Goal: Task Accomplishment & Management: Manage account settings

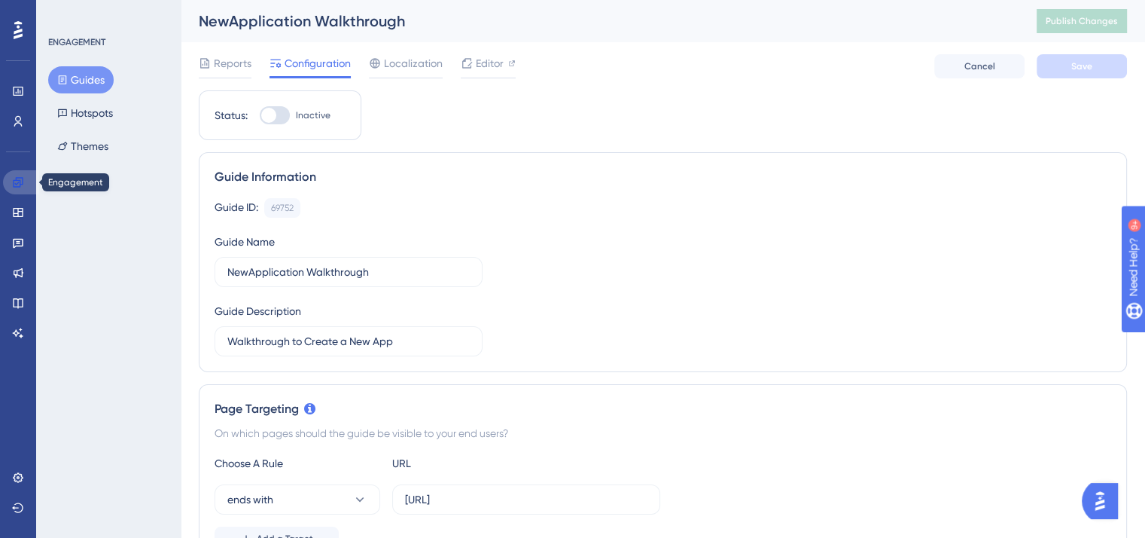
click at [13, 181] on icon at bounding box center [18, 182] width 10 height 10
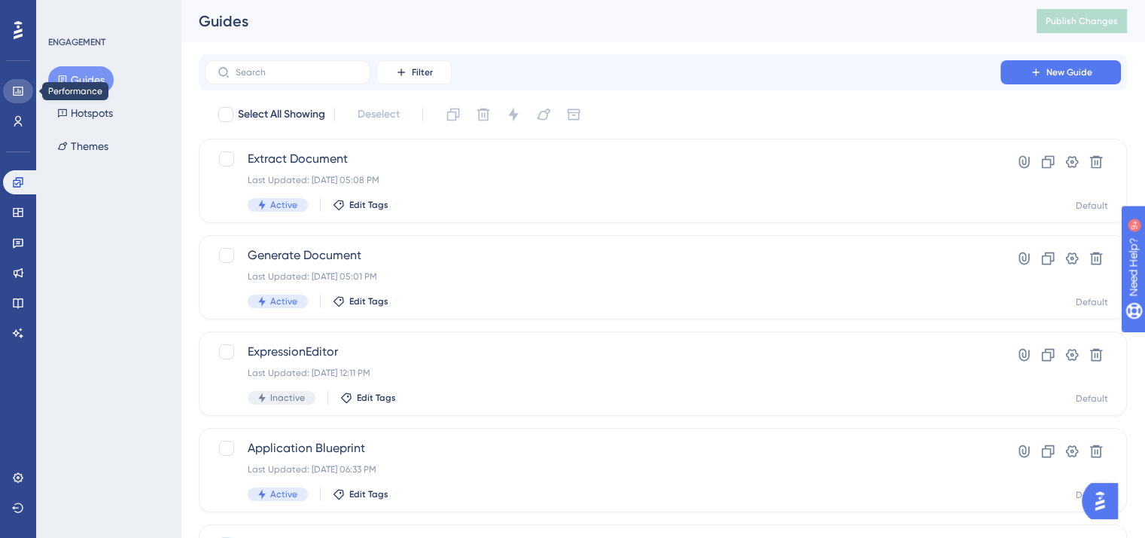
click at [18, 92] on icon at bounding box center [18, 91] width 10 height 9
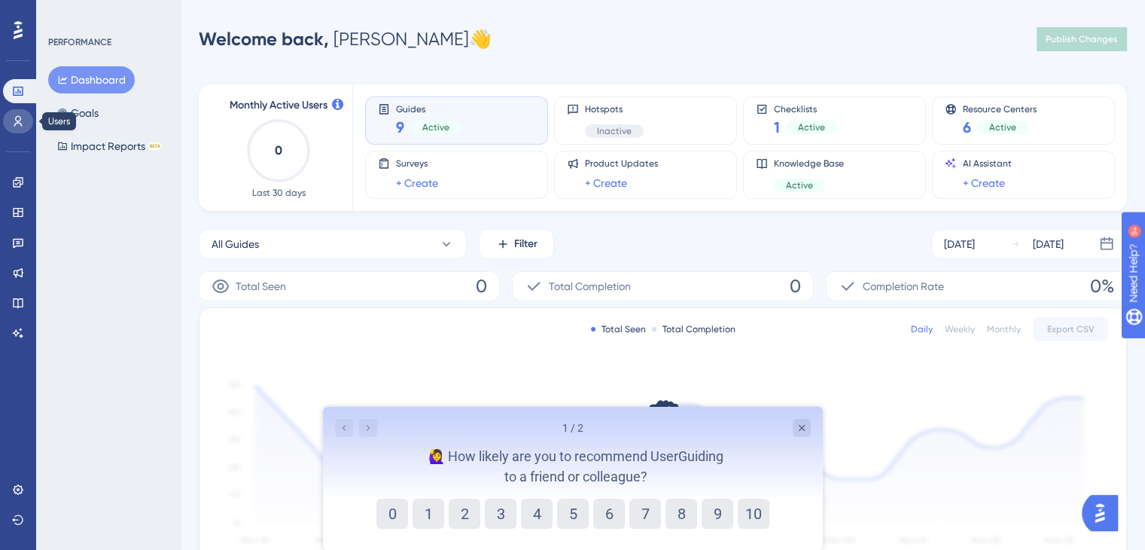
click at [12, 118] on icon at bounding box center [18, 121] width 12 height 12
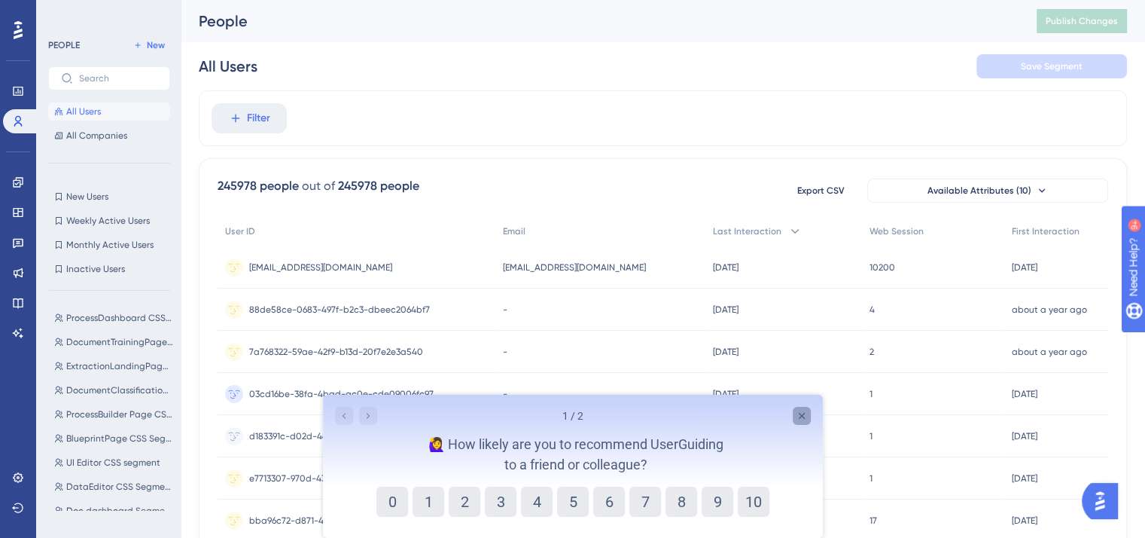
click at [803, 413] on icon "Close survey" at bounding box center [801, 416] width 6 height 6
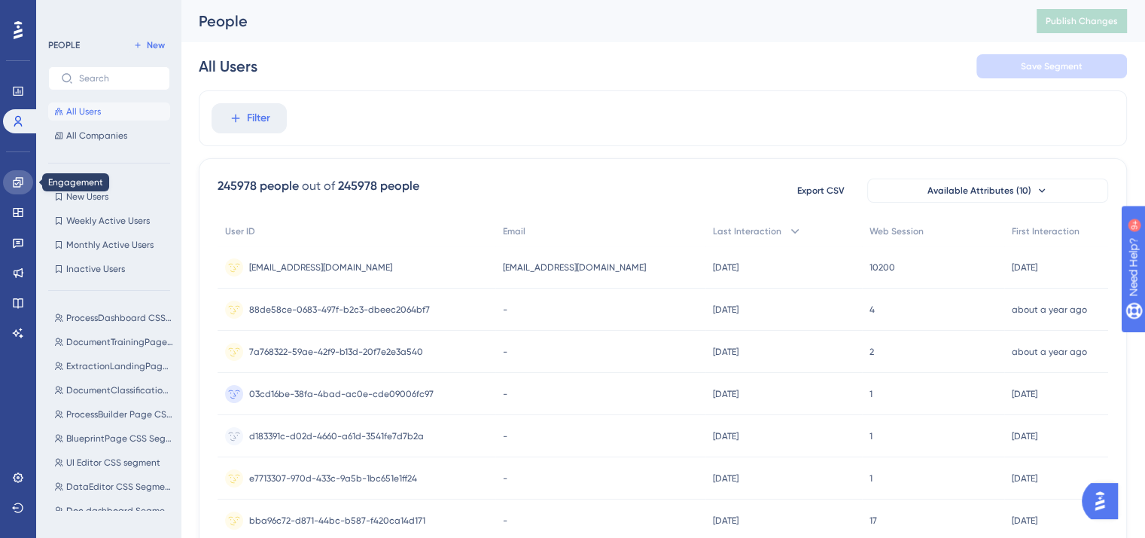
click at [21, 182] on icon at bounding box center [18, 182] width 12 height 12
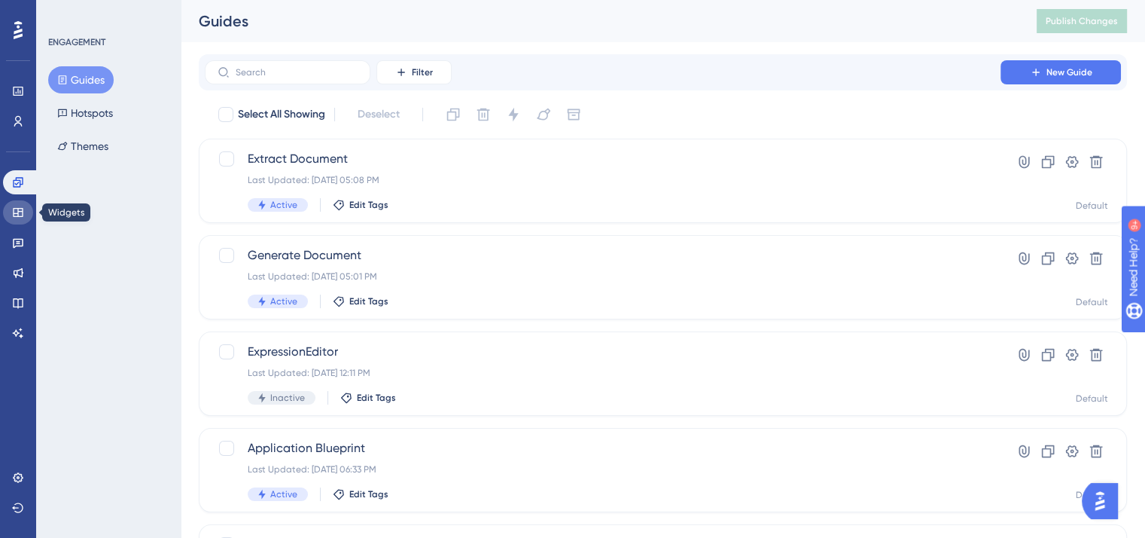
click at [14, 212] on icon at bounding box center [18, 212] width 10 height 9
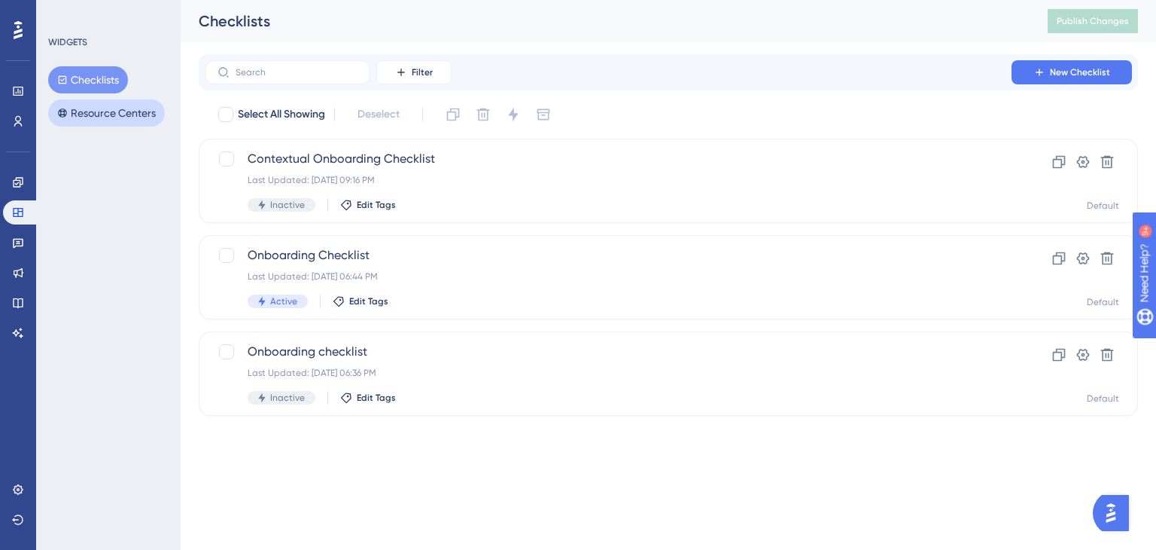
click at [96, 104] on button "Resource Centers" at bounding box center [106, 112] width 117 height 27
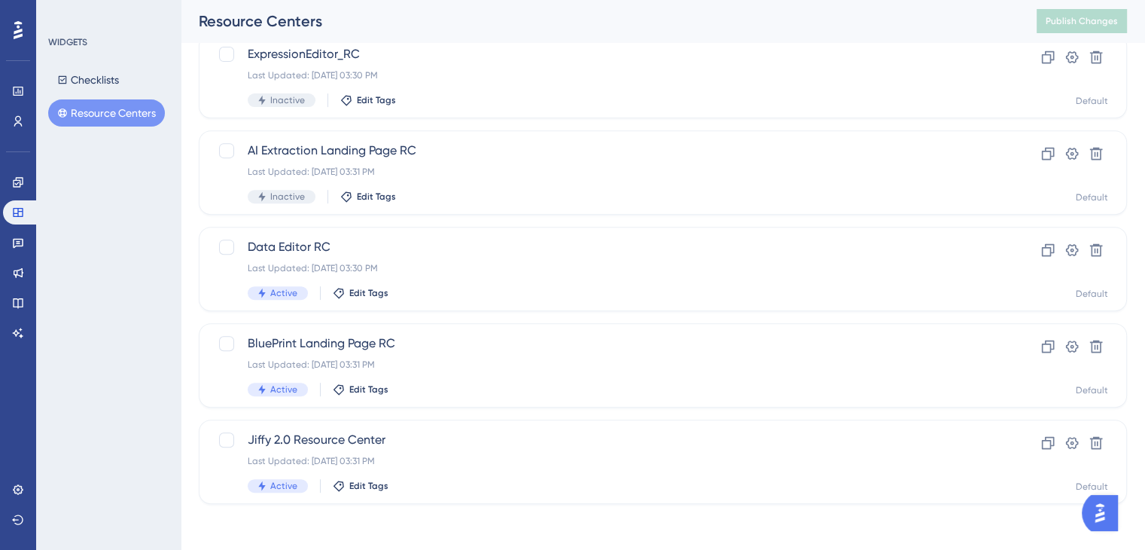
scroll to position [589, 0]
click at [294, 438] on span "Jiffy 2.0 Resource Center" at bounding box center [603, 437] width 710 height 18
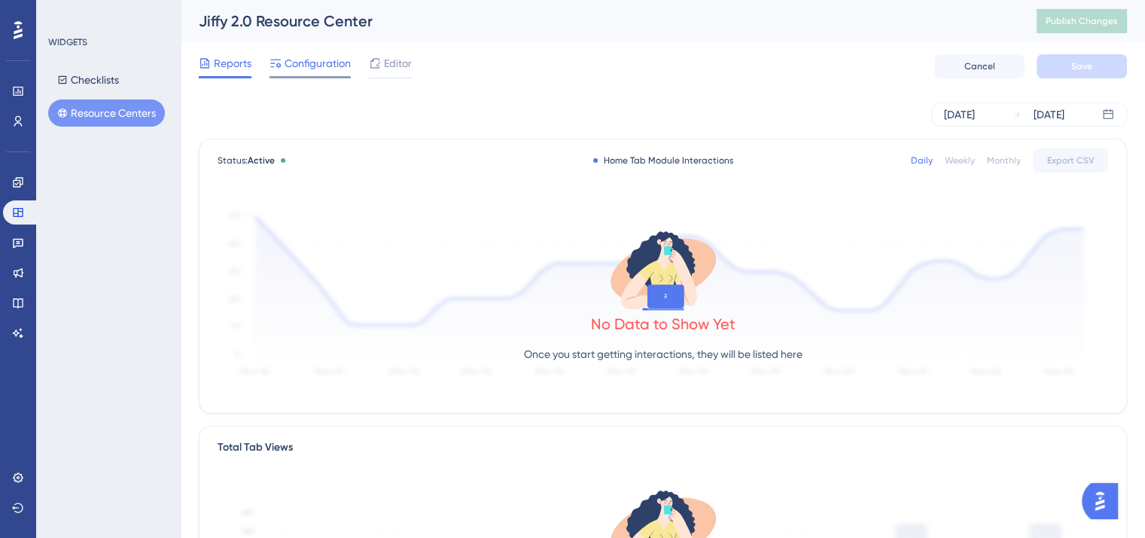
click at [323, 71] on span "Configuration" at bounding box center [318, 63] width 66 height 18
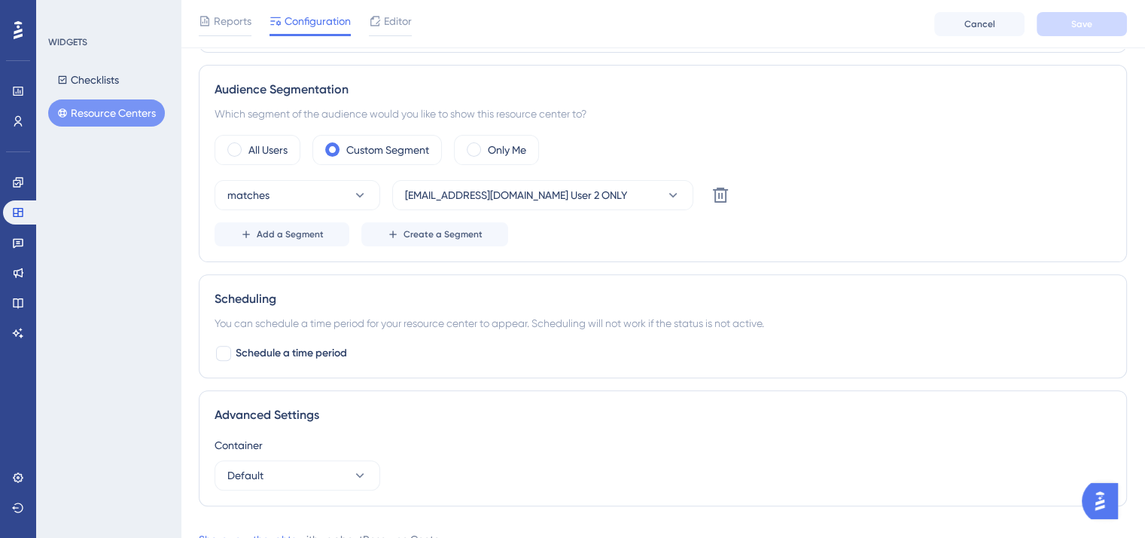
scroll to position [452, 0]
click at [602, 198] on button "[EMAIL_ADDRESS][DOMAIN_NAME] User 2 ONLY" at bounding box center [542, 193] width 301 height 30
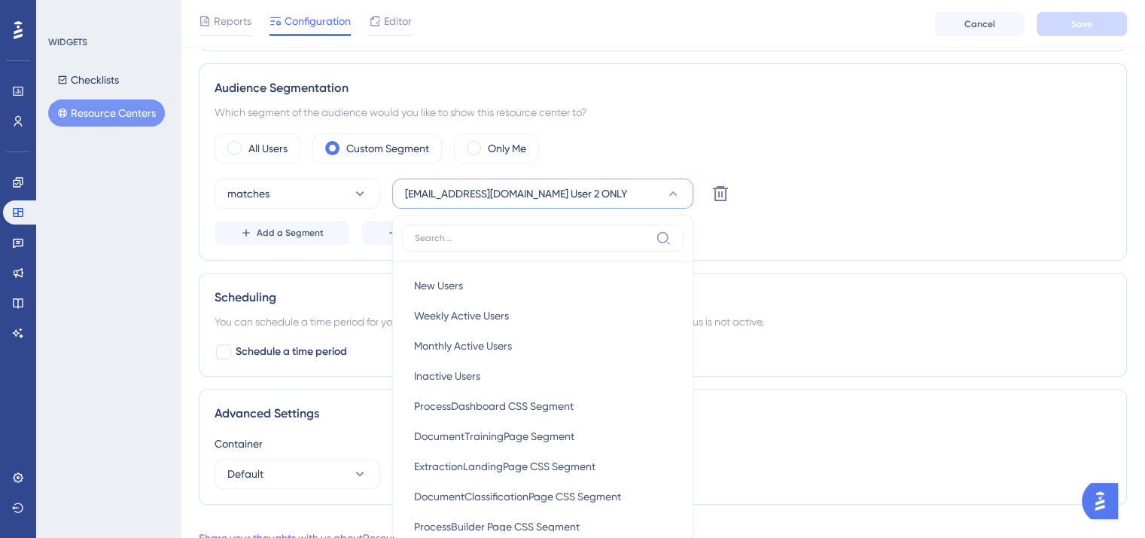
scroll to position [559, 0]
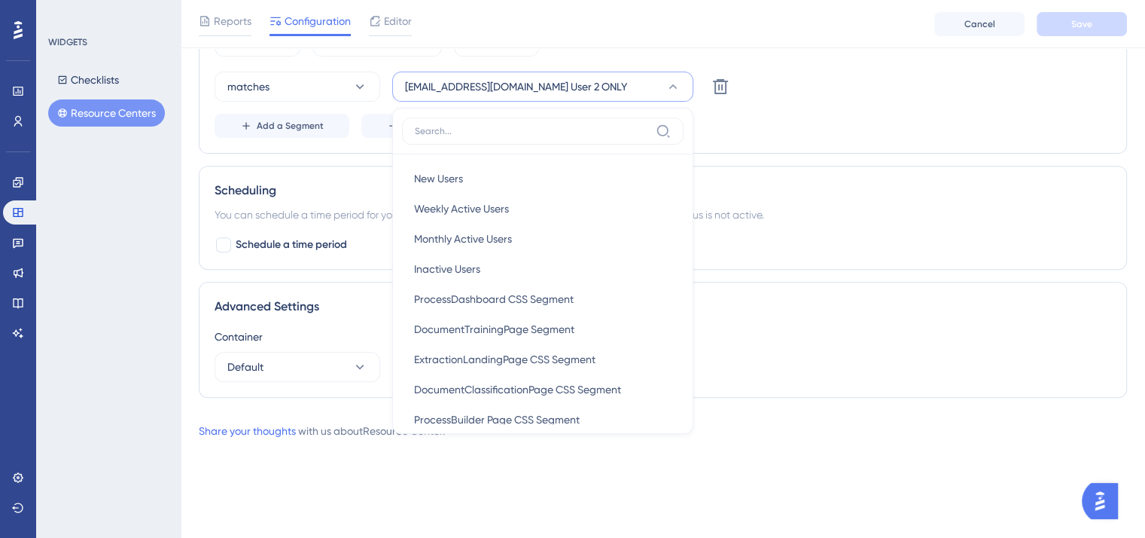
click at [828, 93] on div "matches apexuser2@yopmail.com User 2 ONLY New Users New Users Weekly Active Use…" at bounding box center [663, 87] width 897 height 30
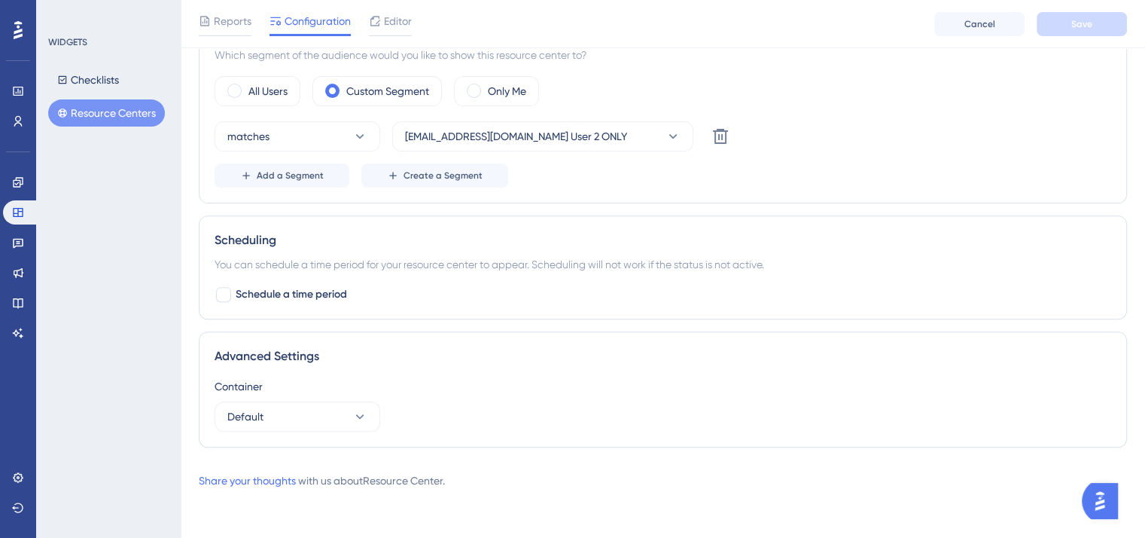
scroll to position [506, 0]
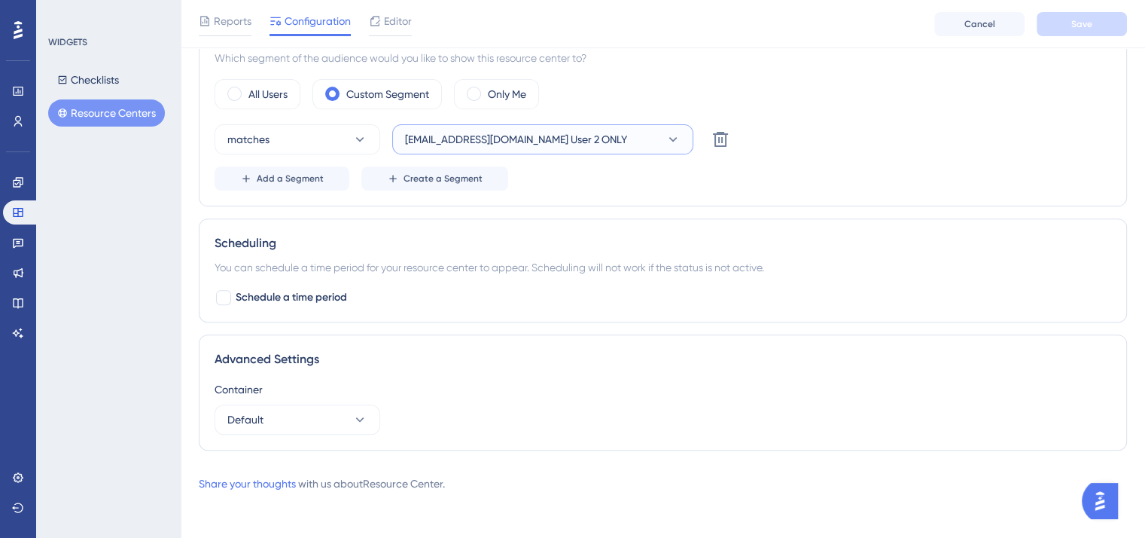
click at [427, 142] on span "[EMAIL_ADDRESS][DOMAIN_NAME] User 2 ONLY" at bounding box center [516, 139] width 222 height 18
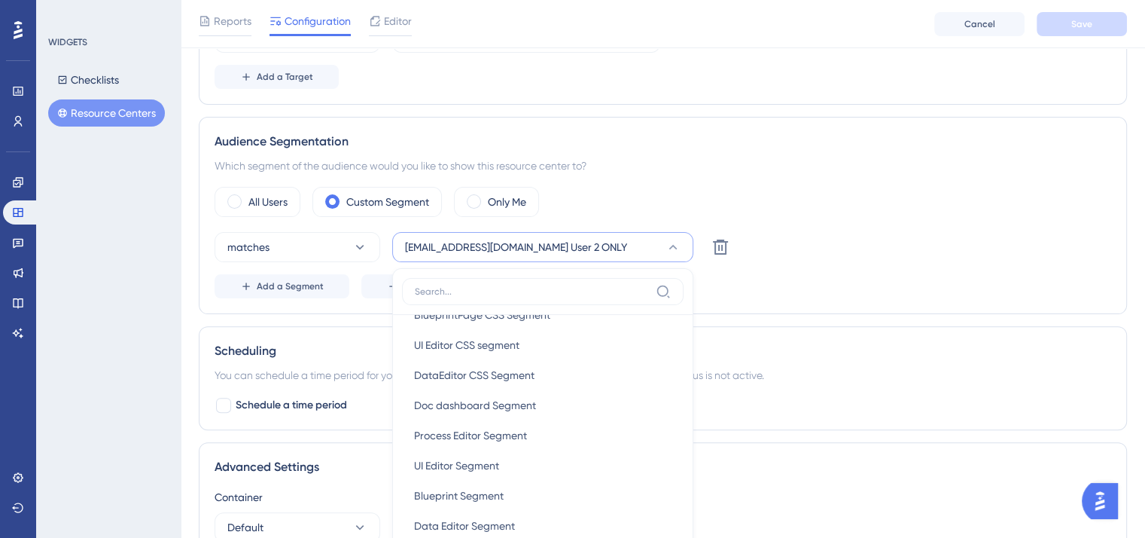
scroll to position [218, 0]
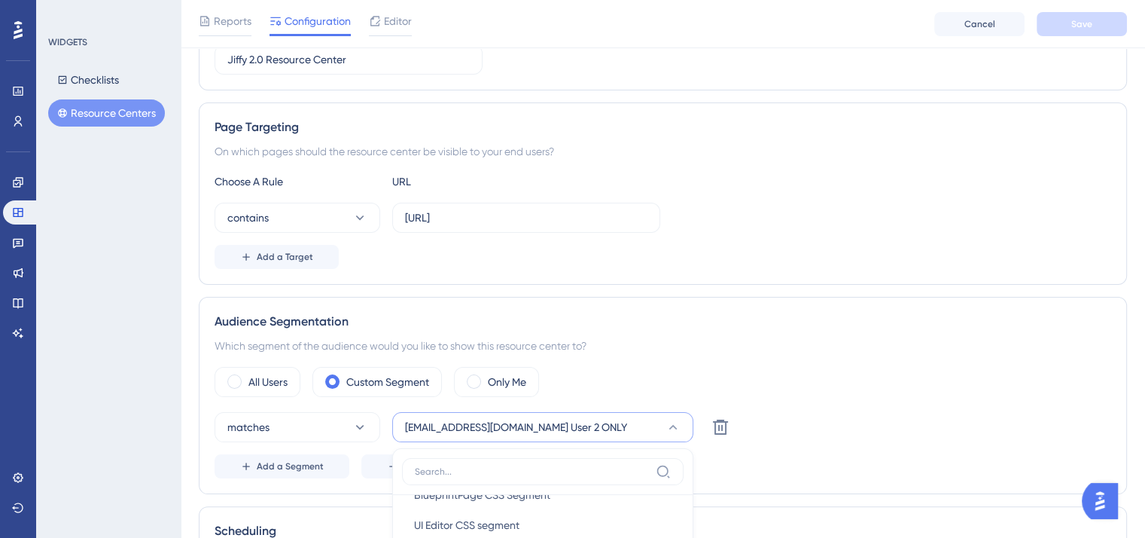
click at [784, 205] on div "contains jiffy.ai/dashboard" at bounding box center [663, 218] width 897 height 30
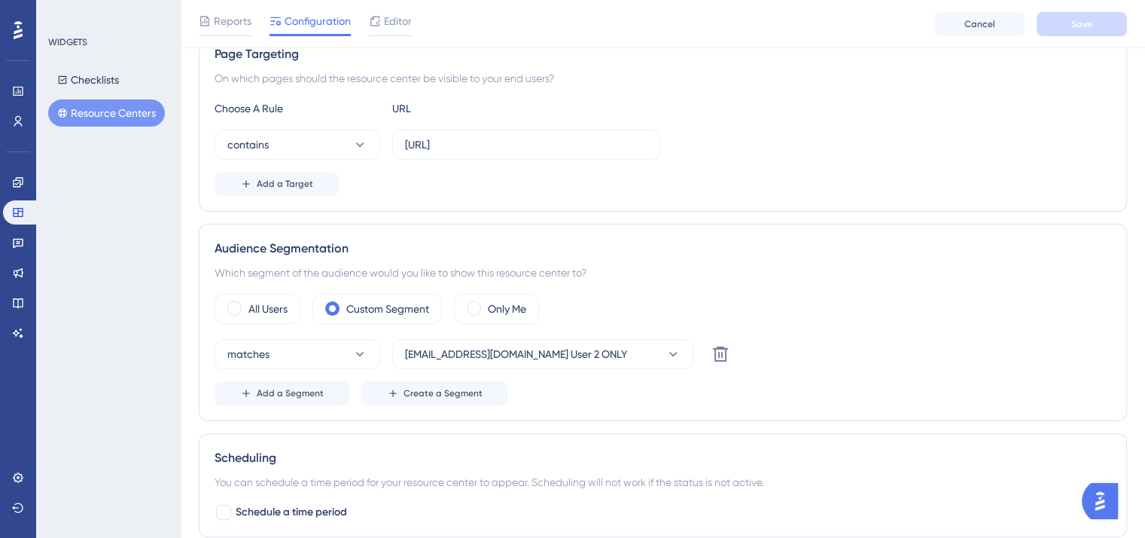
scroll to position [369, 0]
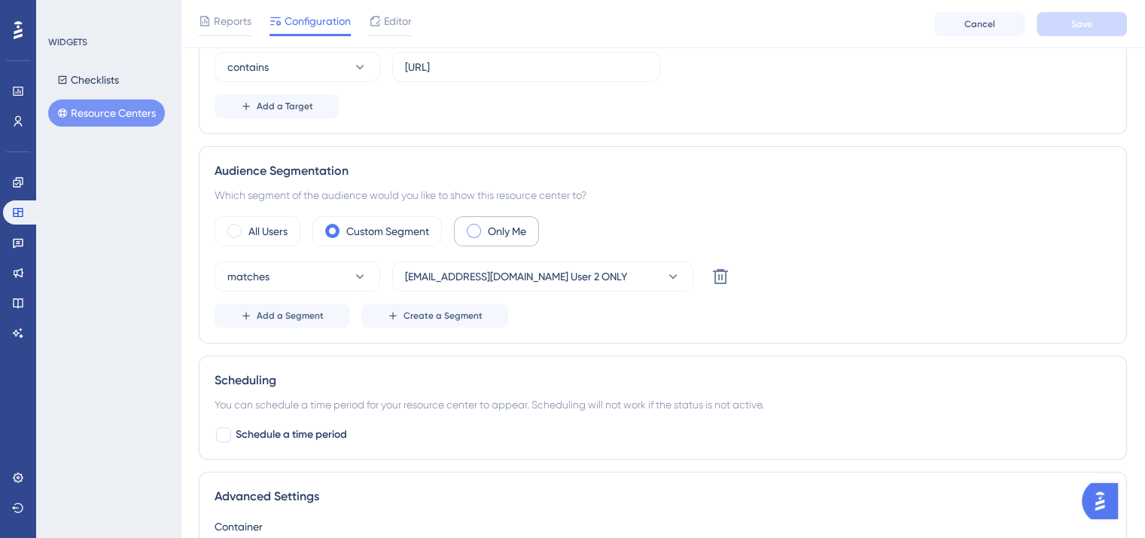
click at [474, 227] on span at bounding box center [474, 231] width 14 height 14
click at [486, 226] on input "radio" at bounding box center [486, 226] width 0 height 0
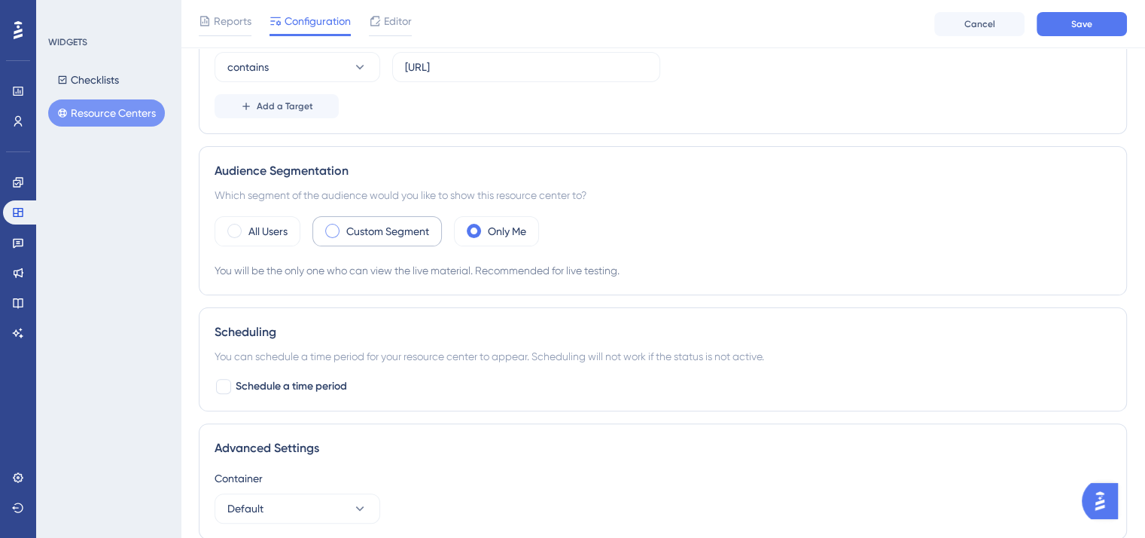
click at [334, 227] on span at bounding box center [332, 231] width 14 height 14
click at [344, 226] on input "radio" at bounding box center [344, 226] width 0 height 0
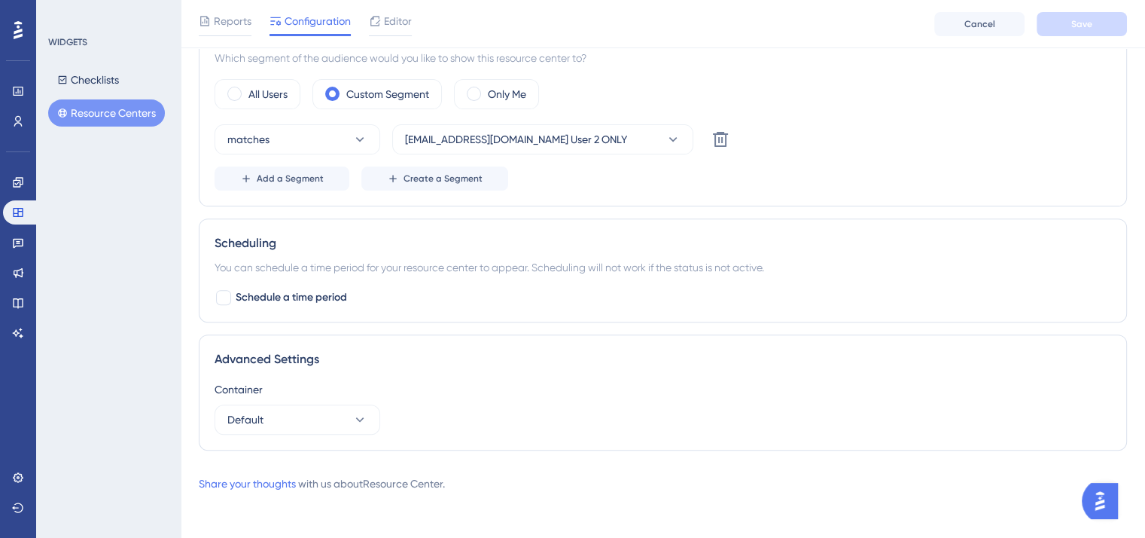
scroll to position [506, 0]
click at [327, 419] on button "Default" at bounding box center [298, 419] width 166 height 30
click at [536, 390] on div "Container" at bounding box center [663, 389] width 897 height 18
click at [461, 175] on span "Create a Segment" at bounding box center [443, 178] width 79 height 12
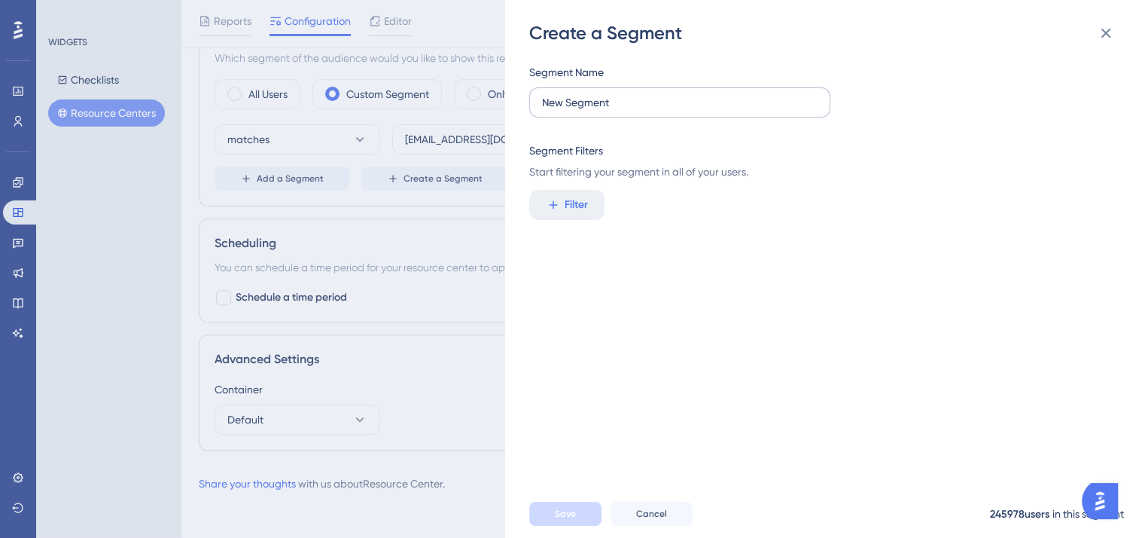
click at [601, 111] on label "New Segment" at bounding box center [679, 102] width 301 height 30
click at [601, 111] on input "New Segment" at bounding box center [680, 102] width 276 height 17
drag, startPoint x: 638, startPoint y: 102, endPoint x: 526, endPoint y: 97, distance: 112.3
click at [526, 97] on div "Create a Segment Segment Name New Segment Segment Filters Start filtering your …" at bounding box center [825, 269] width 640 height 538
type input "Only [EMAIL_ADDRESS] user"
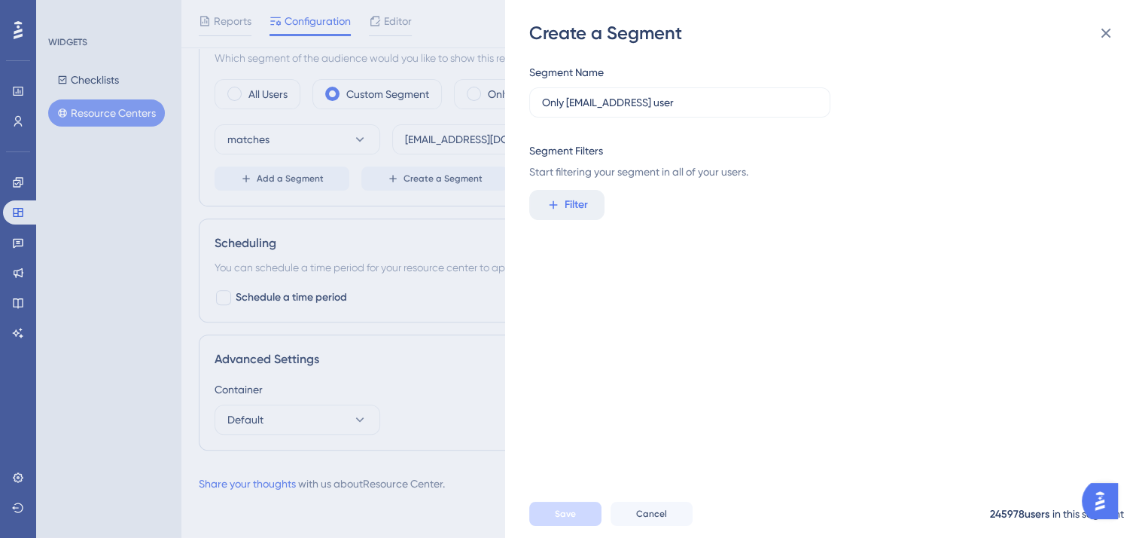
click at [758, 258] on div "Segment Name Only it@jiffy.ai user Segment Filters Start filtering your segment…" at bounding box center [832, 267] width 607 height 444
click at [568, 201] on span "Filter" at bounding box center [576, 205] width 23 height 18
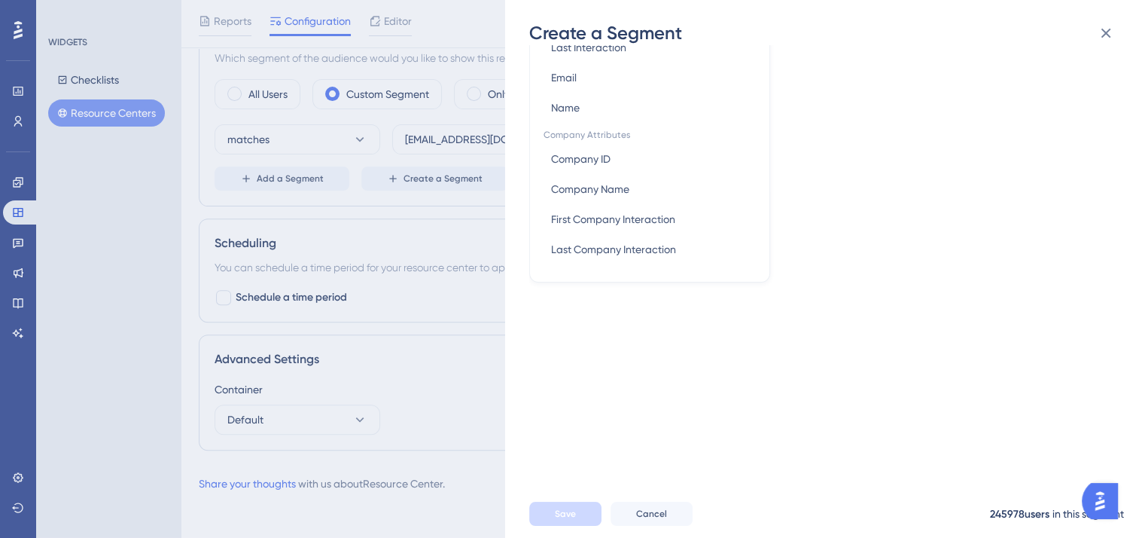
scroll to position [106, 0]
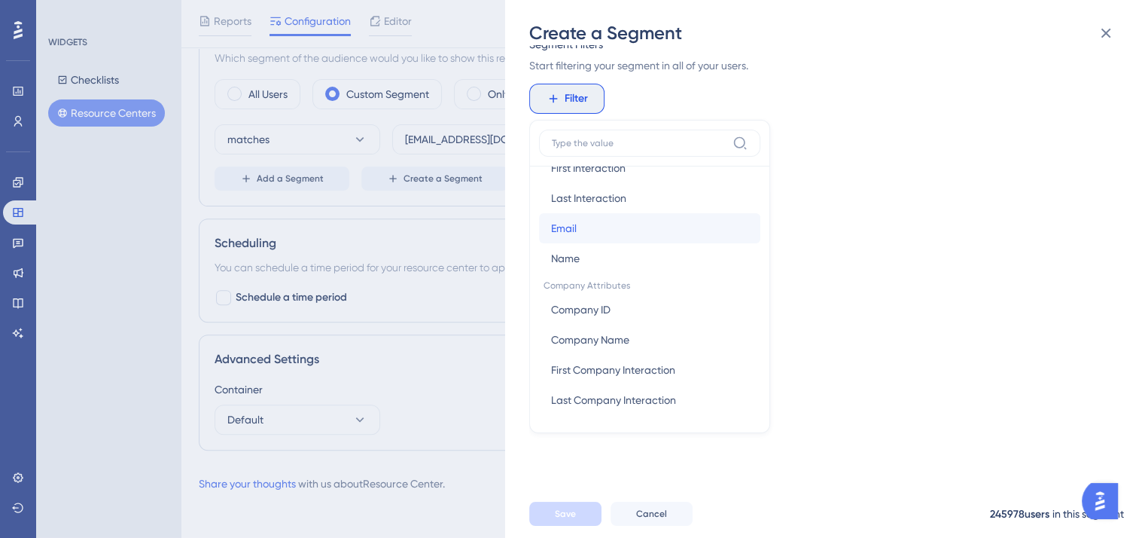
click at [600, 227] on button "Email Email" at bounding box center [649, 228] width 221 height 30
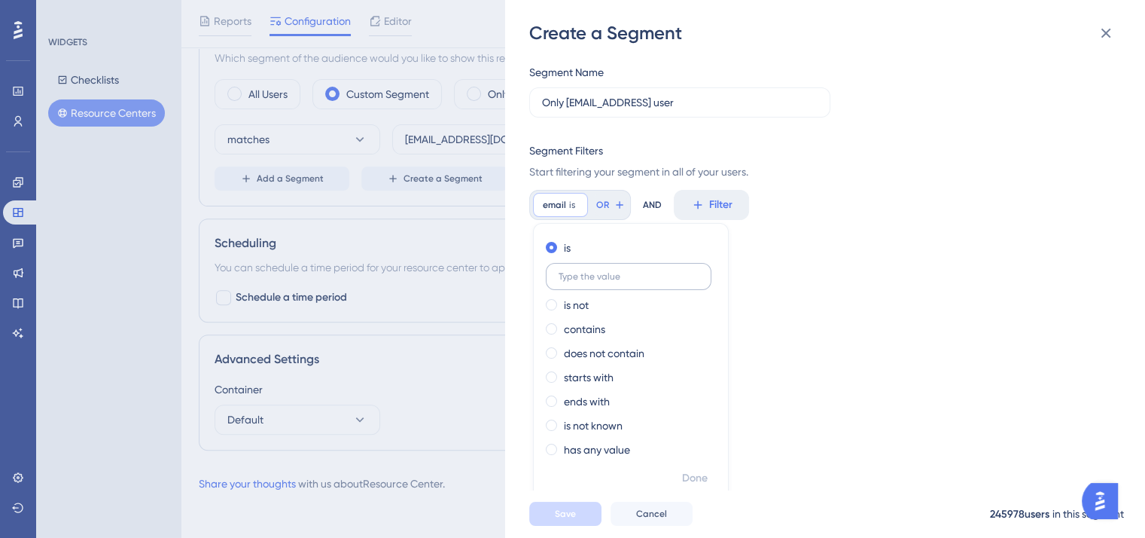
click at [581, 275] on input "text" at bounding box center [629, 276] width 140 height 11
click at [581, 325] on label "contains" at bounding box center [584, 326] width 41 height 18
click at [591, 312] on label at bounding box center [629, 321] width 166 height 27
click at [591, 316] on input "text" at bounding box center [629, 321] width 140 height 11
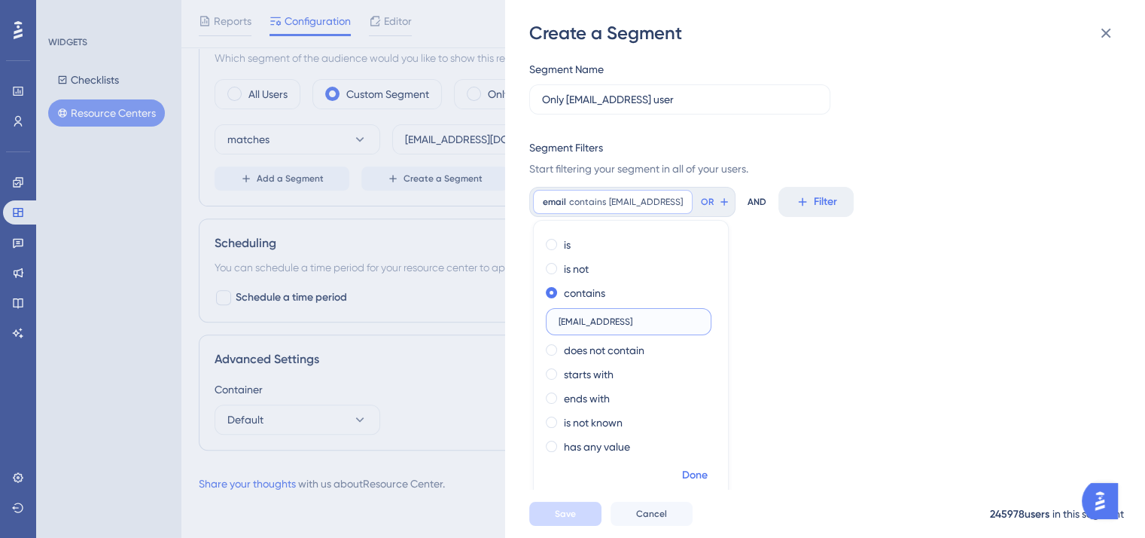
type input "[EMAIL_ADDRESS]"
click at [701, 476] on span "Done" at bounding box center [695, 475] width 26 height 18
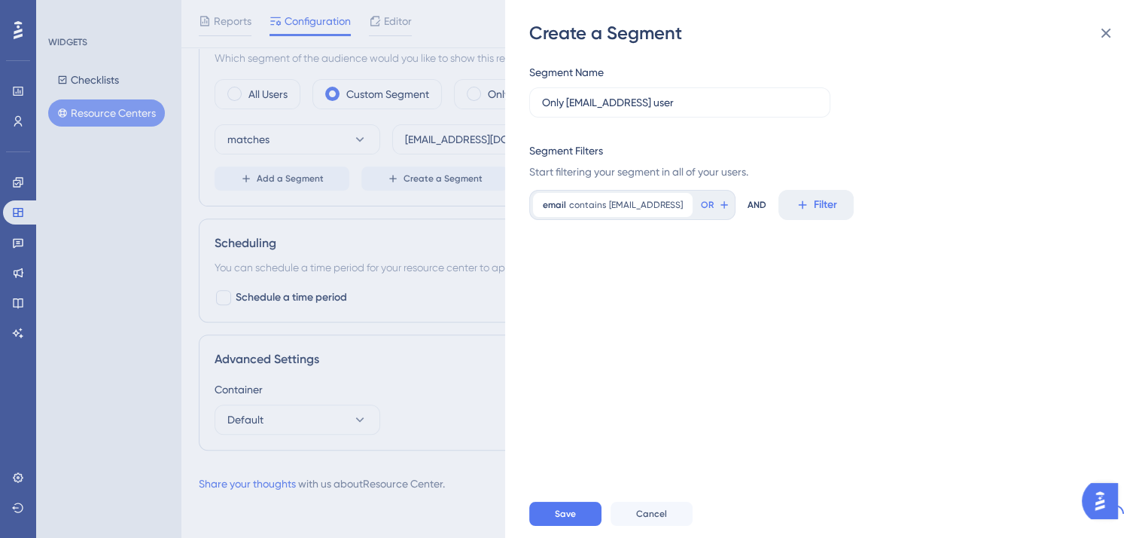
scroll to position [0, 0]
click at [712, 300] on div "Segment Name Only it@jiffy.ai user Segment Filters Start filtering your segment…" at bounding box center [832, 267] width 607 height 444
click at [557, 520] on span "Save" at bounding box center [565, 513] width 21 height 12
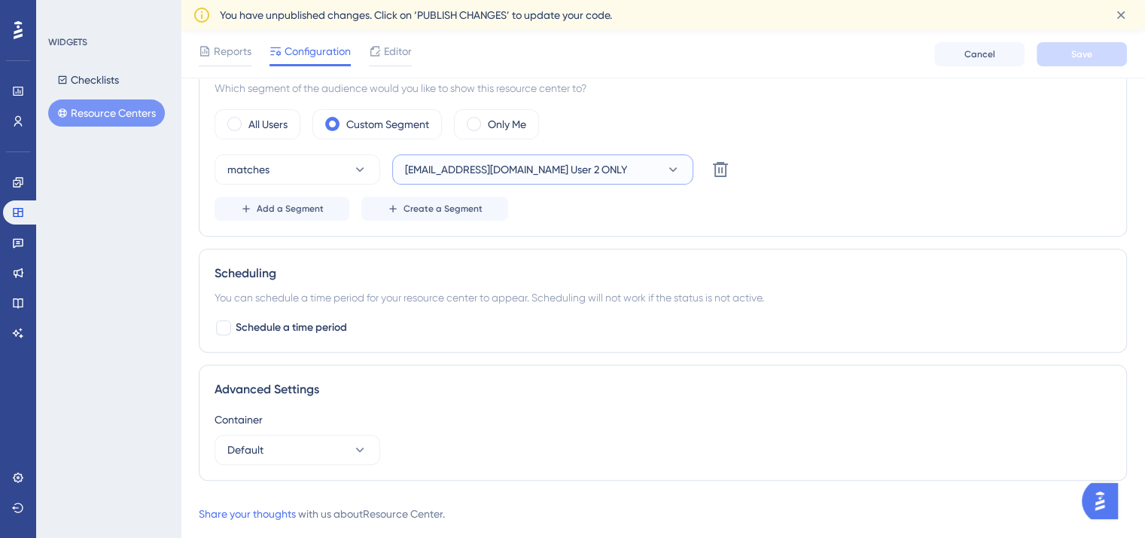
click at [548, 172] on span "[EMAIL_ADDRESS][DOMAIN_NAME] User 2 ONLY" at bounding box center [516, 169] width 222 height 18
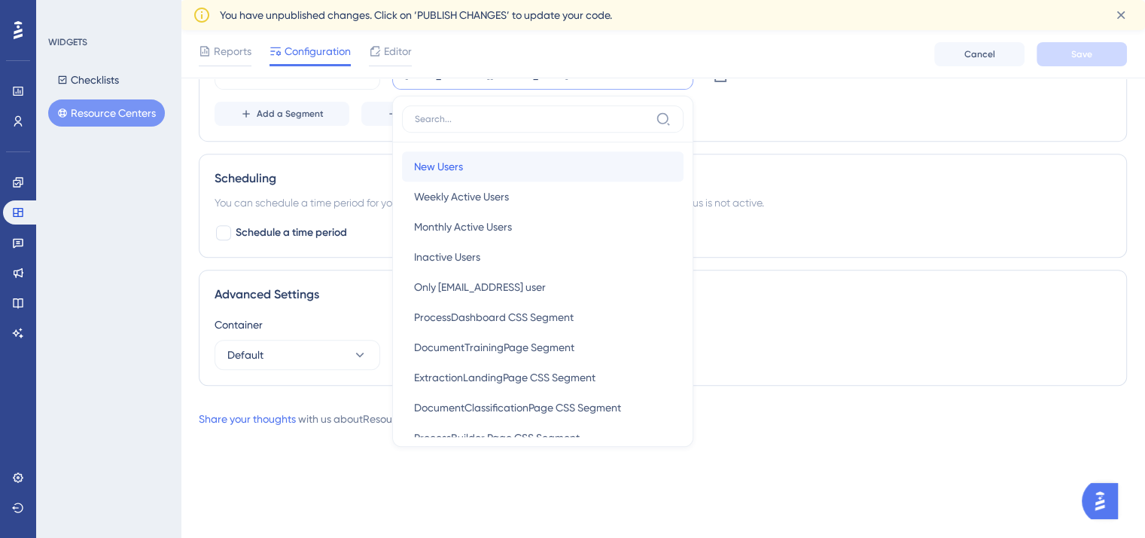
click at [548, 172] on div "New Users New Users" at bounding box center [542, 166] width 257 height 30
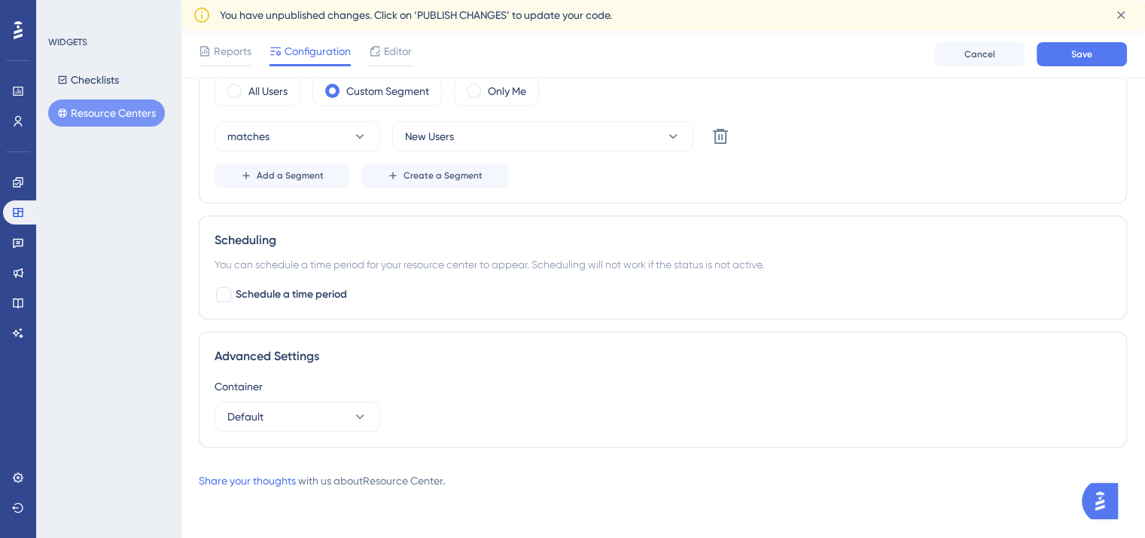
scroll to position [536, 0]
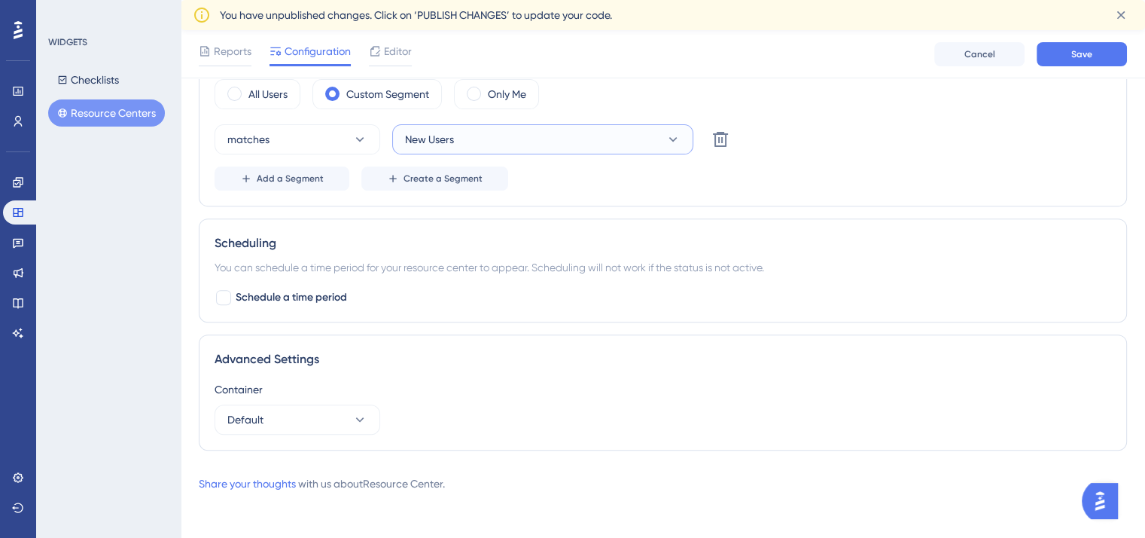
click at [521, 139] on button "New Users" at bounding box center [542, 139] width 301 height 30
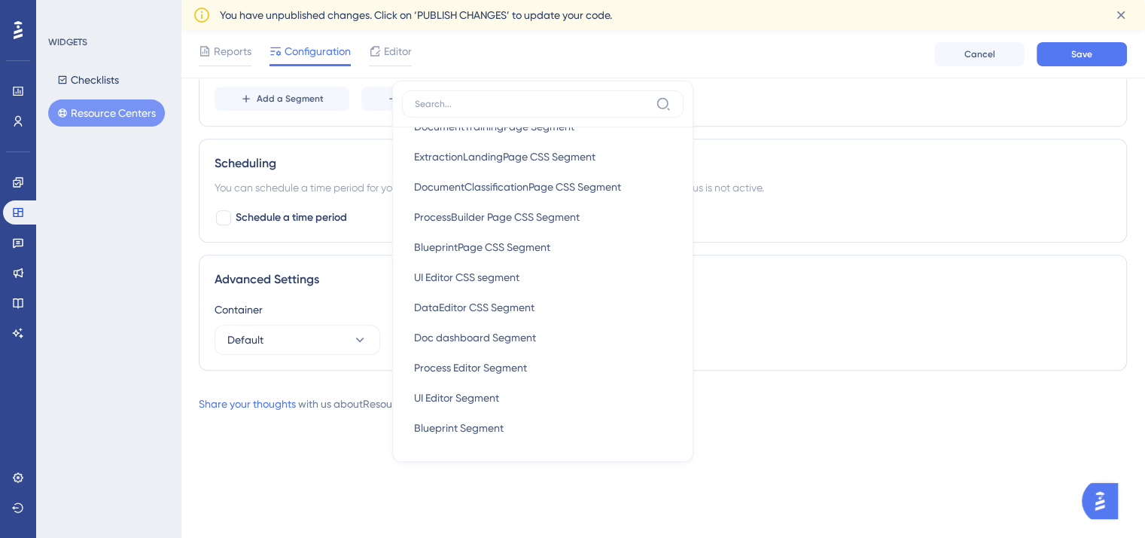
scroll to position [325, 0]
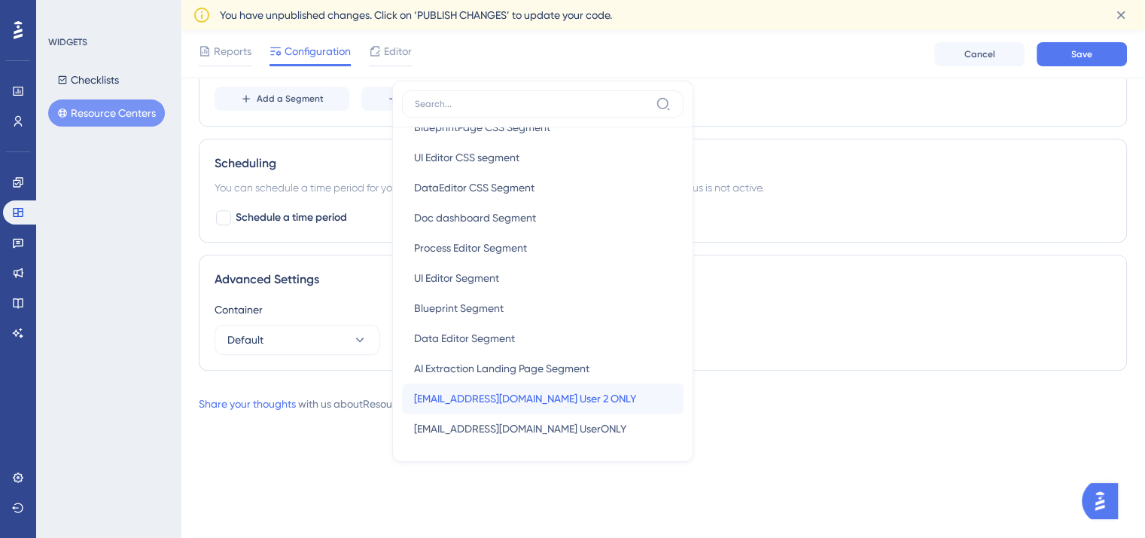
click at [549, 389] on span "[EMAIL_ADDRESS][DOMAIN_NAME] User 2 ONLY" at bounding box center [525, 398] width 222 height 18
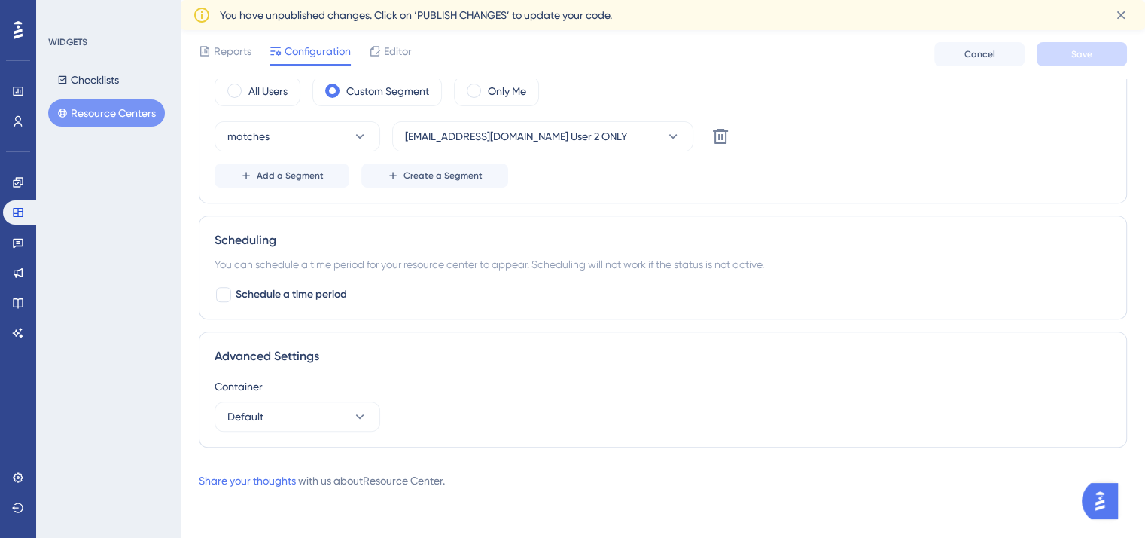
scroll to position [536, 0]
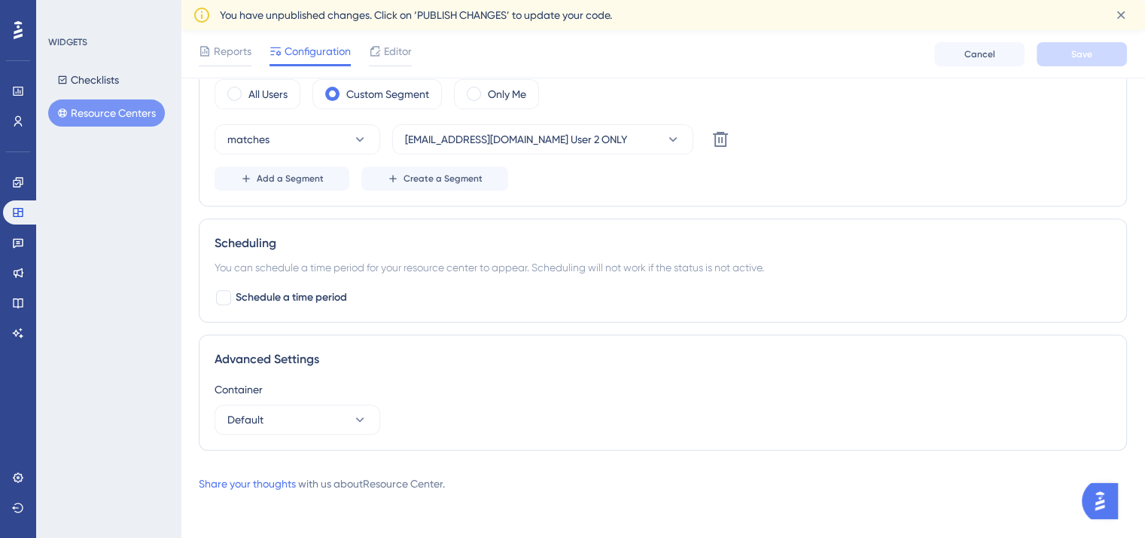
click at [656, 180] on div "Add a Segment Create a Segment" at bounding box center [663, 178] width 897 height 24
click at [318, 139] on button "matches" at bounding box center [298, 139] width 166 height 30
click at [471, 133] on span "[EMAIL_ADDRESS][DOMAIN_NAME] User 2 ONLY" at bounding box center [516, 139] width 222 height 18
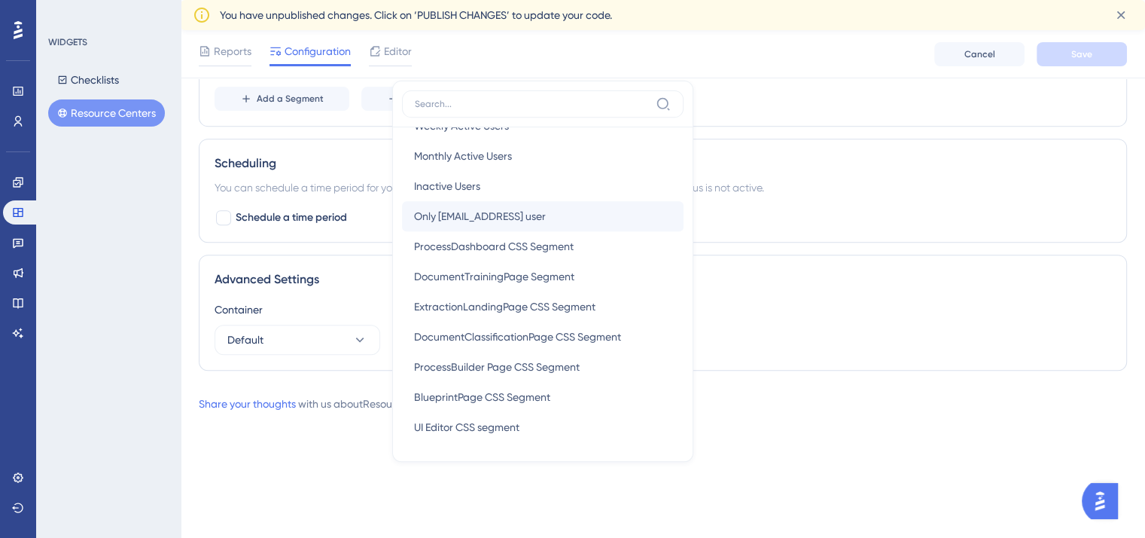
scroll to position [24, 0]
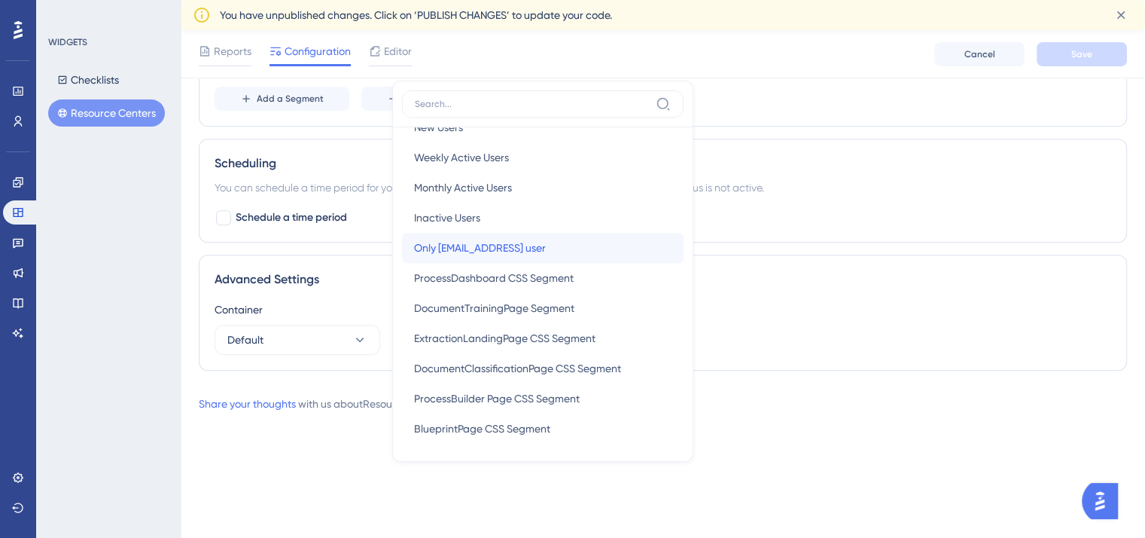
click at [503, 251] on div "Only it@jiffy.ai user Only it@jiffy.ai user" at bounding box center [542, 248] width 257 height 30
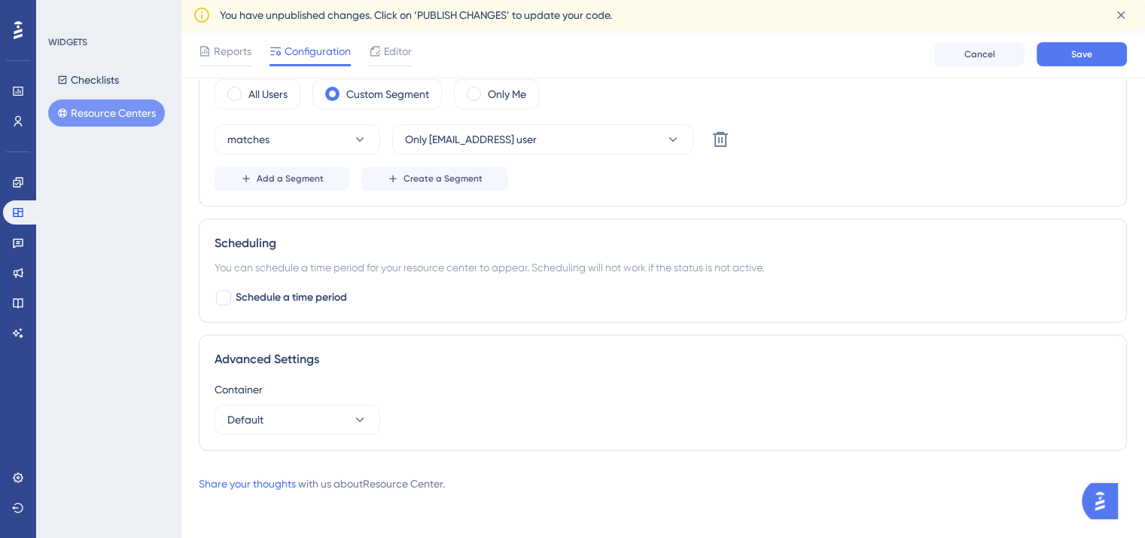
click at [596, 184] on div "Add a Segment Create a Segment" at bounding box center [663, 178] width 897 height 24
click at [913, 176] on div "Add a Segment Create a Segment" at bounding box center [663, 178] width 897 height 24
click at [1071, 58] on span "Save" at bounding box center [1081, 54] width 21 height 12
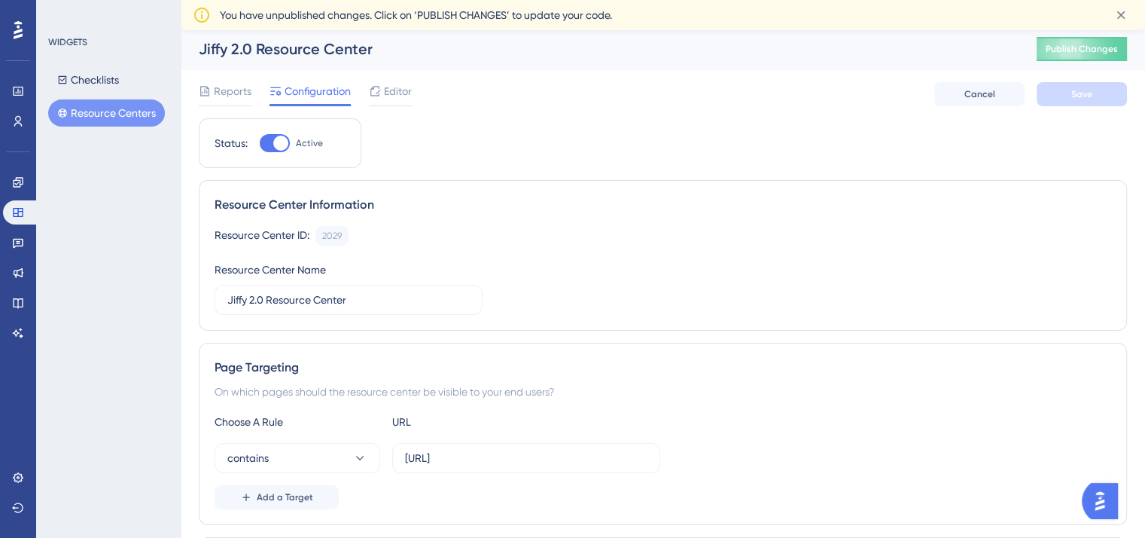
scroll to position [0, 0]
click at [1081, 45] on span "Publish Changes" at bounding box center [1082, 51] width 72 height 12
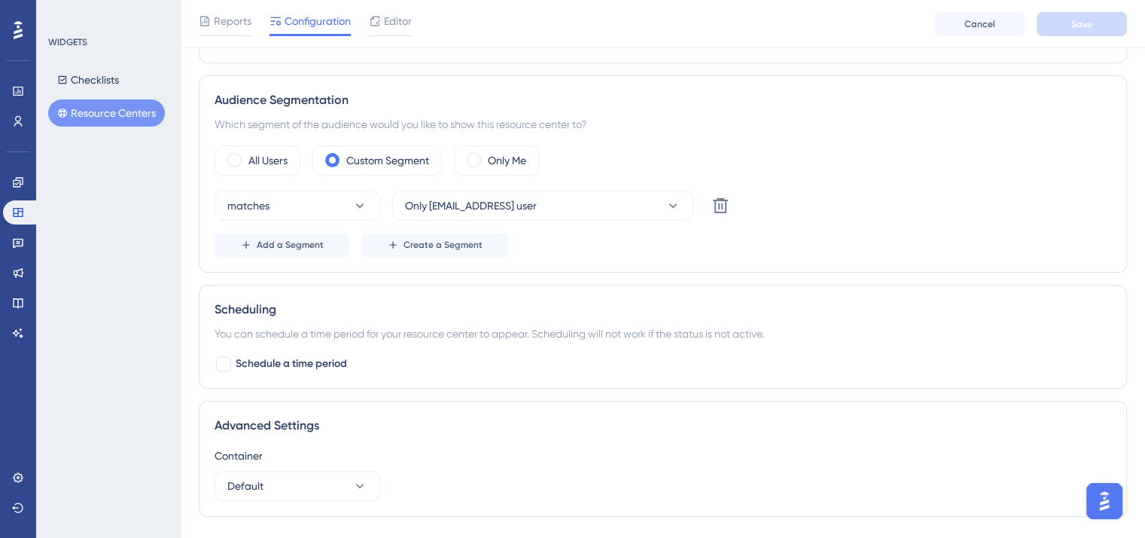
scroll to position [506, 0]
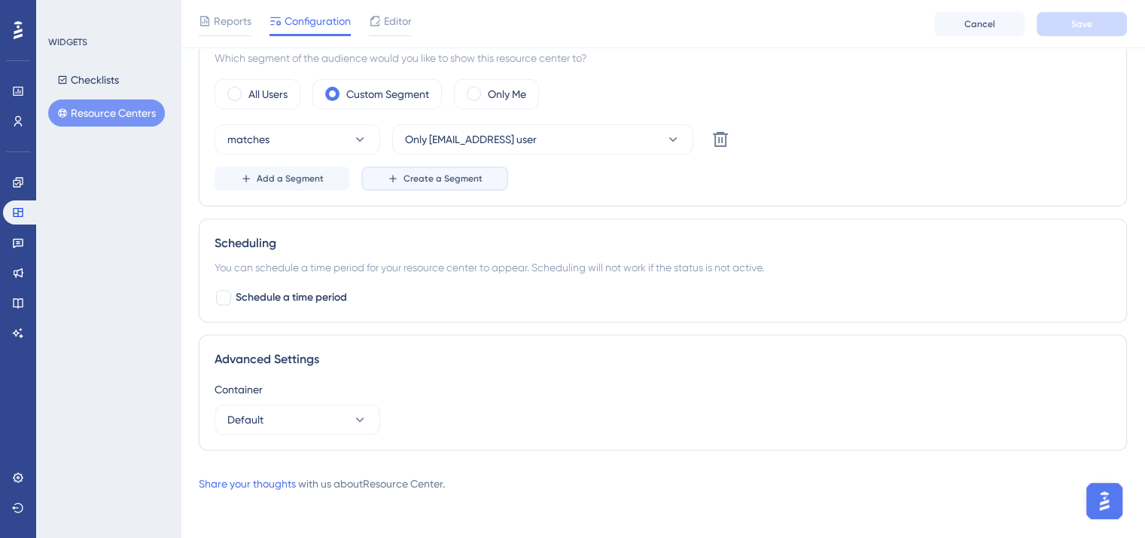
click at [440, 178] on span "Create a Segment" at bounding box center [443, 178] width 79 height 12
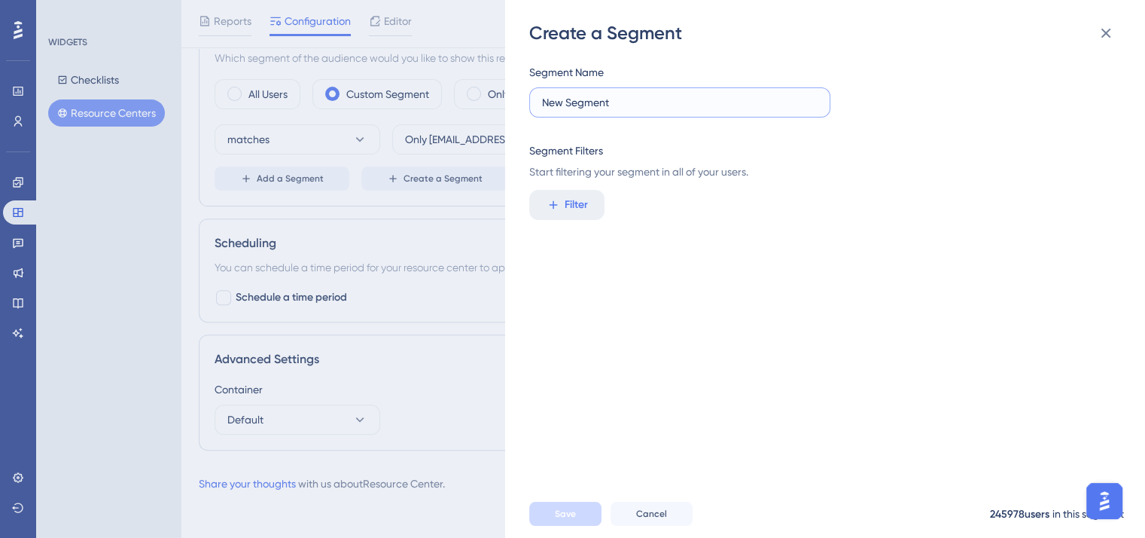
click at [568, 109] on input "New Segment" at bounding box center [680, 102] width 276 height 17
drag, startPoint x: 635, startPoint y: 103, endPoint x: 422, endPoint y: 88, distance: 214.4
click at [422, 88] on div "Create a Segment Segment Name New Segment Segment Filters Start filtering your …" at bounding box center [572, 269] width 1145 height 538
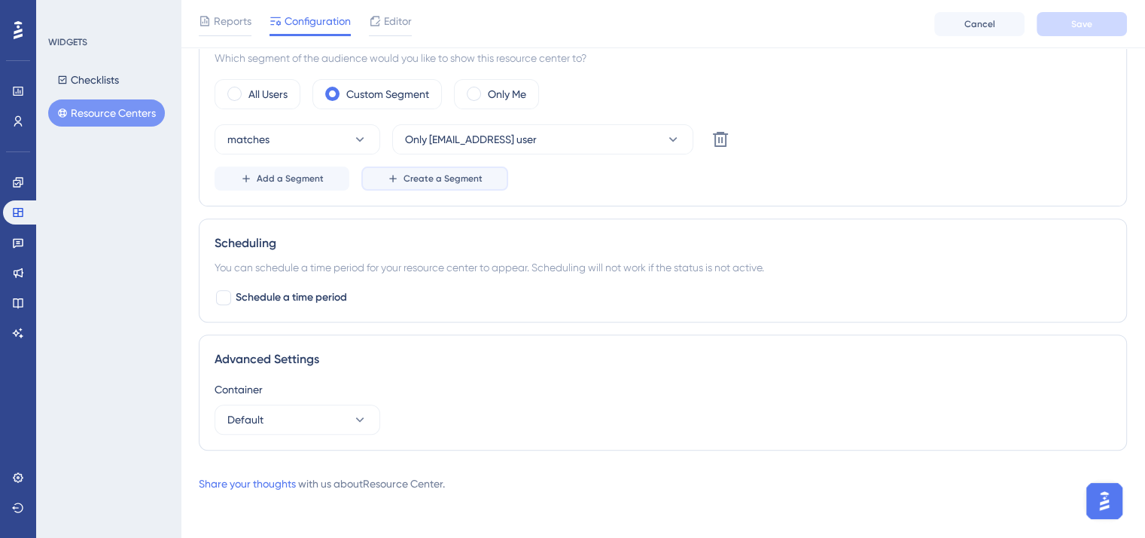
click at [433, 175] on span "Create a Segment" at bounding box center [443, 178] width 79 height 12
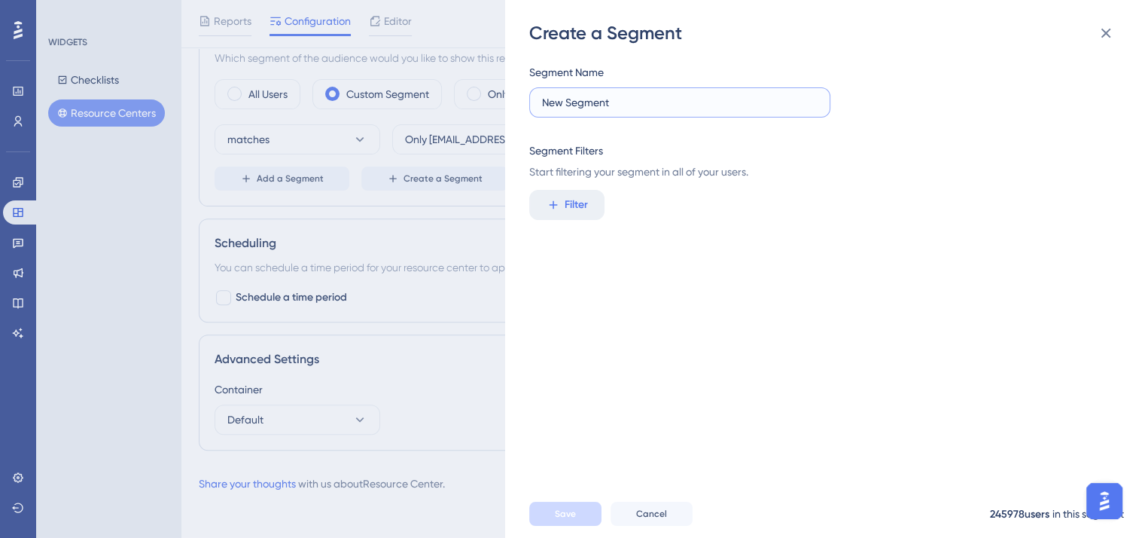
click at [623, 103] on input "New Segment" at bounding box center [680, 102] width 276 height 17
type input "N"
type input "[PERSON_NAME][EMAIL_ADDRESS] user ONLY"
click at [740, 240] on div "Segment Name [PERSON_NAME][EMAIL_ADDRESS] user ONLY Segment Filters Start filte…" at bounding box center [832, 267] width 607 height 444
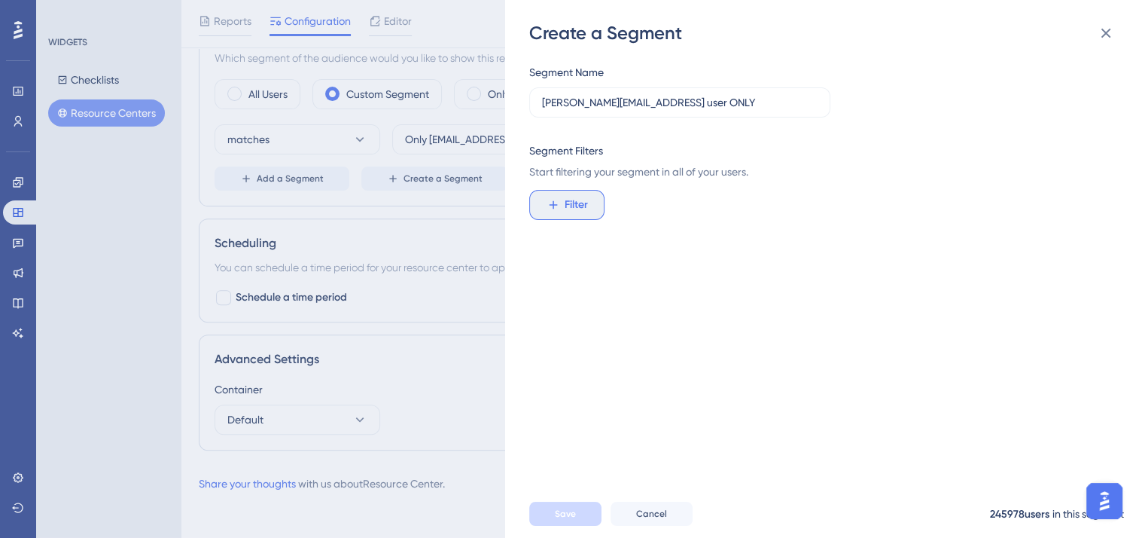
click at [562, 198] on button "Filter" at bounding box center [566, 205] width 75 height 30
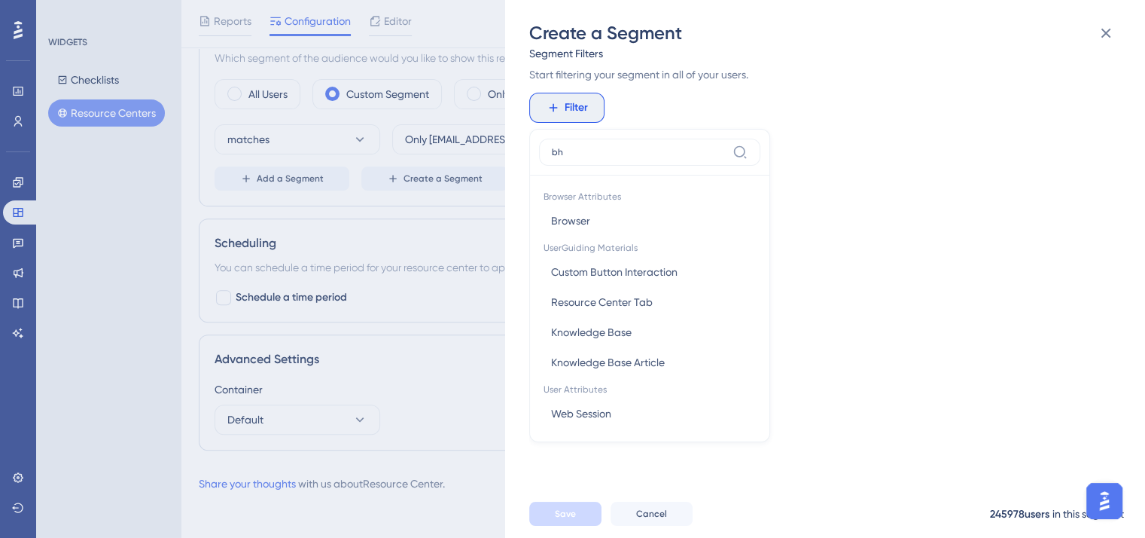
scroll to position [0, 0]
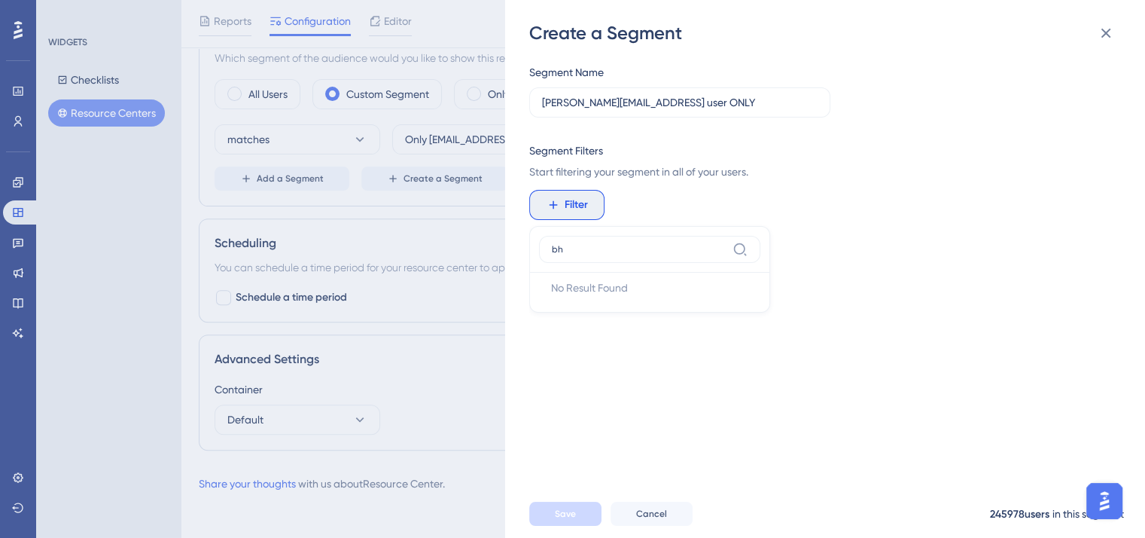
type input "b"
type input "em"
click at [572, 370] on span "Email" at bounding box center [564, 369] width 26 height 18
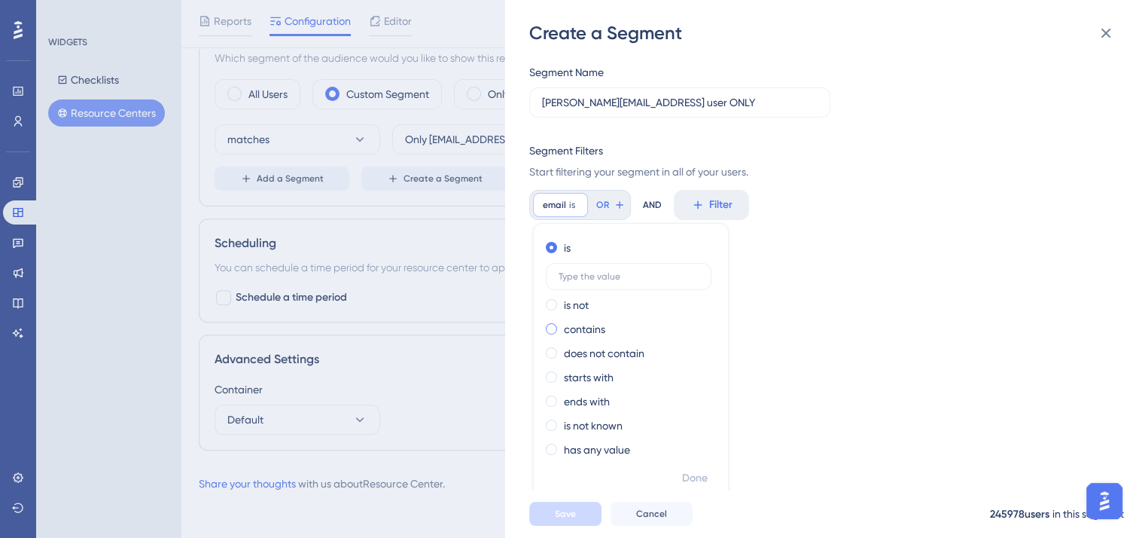
click at [594, 328] on label "contains" at bounding box center [584, 329] width 41 height 18
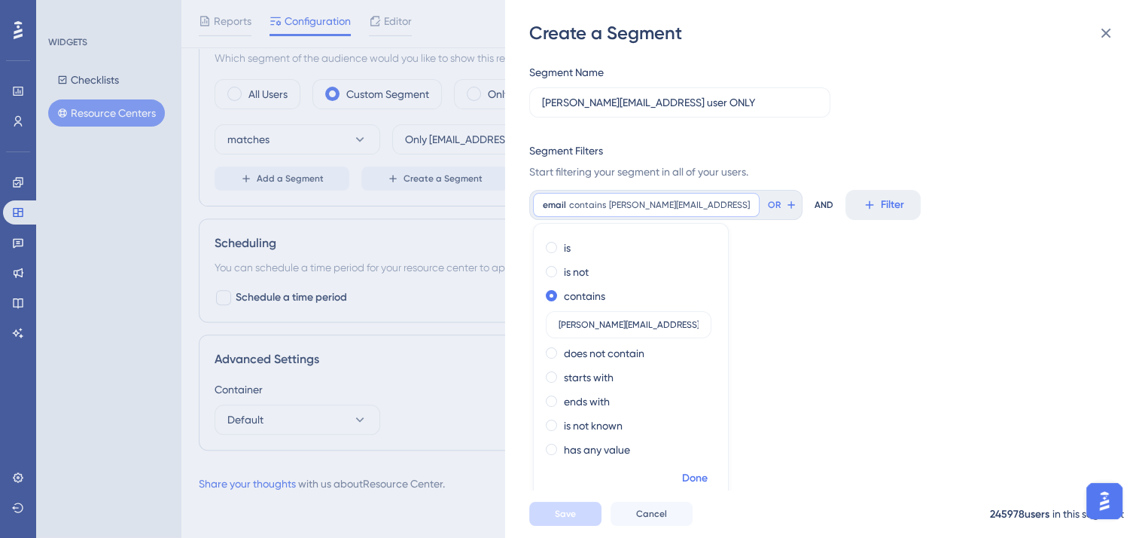
type input "[PERSON_NAME][EMAIL_ADDRESS]"
click at [692, 477] on span "Done" at bounding box center [695, 478] width 26 height 18
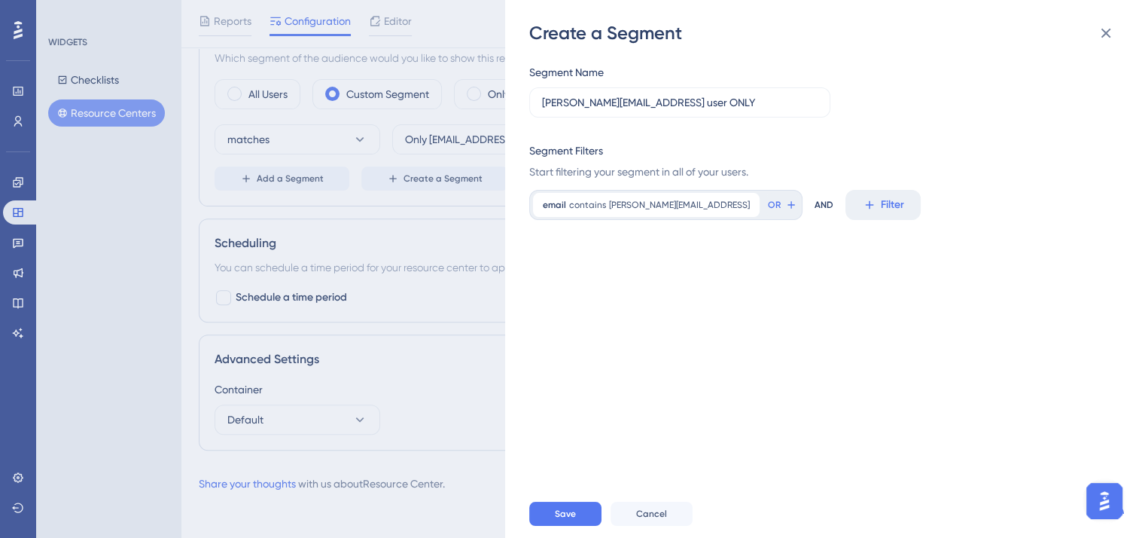
click at [772, 359] on div "Segment Name [PERSON_NAME][EMAIL_ADDRESS] user ONLY Segment Filters Start filte…" at bounding box center [832, 267] width 607 height 444
click at [571, 520] on span "Save" at bounding box center [565, 513] width 21 height 12
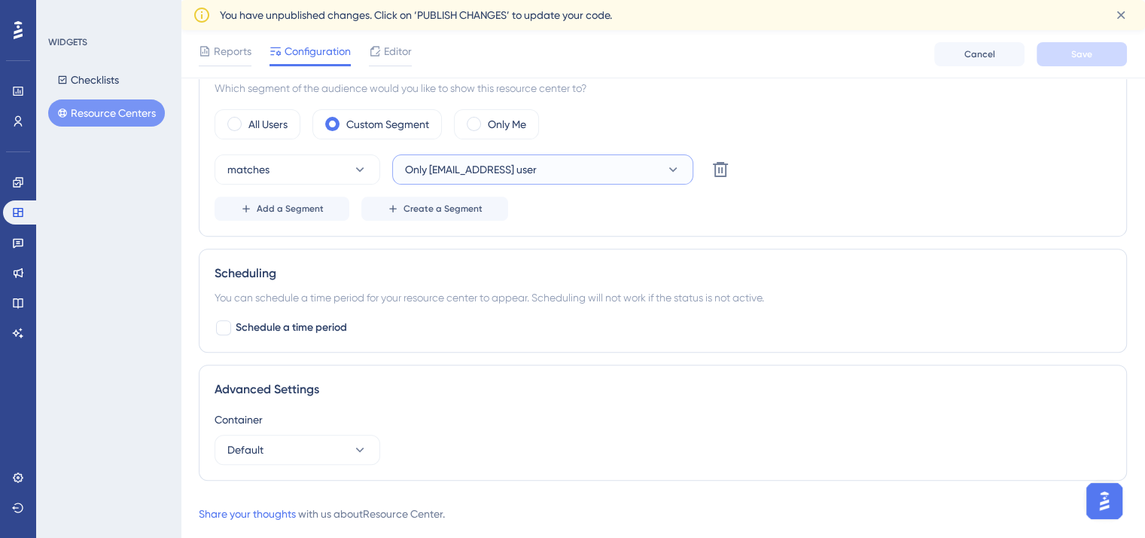
click at [507, 166] on button "Only [EMAIL_ADDRESS] user" at bounding box center [542, 169] width 301 height 30
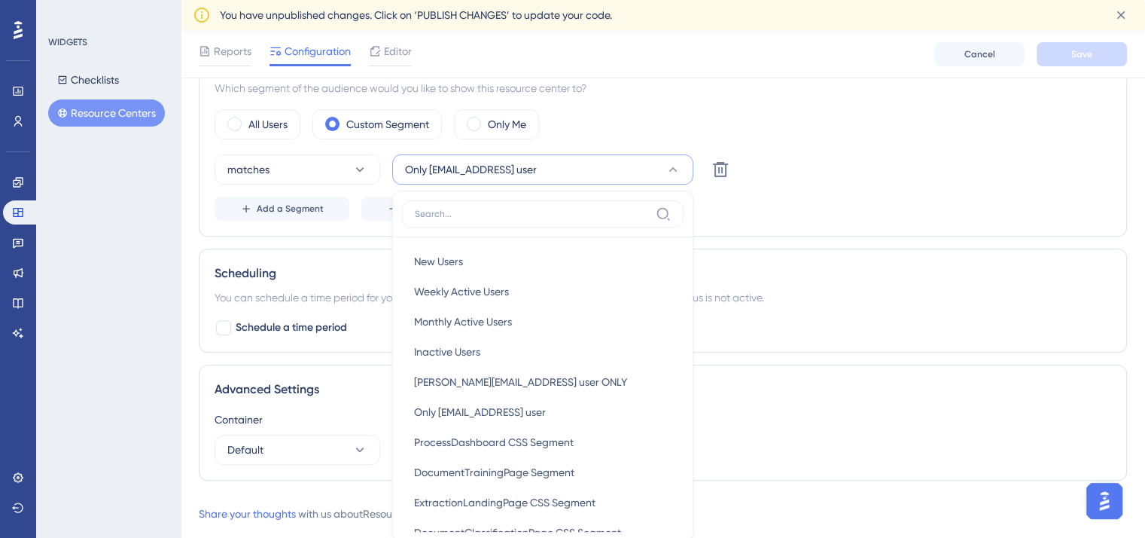
scroll to position [601, 0]
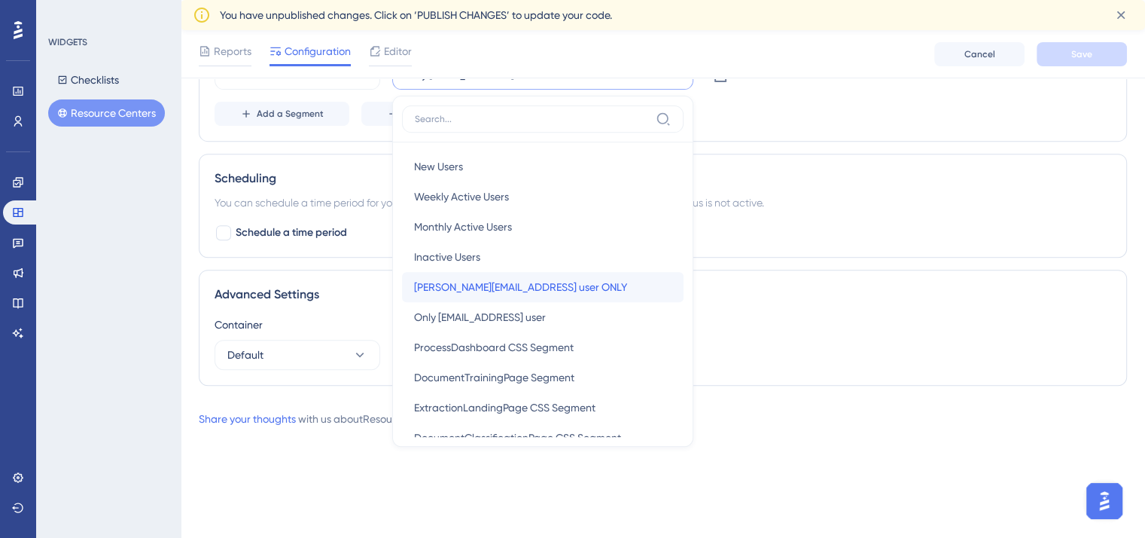
click at [517, 285] on span "[PERSON_NAME][EMAIL_ADDRESS] user ONLY" at bounding box center [520, 287] width 213 height 18
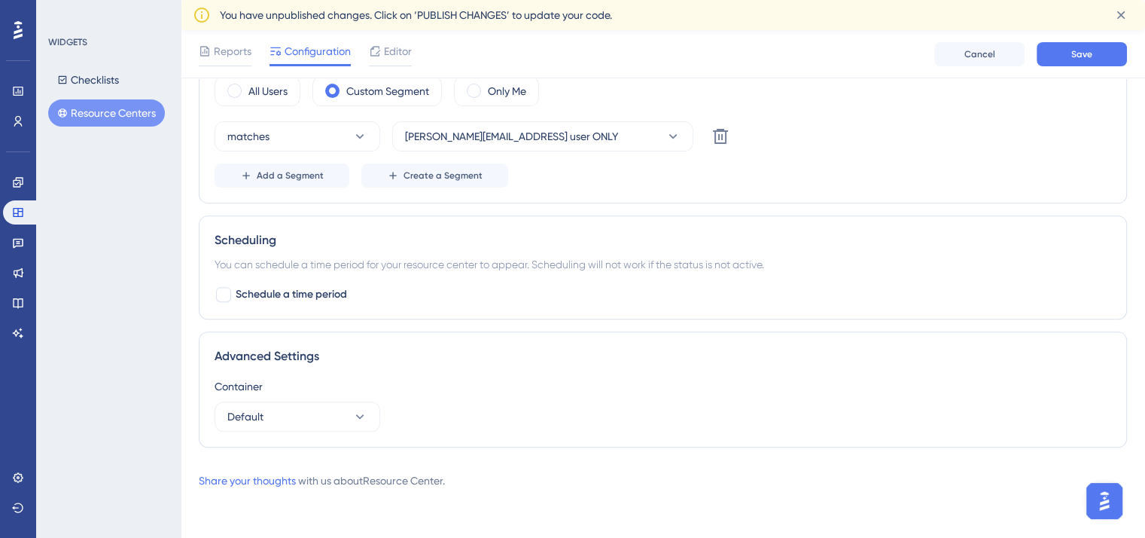
scroll to position [536, 0]
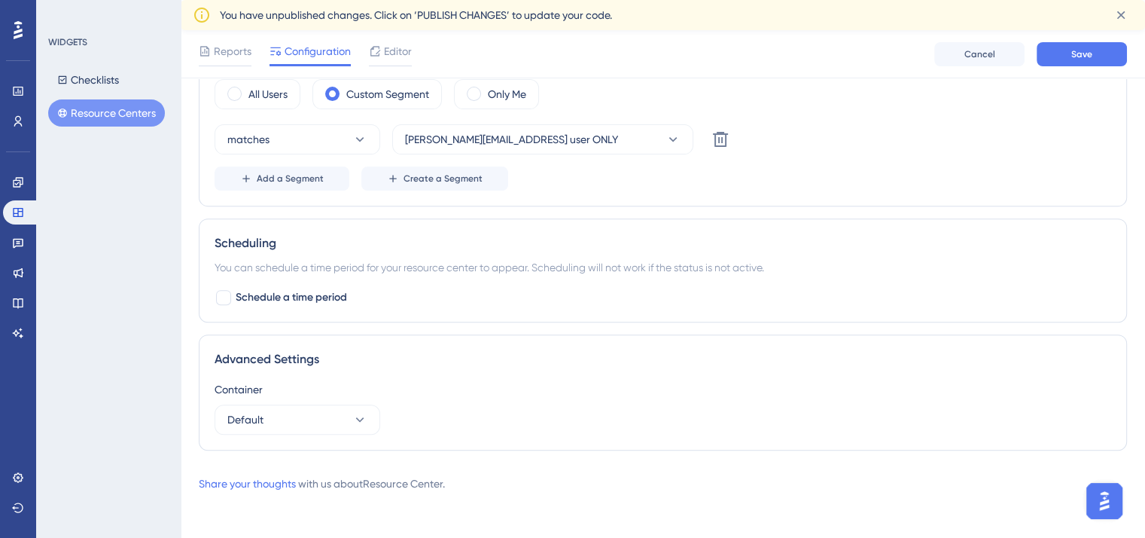
click at [588, 183] on div "Add a Segment Create a Segment" at bounding box center [663, 178] width 897 height 24
click at [1066, 55] on button "Save" at bounding box center [1082, 54] width 90 height 24
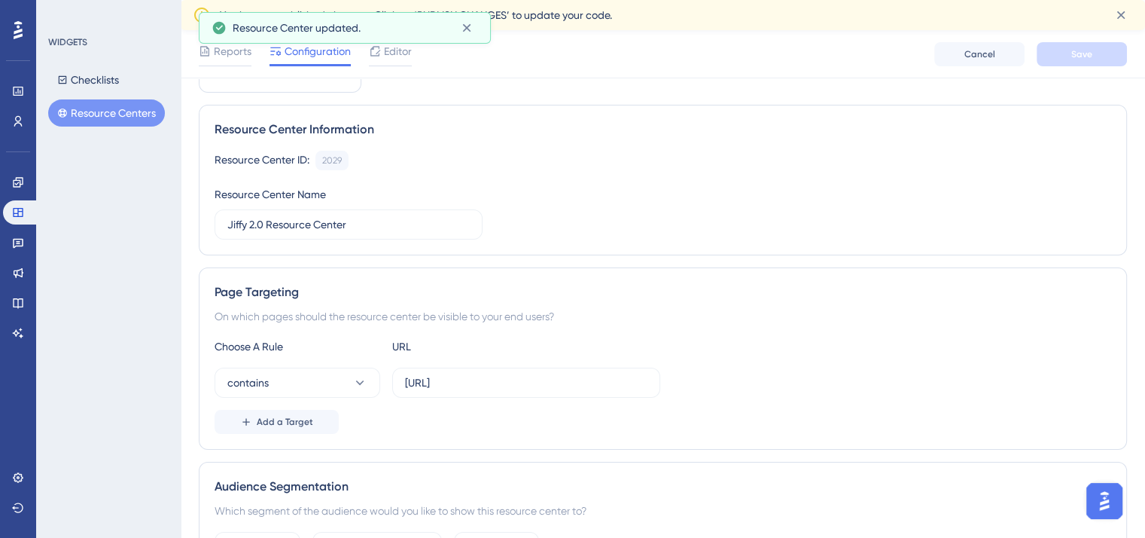
scroll to position [0, 0]
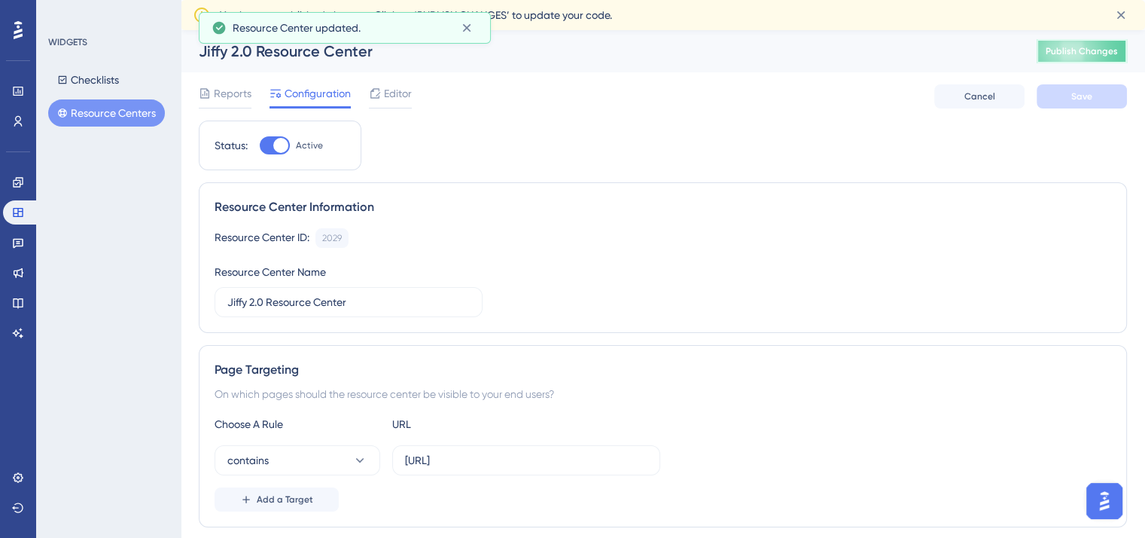
click at [1077, 55] on span "Publish Changes" at bounding box center [1082, 51] width 72 height 12
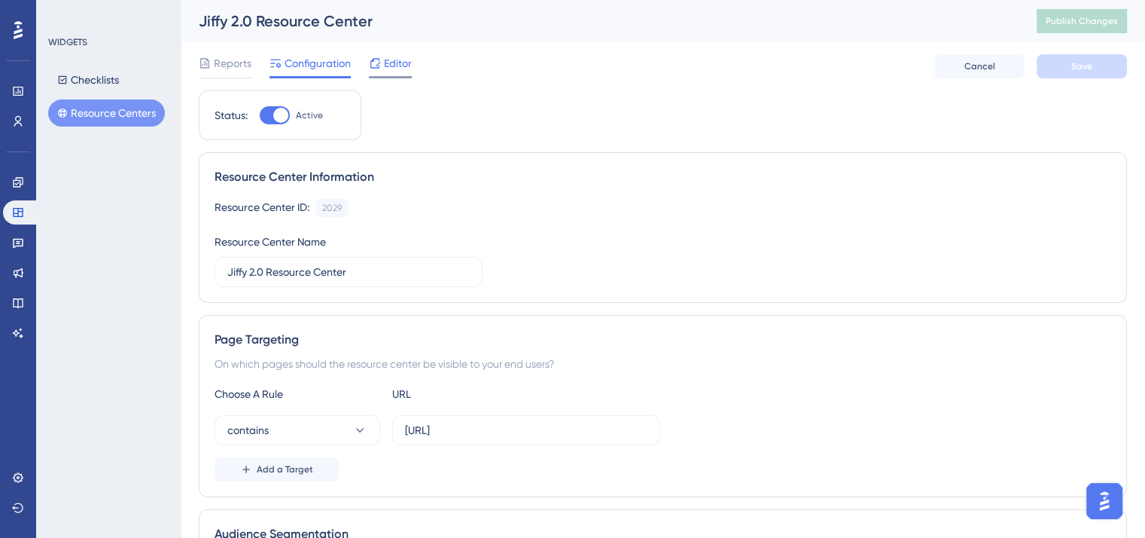
click at [380, 64] on icon at bounding box center [375, 63] width 12 height 12
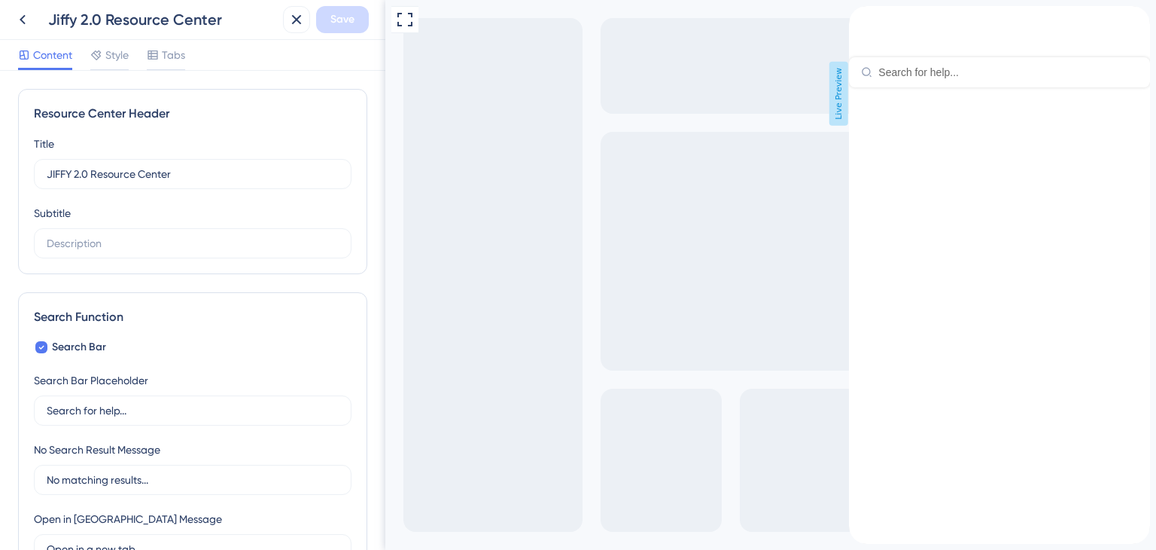
click at [998, 73] on input "Resource Center Header" at bounding box center [1009, 72] width 260 height 12
click at [861, 18] on icon "back to header" at bounding box center [855, 12] width 11 height 12
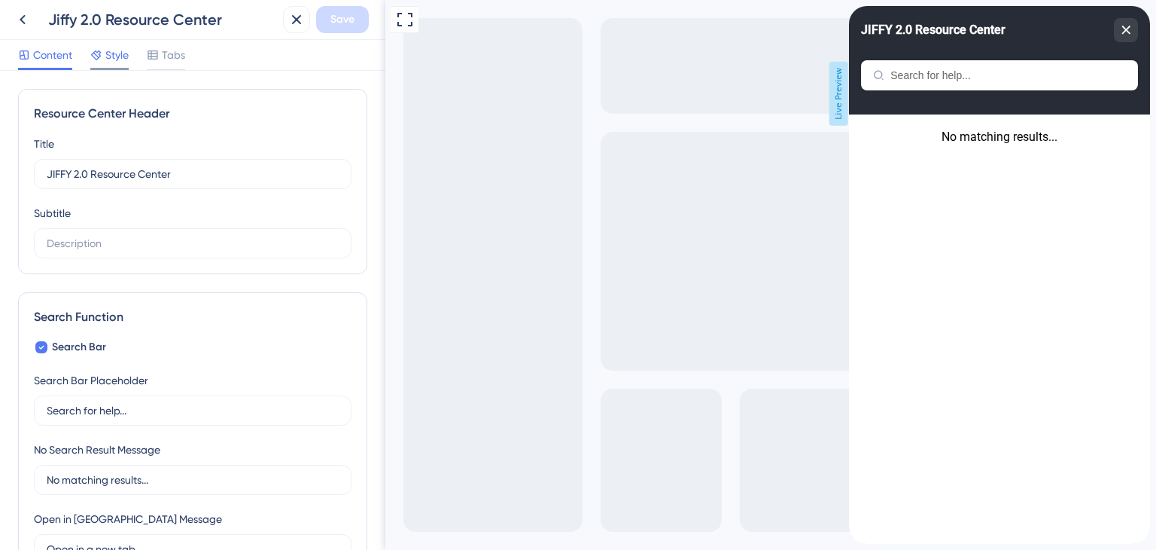
click at [111, 62] on span "Style" at bounding box center [116, 55] width 23 height 18
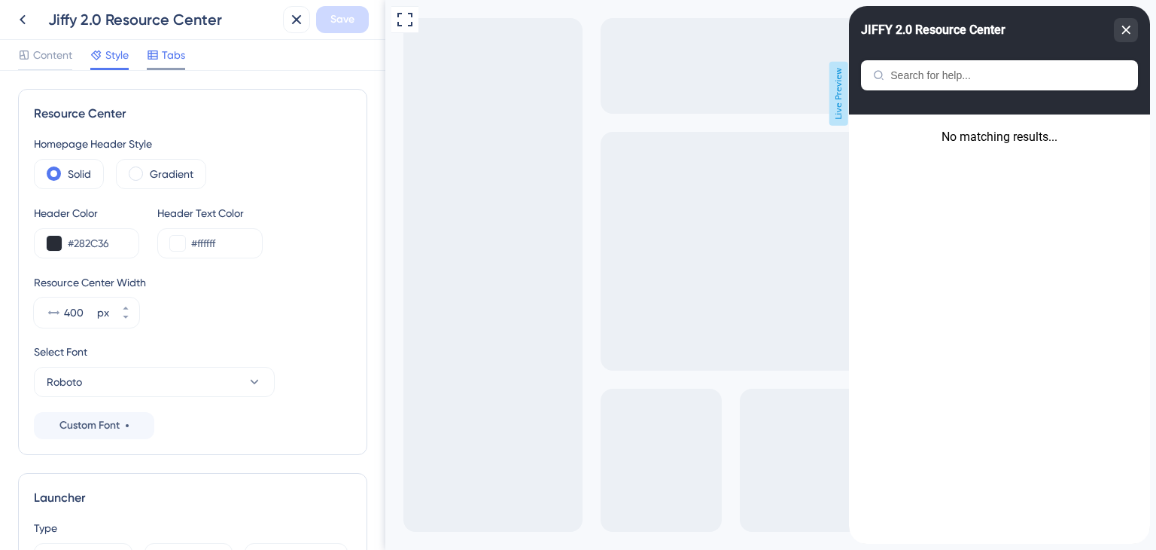
click at [172, 52] on span "Tabs" at bounding box center [173, 55] width 23 height 18
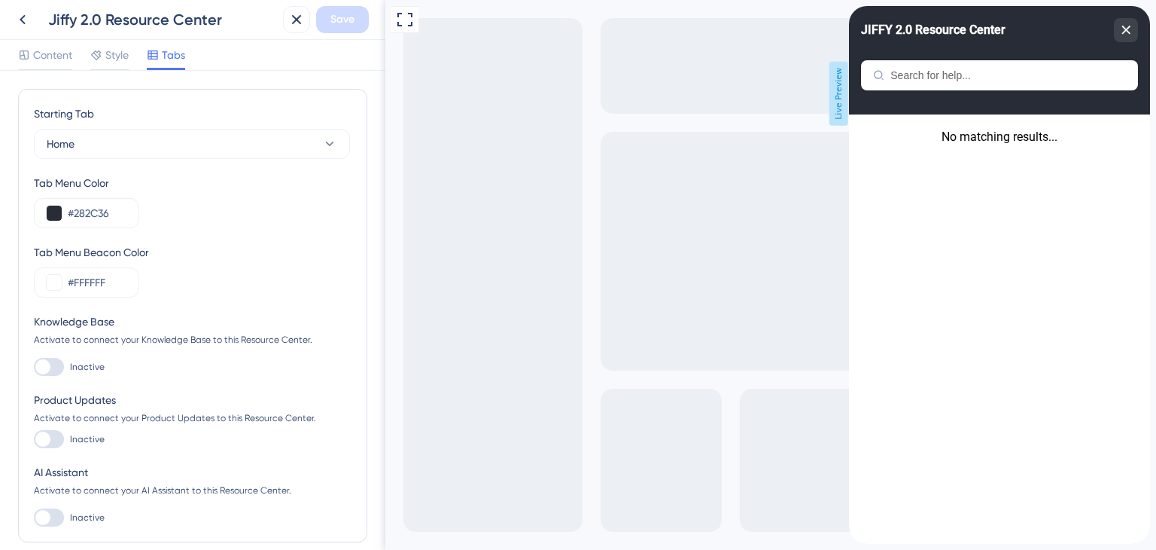
scroll to position [70, 0]
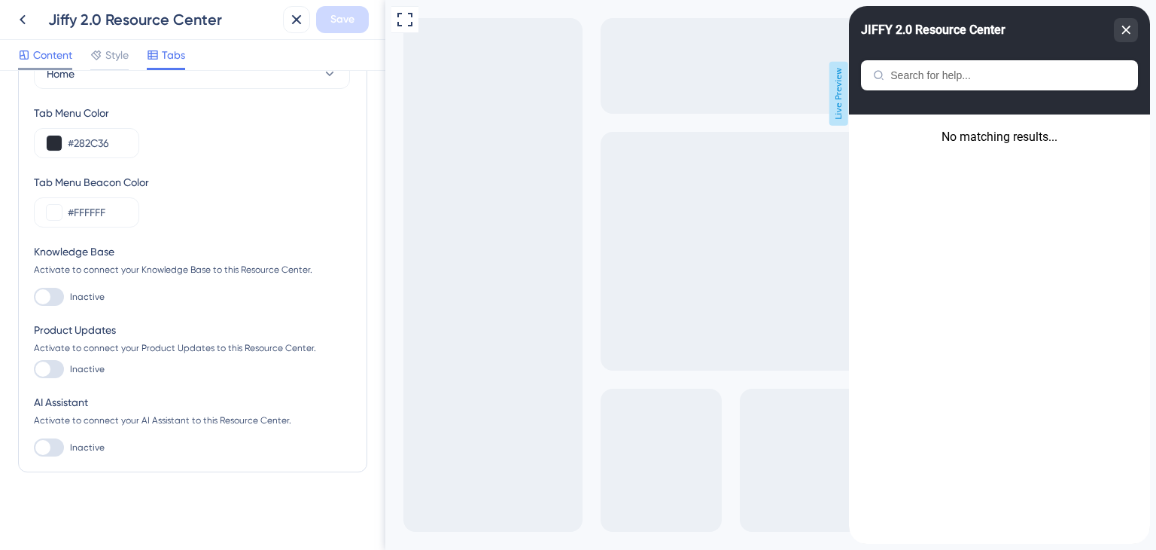
click at [29, 50] on icon at bounding box center [24, 55] width 12 height 12
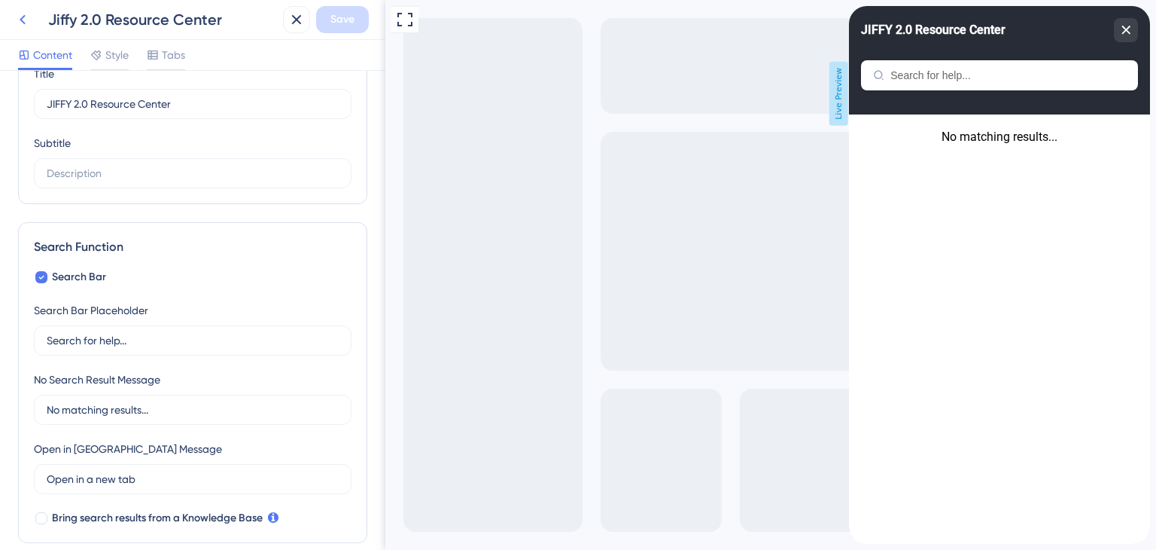
click at [21, 17] on icon at bounding box center [23, 20] width 6 height 10
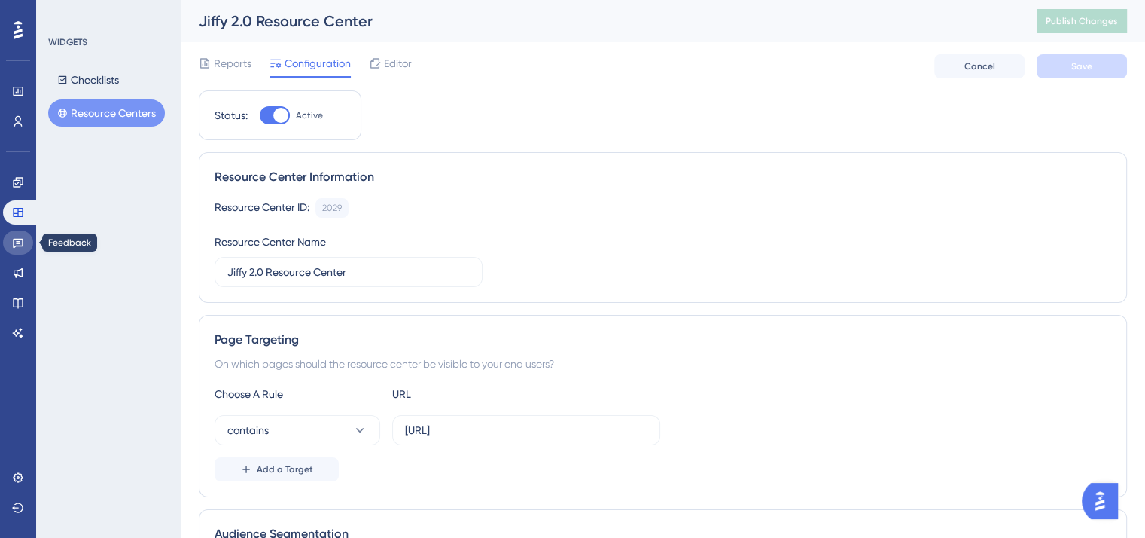
click at [13, 239] on icon at bounding box center [18, 244] width 11 height 10
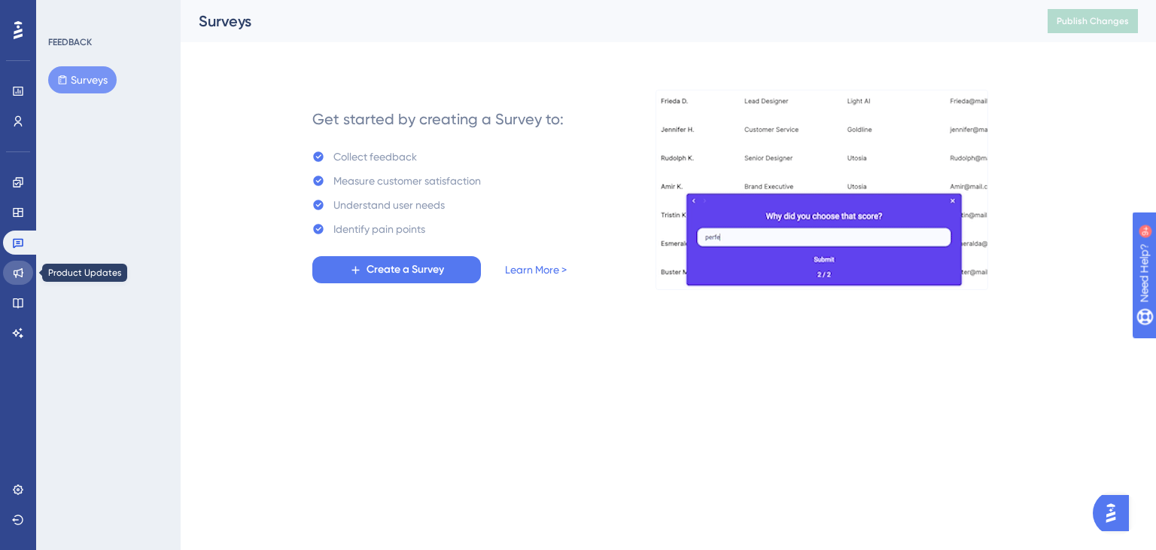
click at [17, 272] on icon at bounding box center [19, 273] width 10 height 10
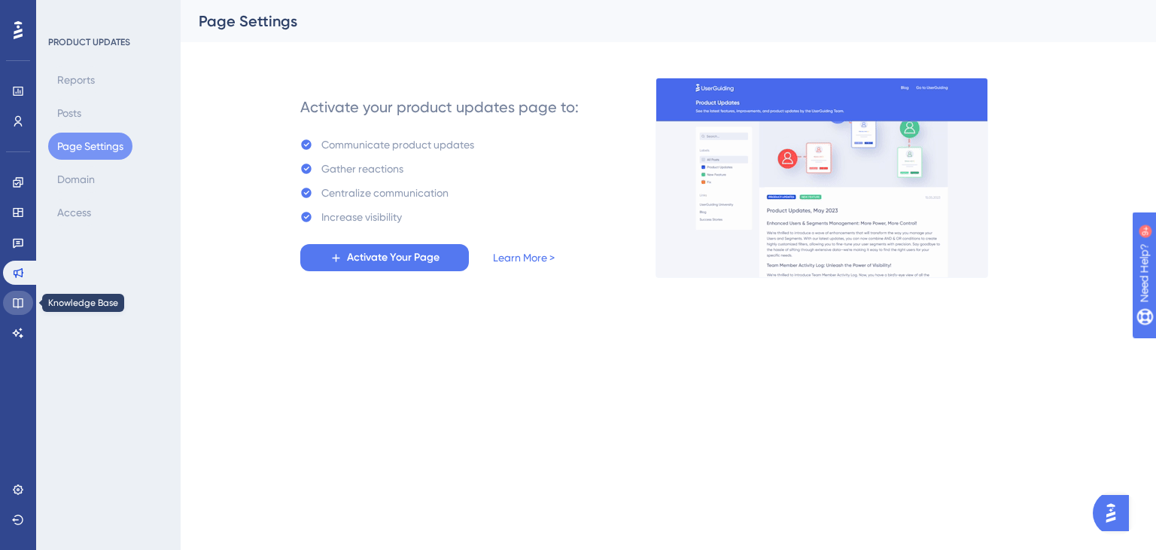
click at [14, 309] on link at bounding box center [18, 303] width 30 height 24
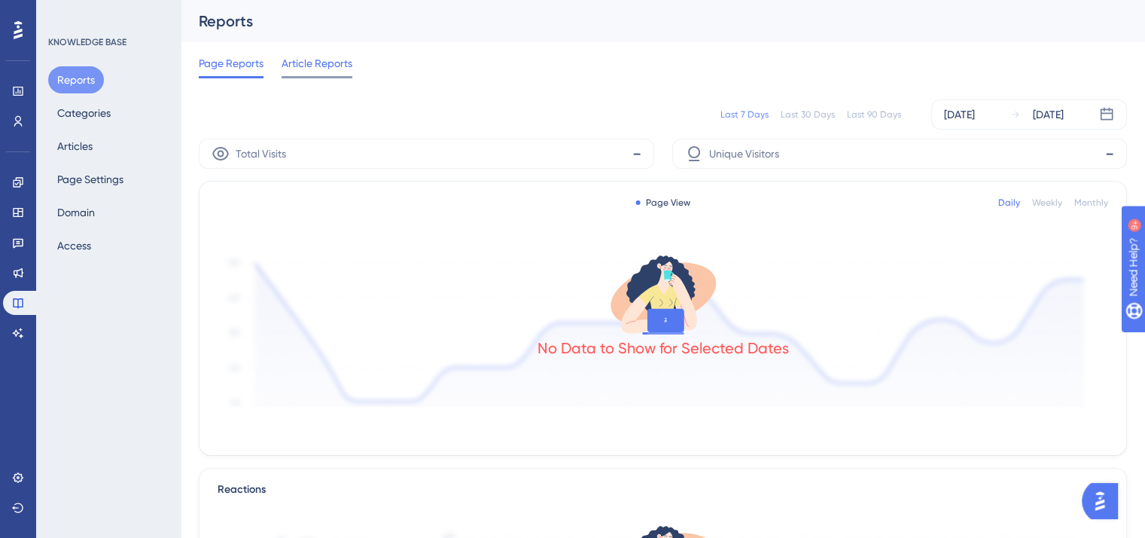
click at [317, 61] on span "Article Reports" at bounding box center [317, 63] width 71 height 18
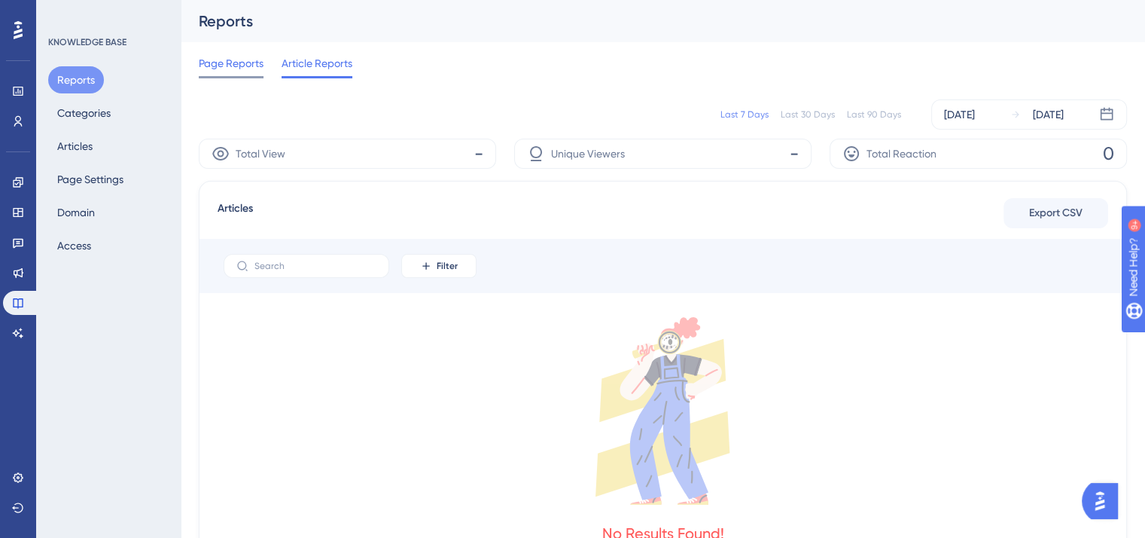
click at [226, 61] on span "Page Reports" at bounding box center [231, 63] width 65 height 18
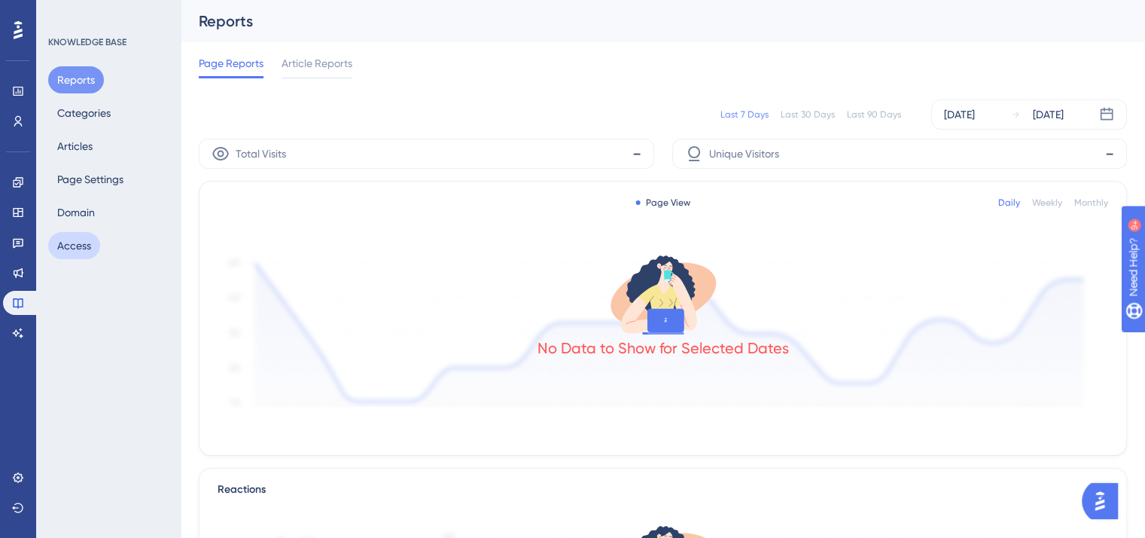
click at [78, 246] on button "Access" at bounding box center [74, 245] width 52 height 27
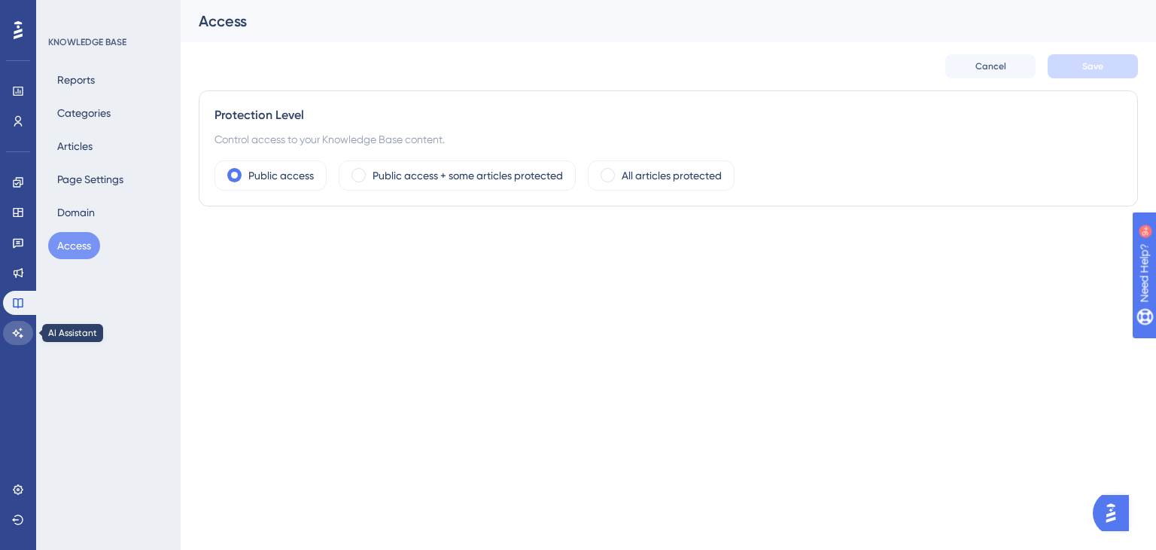
click at [19, 335] on icon at bounding box center [18, 333] width 12 height 12
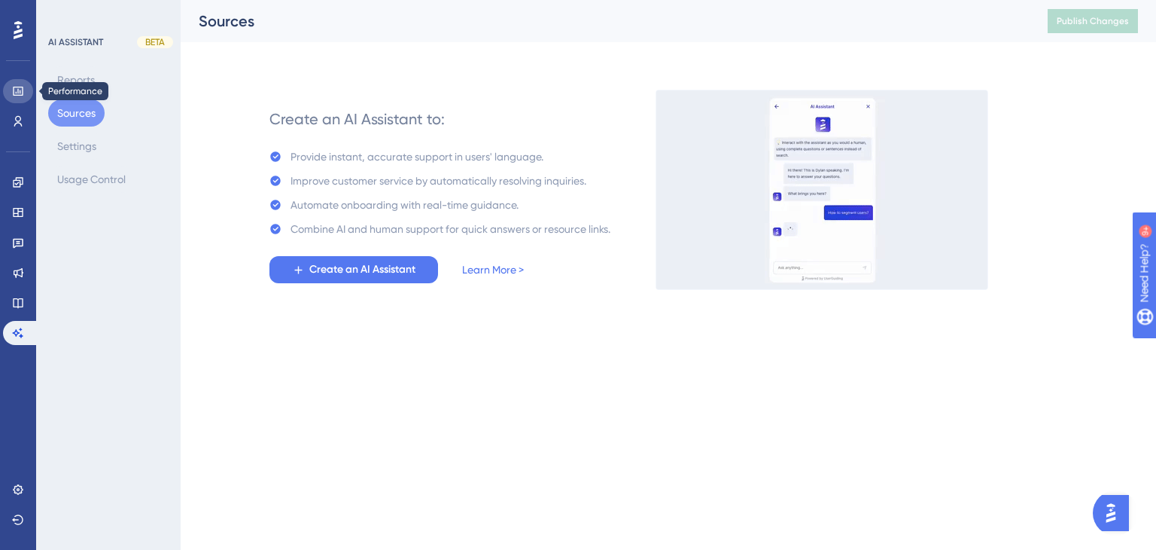
click at [18, 99] on link at bounding box center [18, 91] width 30 height 24
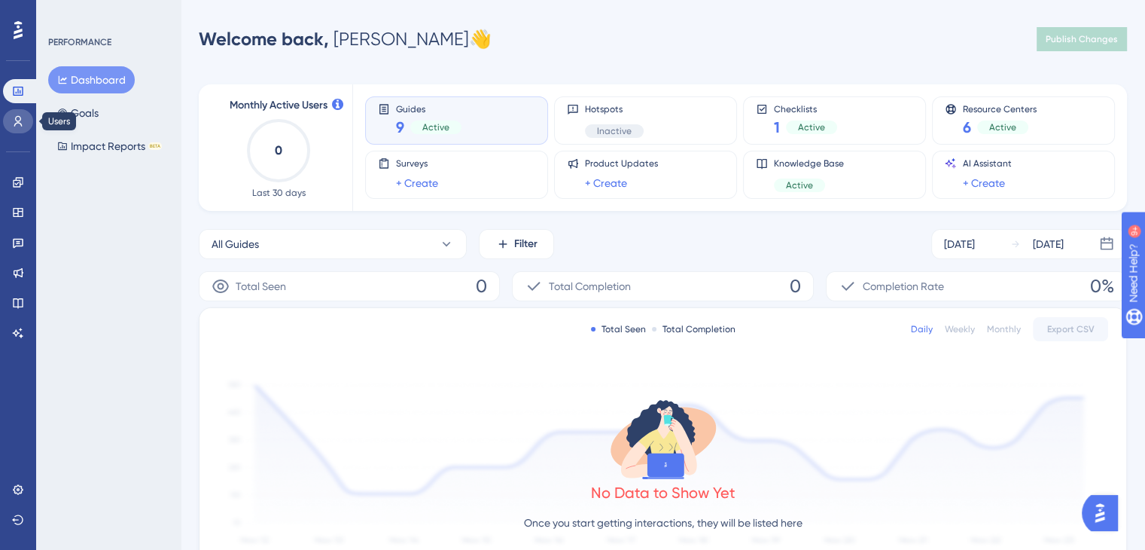
click at [20, 119] on icon at bounding box center [18, 121] width 12 height 12
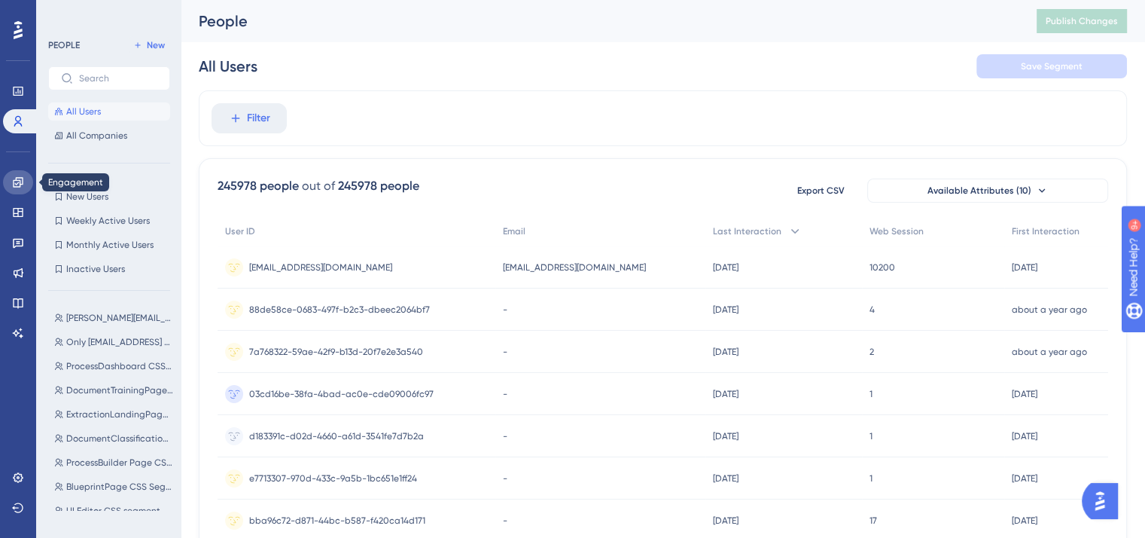
click at [18, 187] on icon at bounding box center [18, 182] width 10 height 10
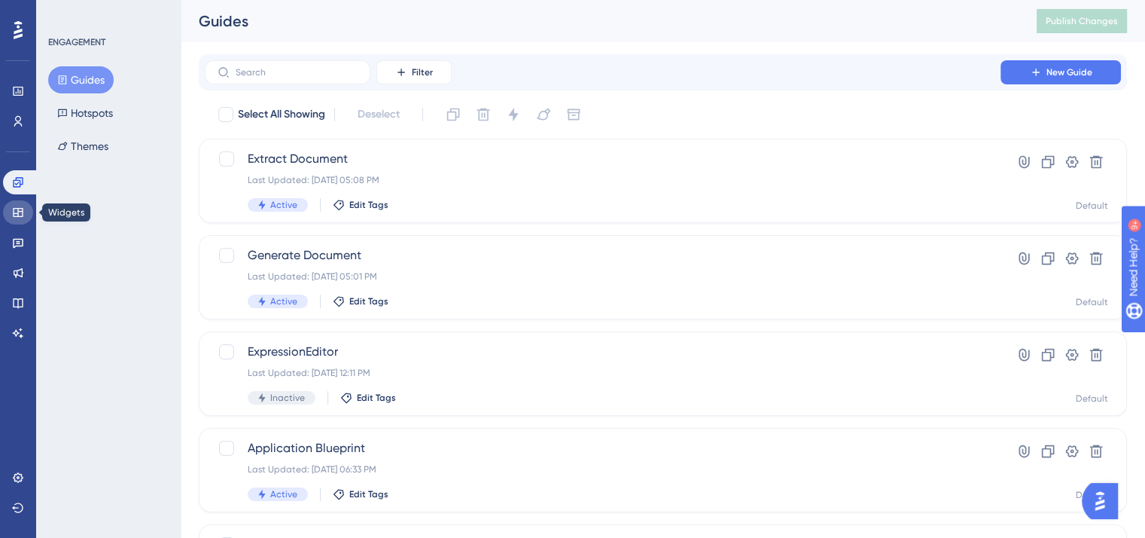
click at [18, 212] on icon at bounding box center [18, 212] width 10 height 9
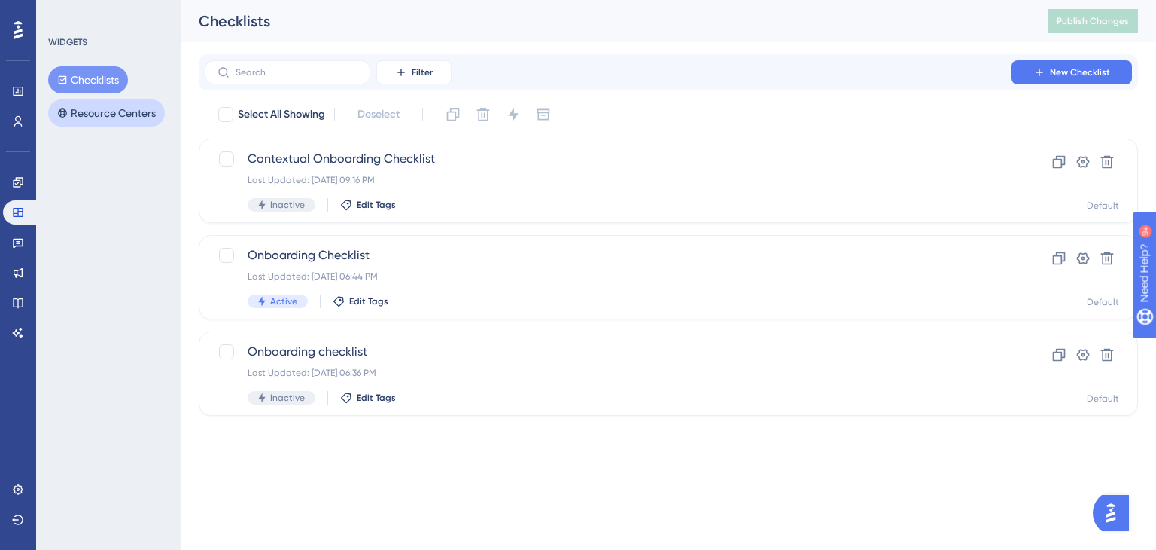
click at [114, 112] on button "Resource Centers" at bounding box center [106, 112] width 117 height 27
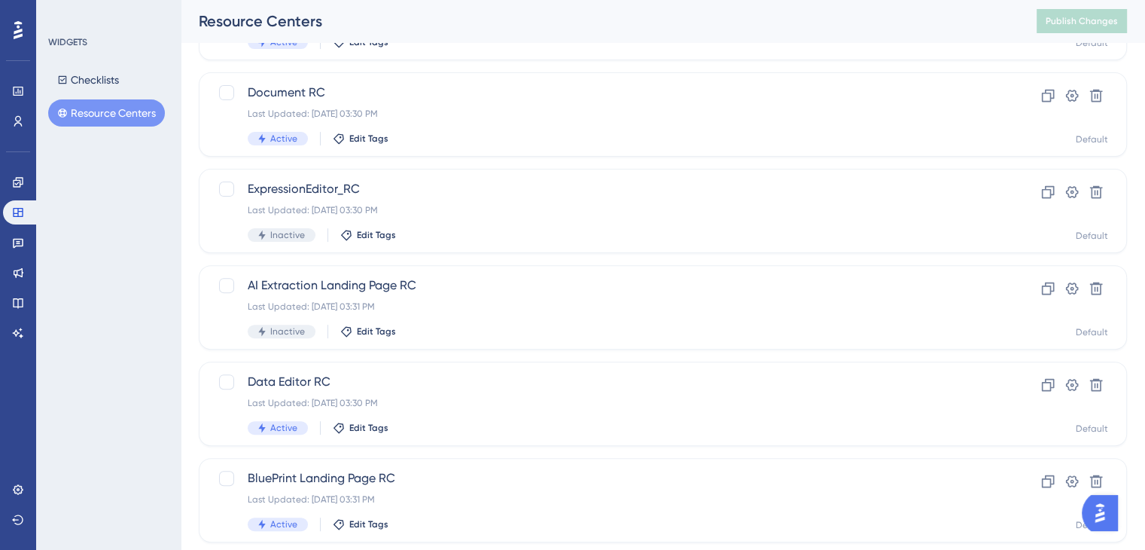
scroll to position [589, 0]
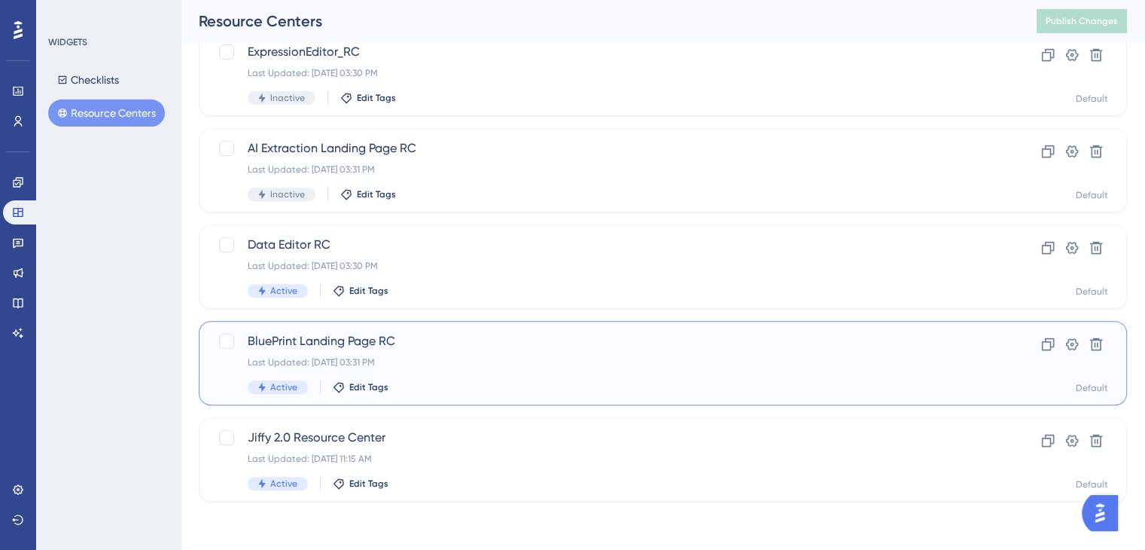
click at [504, 345] on span "BluePrint Landing Page RC" at bounding box center [603, 341] width 710 height 18
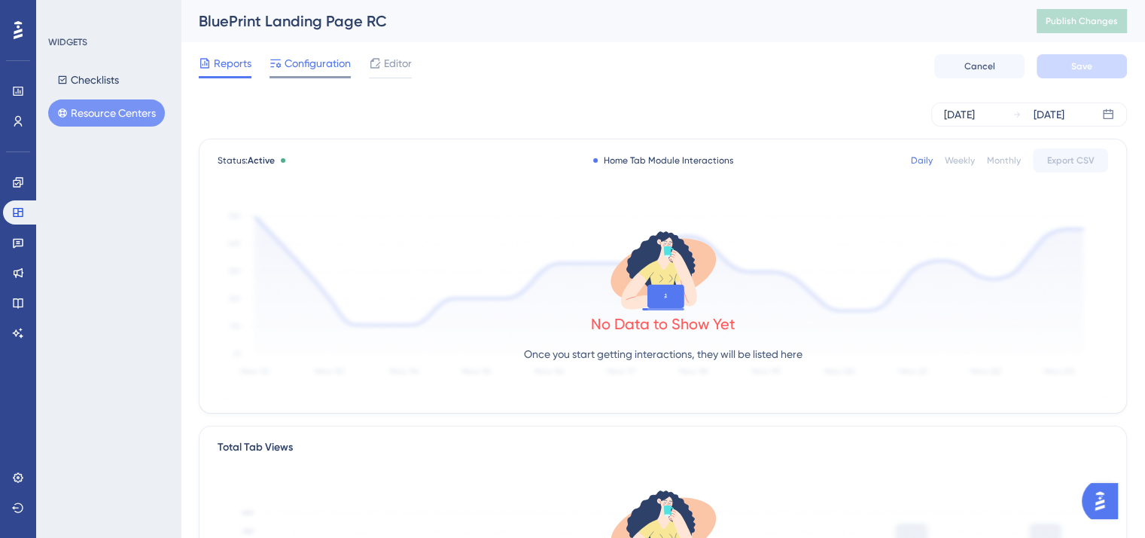
click at [321, 68] on span "Configuration" at bounding box center [318, 63] width 66 height 18
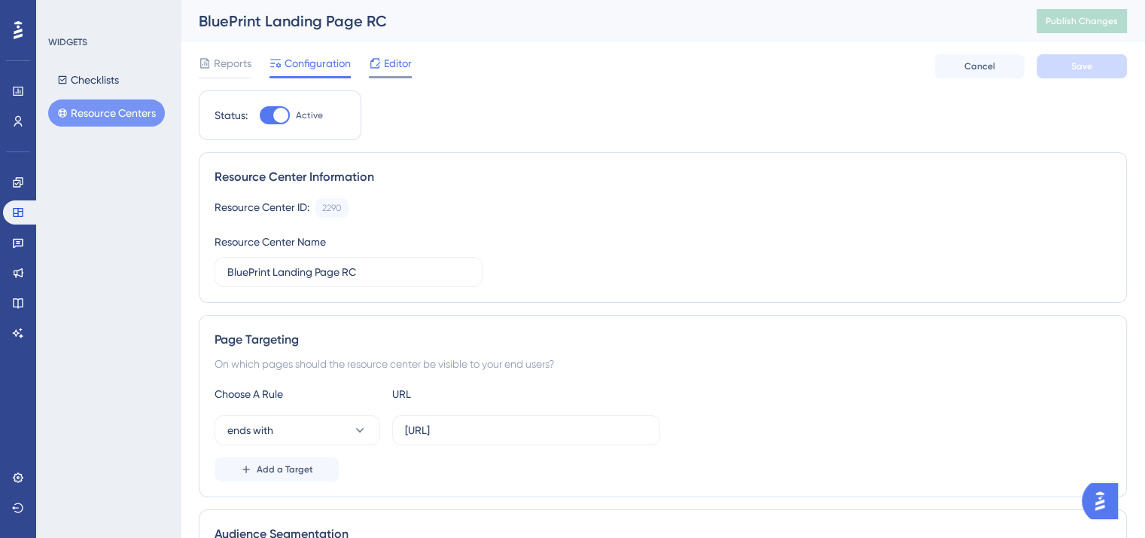
click at [394, 64] on span "Editor" at bounding box center [398, 63] width 28 height 18
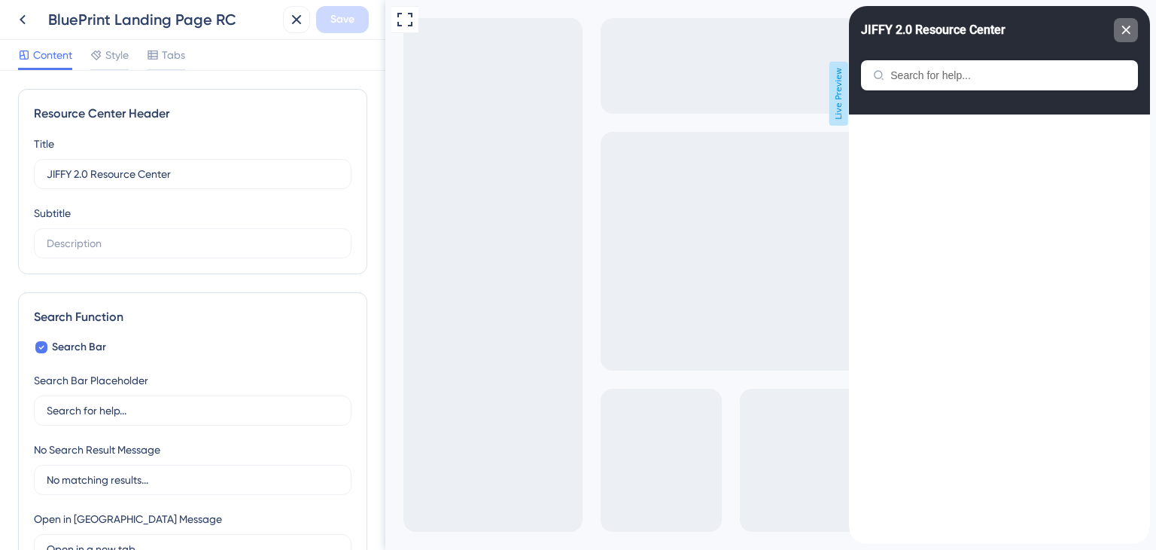
click at [1126, 26] on icon "close resource center" at bounding box center [1126, 30] width 9 height 9
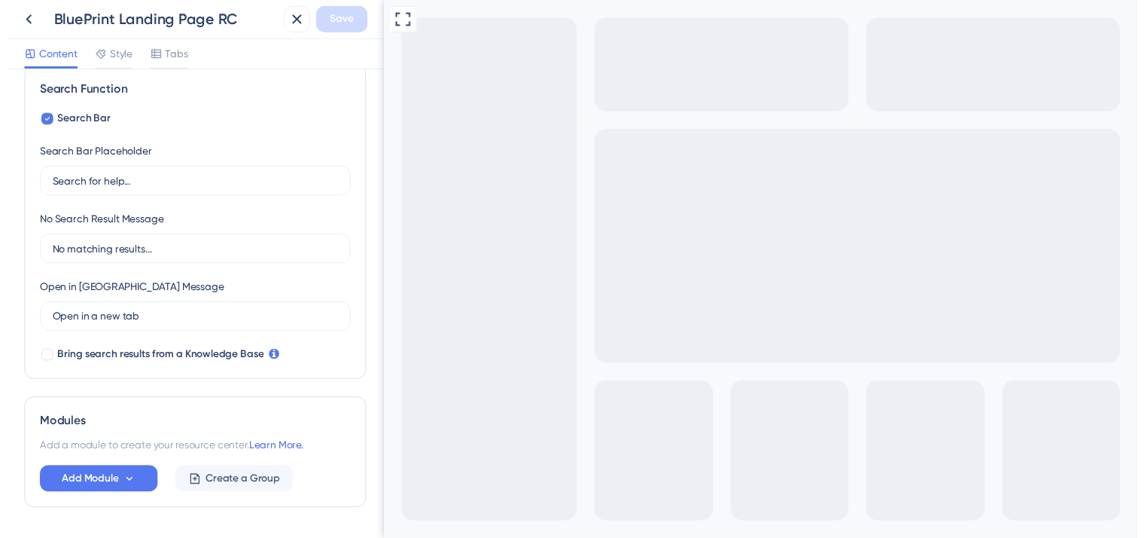
scroll to position [271, 0]
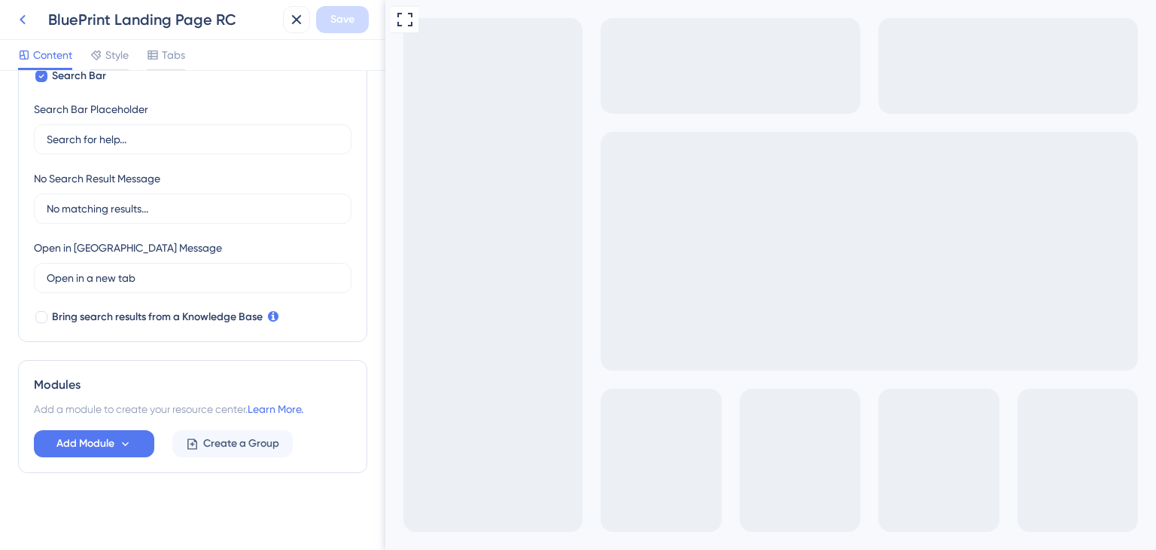
click at [18, 13] on icon at bounding box center [23, 20] width 18 height 18
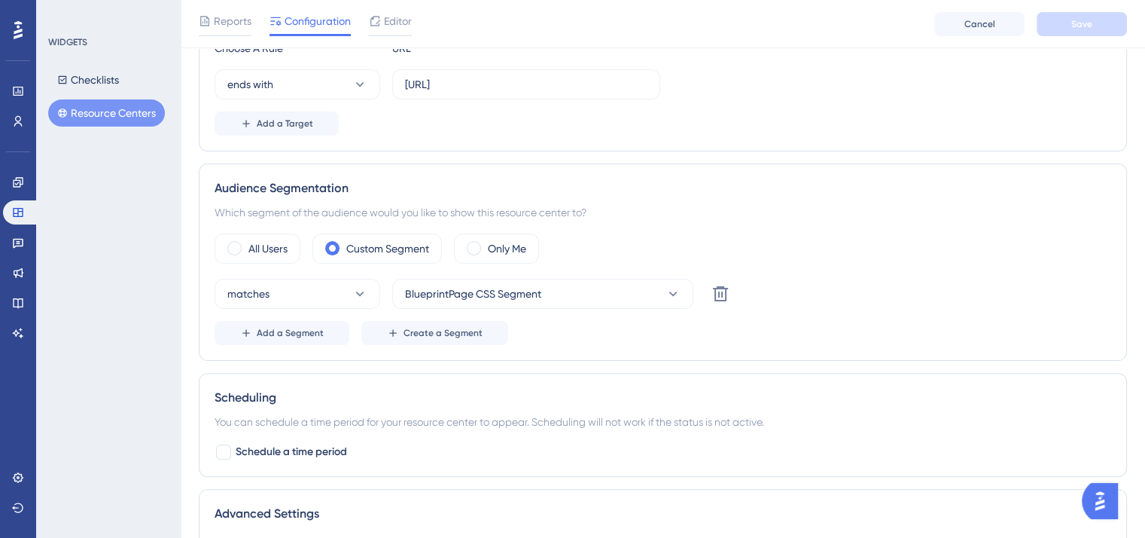
scroll to position [376, 0]
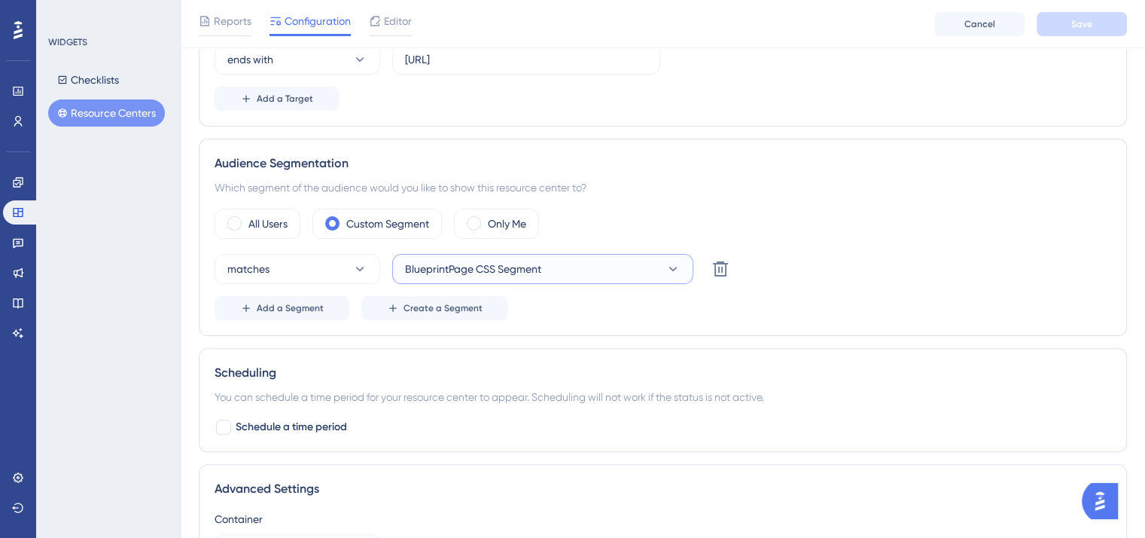
click at [555, 266] on button "BlueprintPage CSS Segment" at bounding box center [542, 269] width 301 height 30
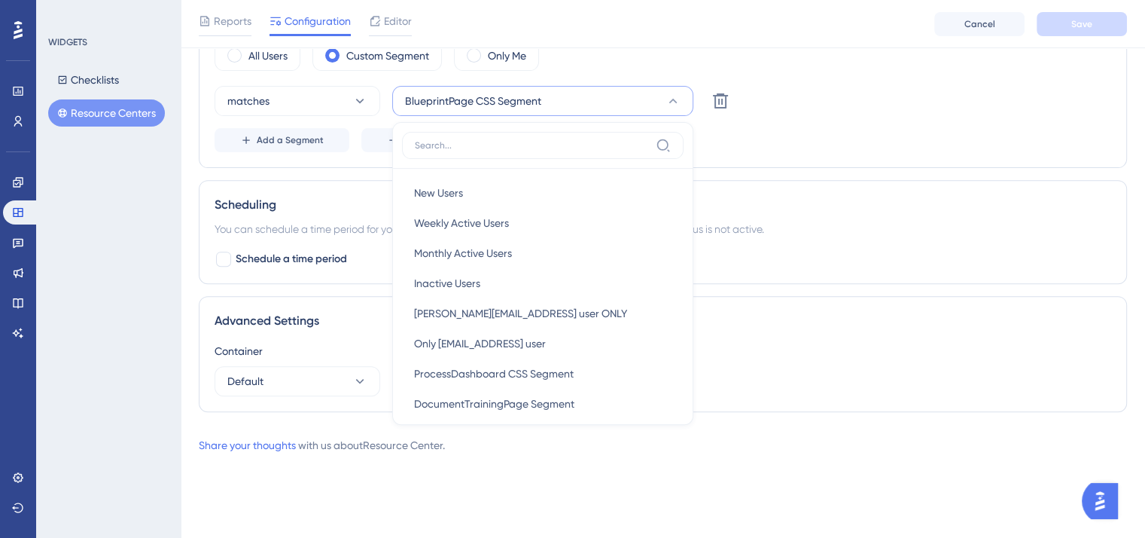
click at [843, 99] on div "matches BlueprintPage CSS Segment New Users New Users Weekly Active Users Weekl…" at bounding box center [663, 101] width 897 height 30
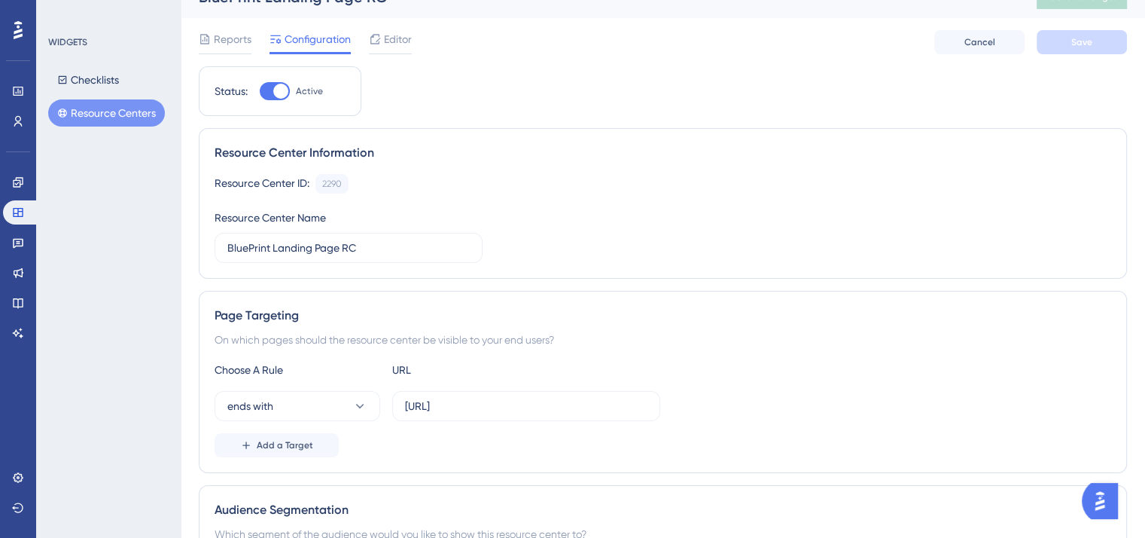
scroll to position [0, 0]
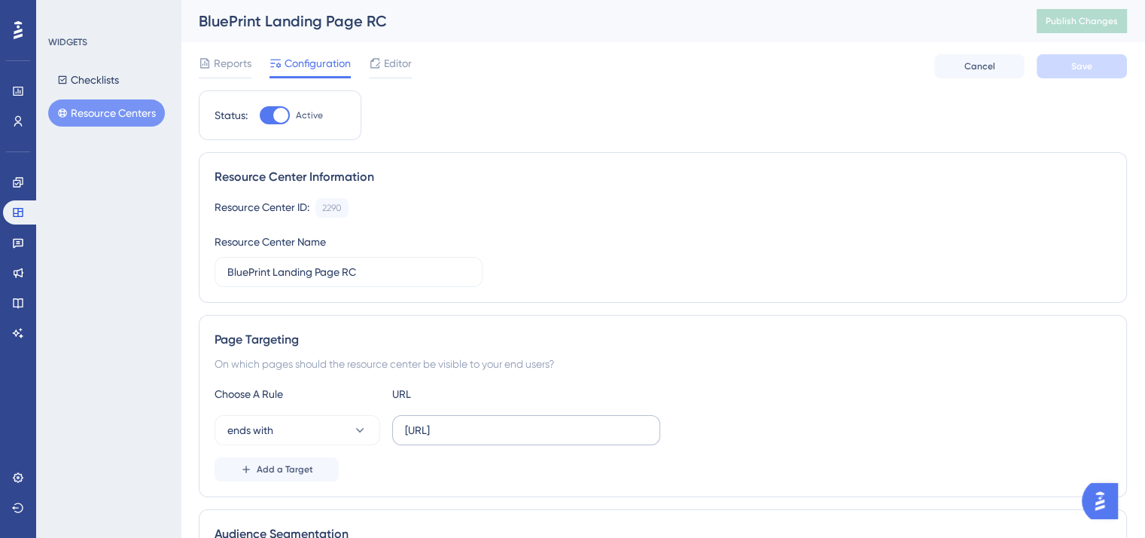
click at [535, 440] on label "[URL]" at bounding box center [526, 430] width 268 height 30
click at [535, 438] on input "[URL]" at bounding box center [526, 430] width 242 height 17
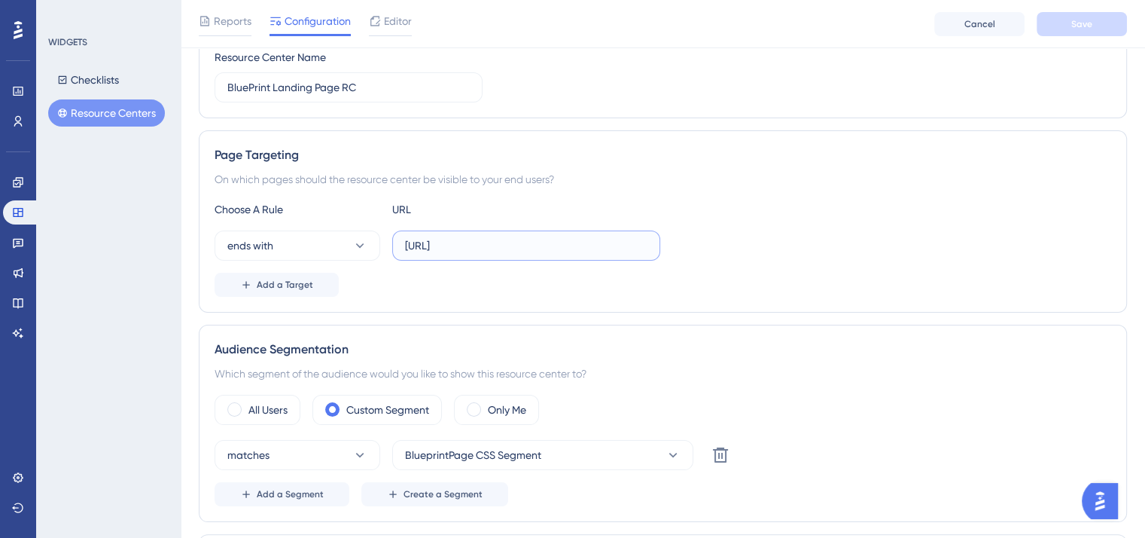
scroll to position [226, 0]
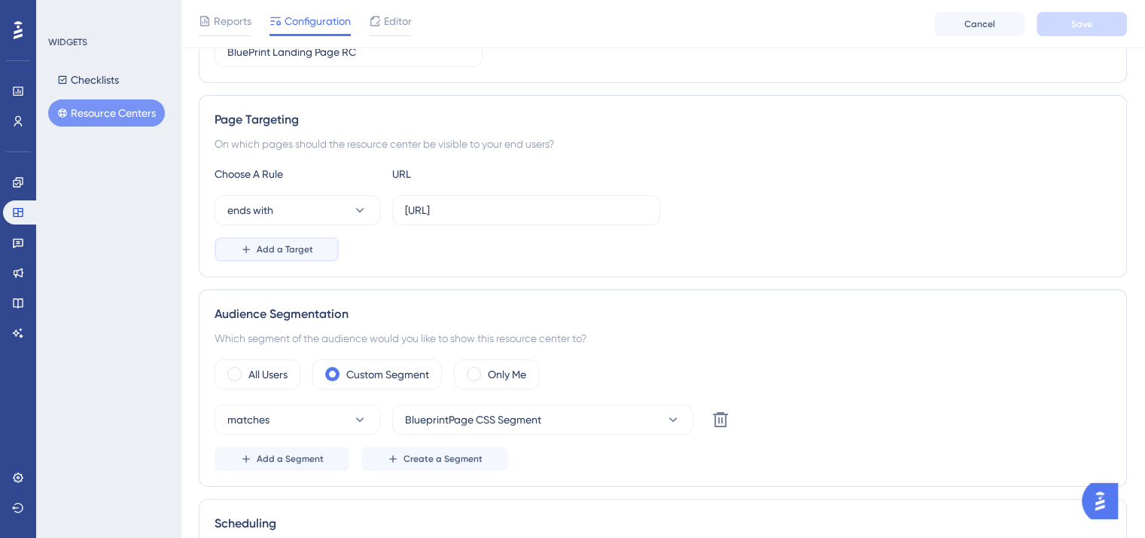
click at [277, 251] on span "Add a Target" at bounding box center [285, 249] width 56 height 12
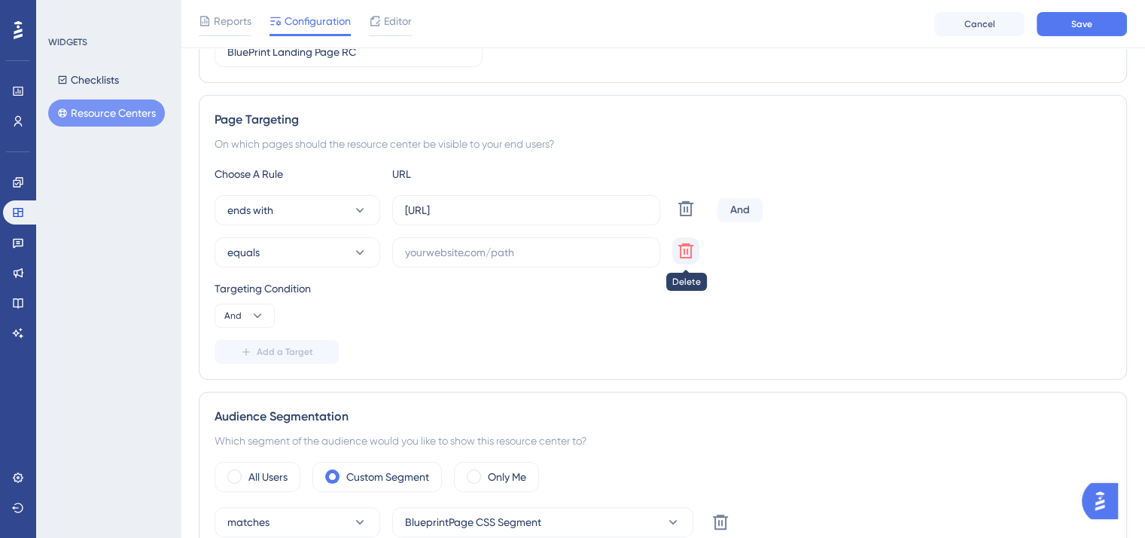
click at [684, 216] on icon at bounding box center [685, 208] width 15 height 15
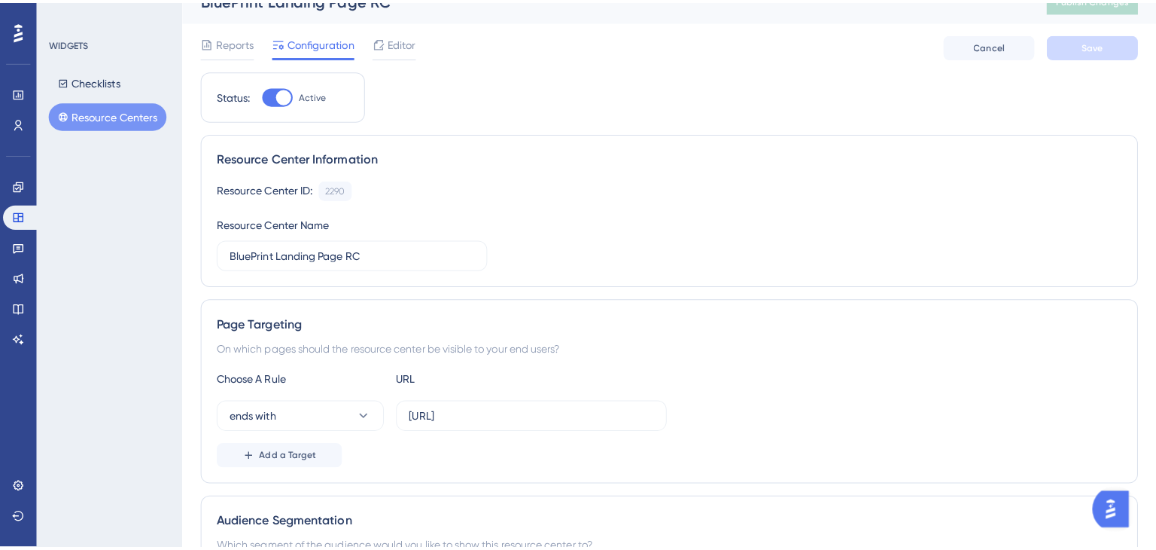
scroll to position [0, 0]
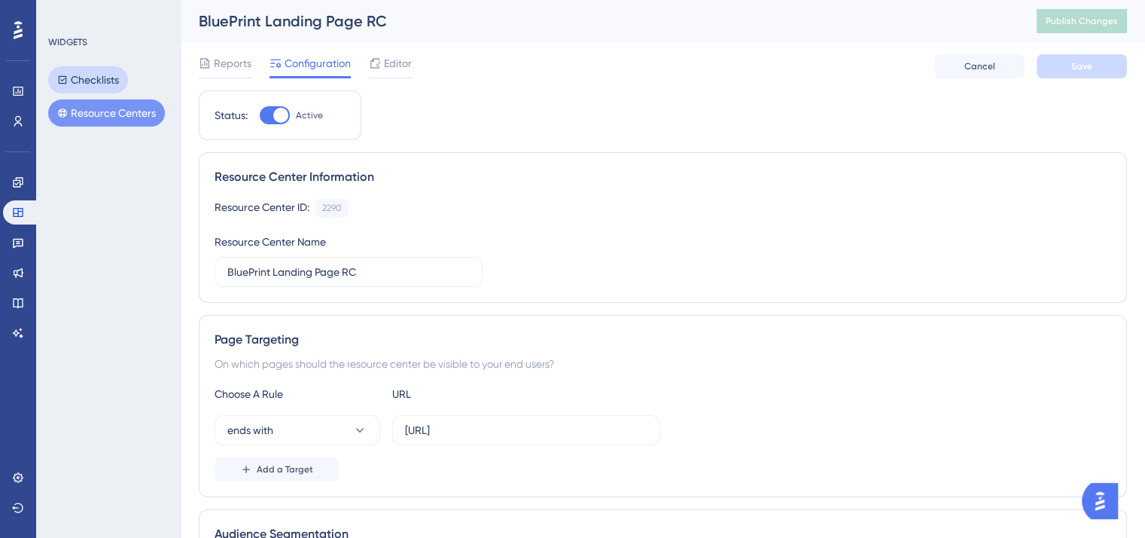
click at [114, 77] on button "Checklists" at bounding box center [88, 79] width 80 height 27
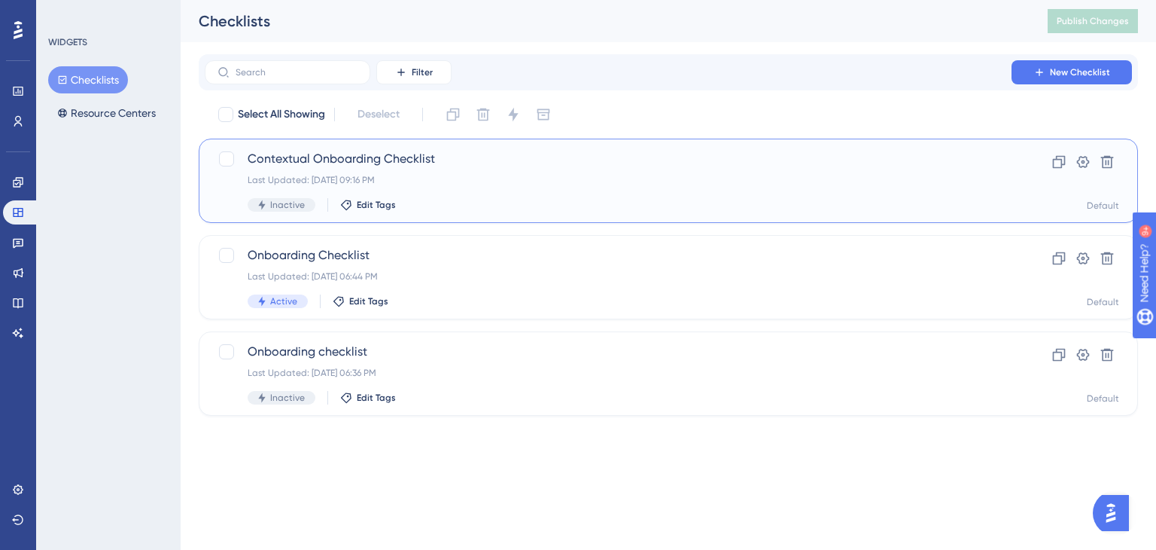
click at [617, 166] on span "Contextual Onboarding Checklist" at bounding box center [608, 159] width 721 height 18
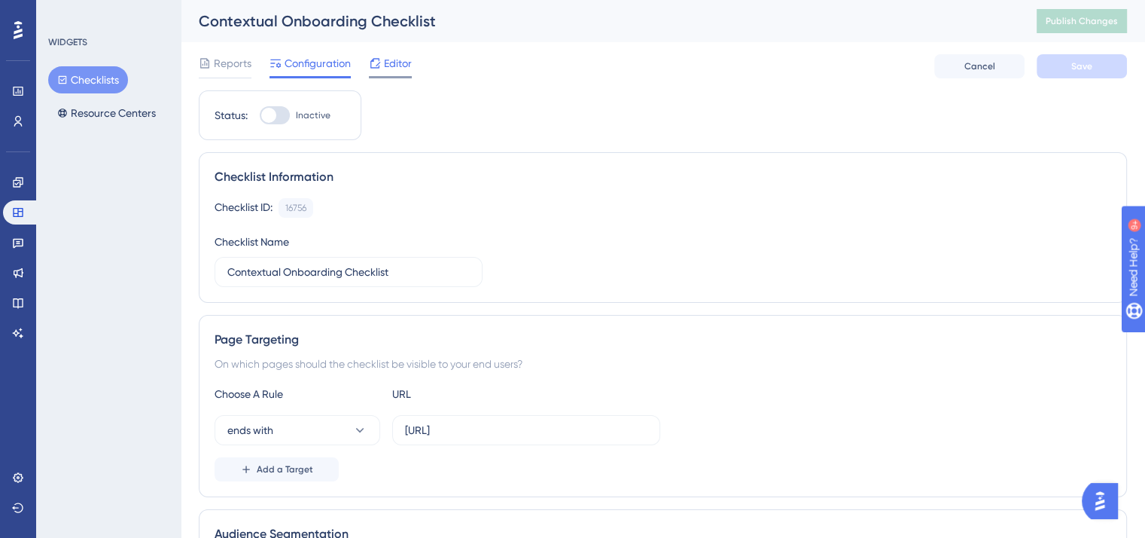
click at [407, 59] on span "Editor" at bounding box center [398, 63] width 28 height 18
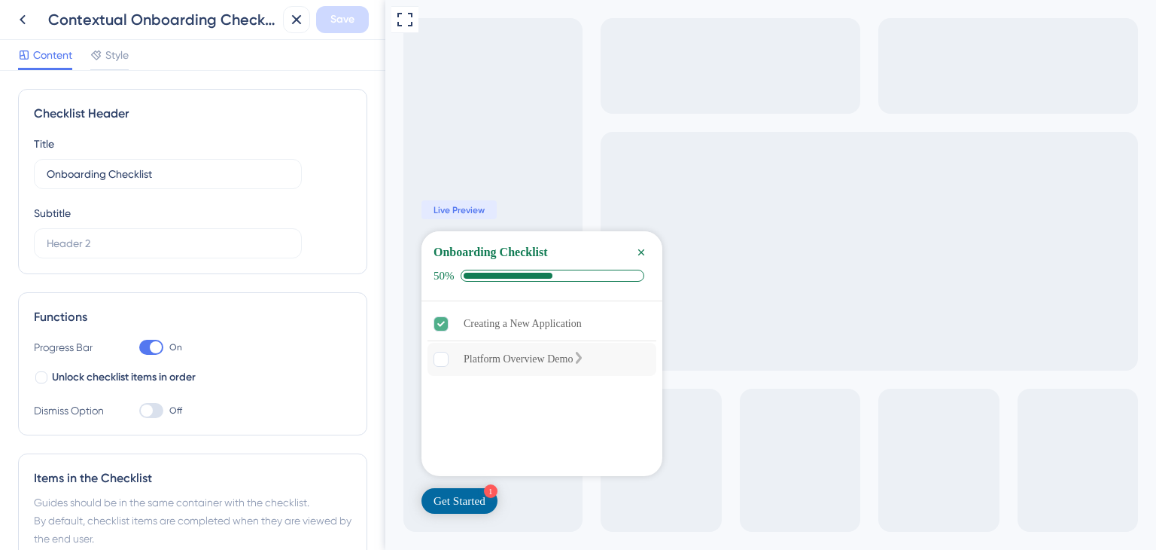
click at [511, 362] on div "Platform Overview Demo" at bounding box center [518, 359] width 109 height 18
click at [453, 358] on div "Platform Overview Demo is incomplete." at bounding box center [449, 359] width 30 height 15
click at [437, 326] on icon "Creating a New Application is complete." at bounding box center [441, 324] width 14 height 14
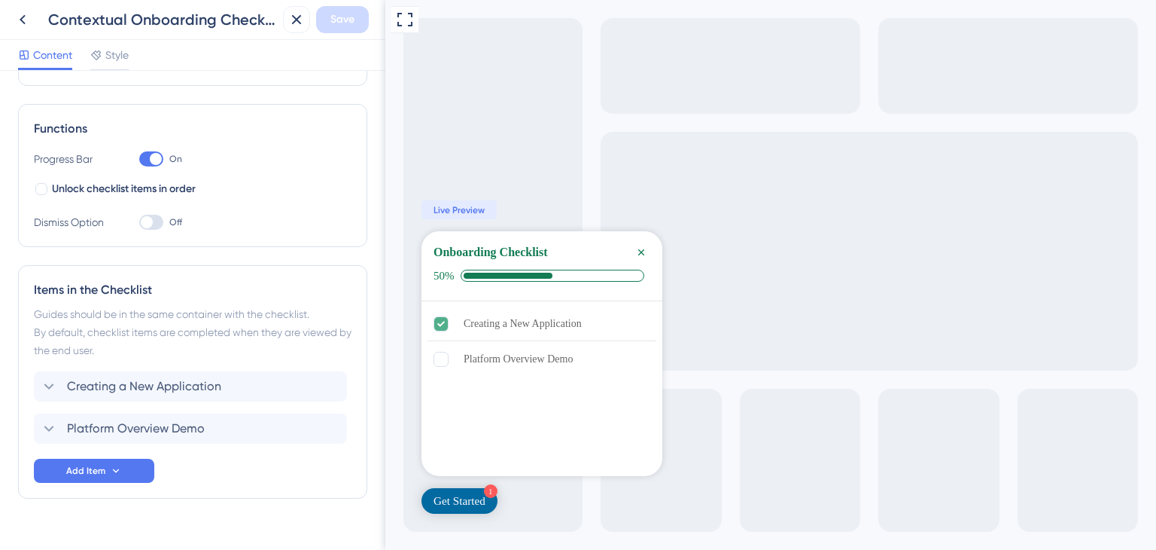
scroll to position [214, 0]
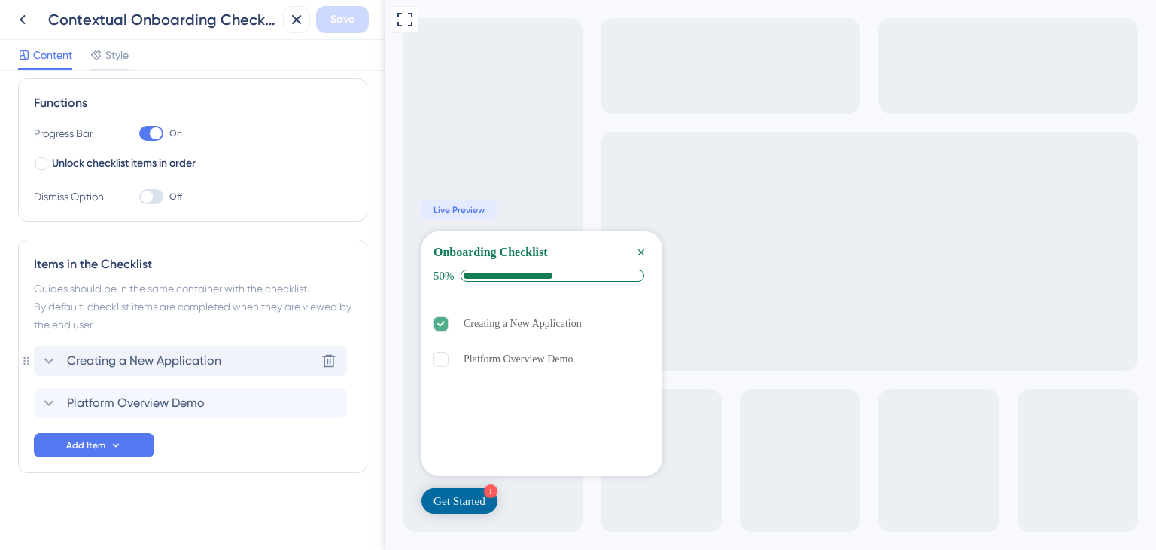
click at [151, 356] on span "Creating a New Application" at bounding box center [144, 361] width 154 height 18
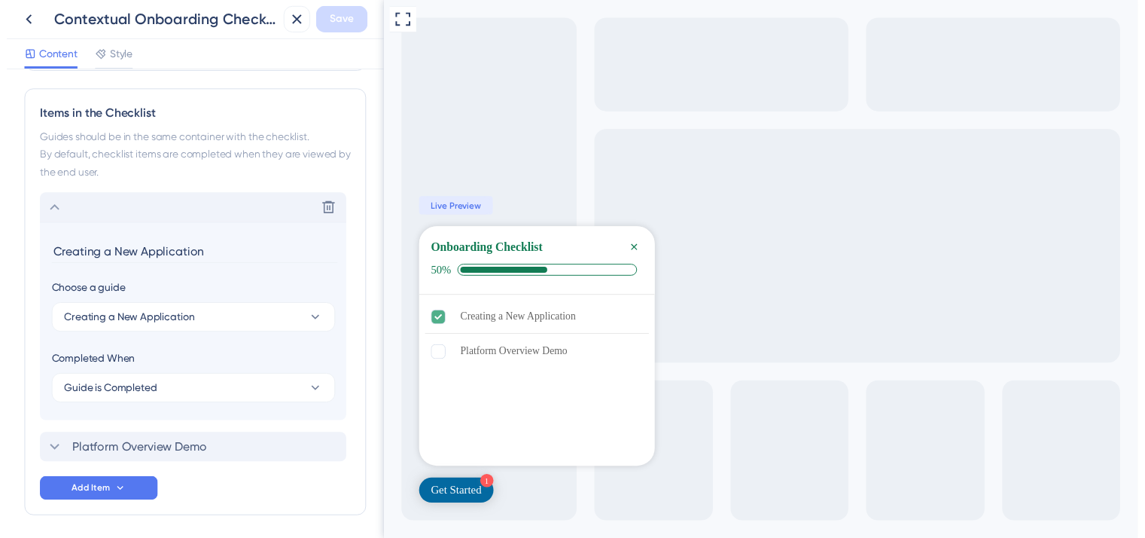
scroll to position [416, 0]
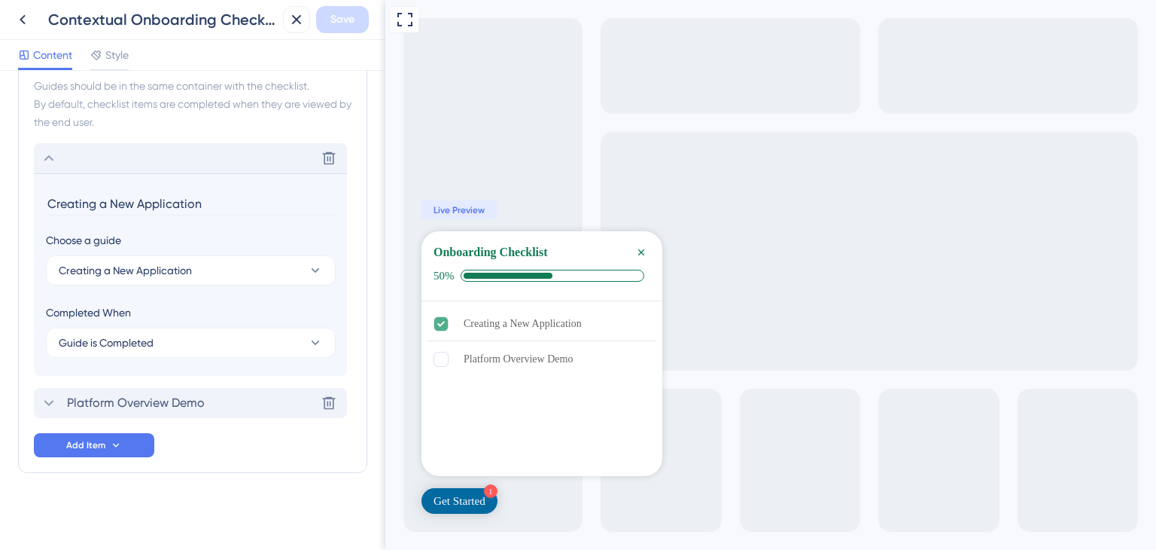
click at [157, 404] on span "Platform Overview Demo" at bounding box center [136, 403] width 138 height 18
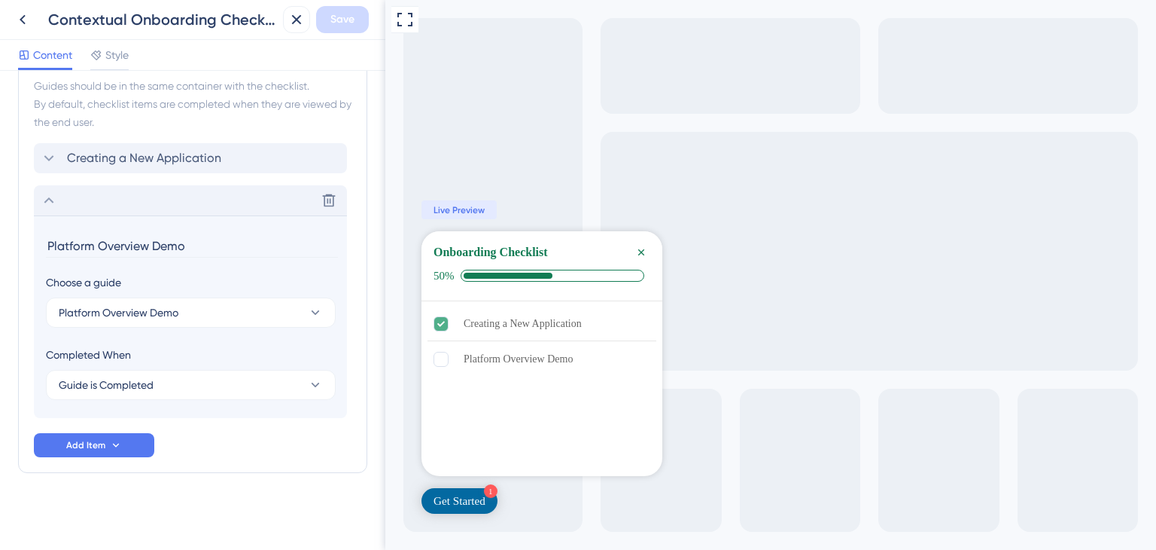
click at [462, 206] on span "Live Preview" at bounding box center [459, 210] width 51 height 12
click at [474, 499] on div "Get Started" at bounding box center [460, 500] width 52 height 15
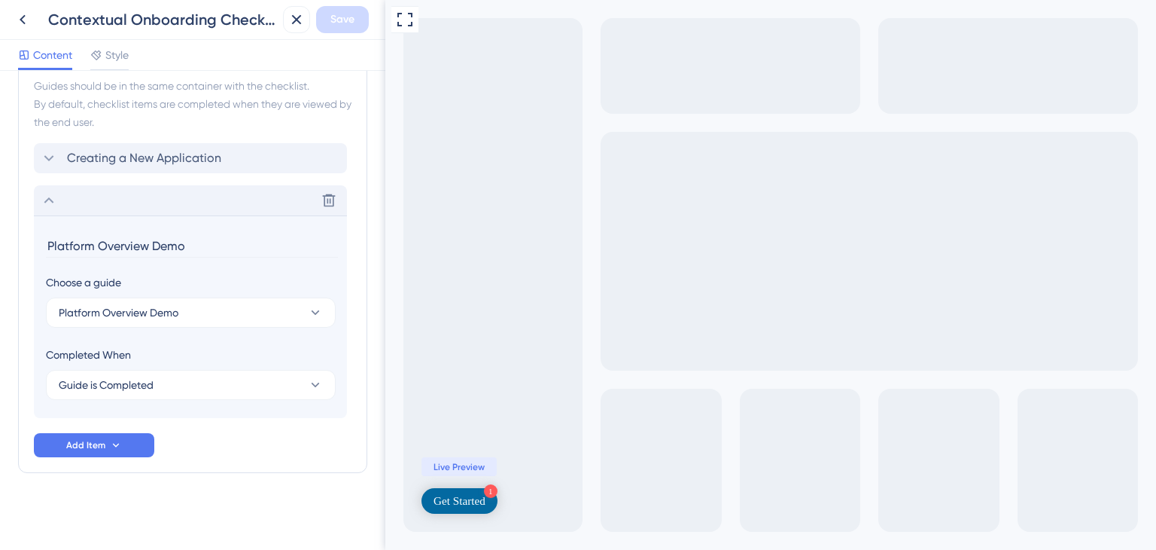
click at [474, 499] on div "Get Started" at bounding box center [460, 500] width 52 height 15
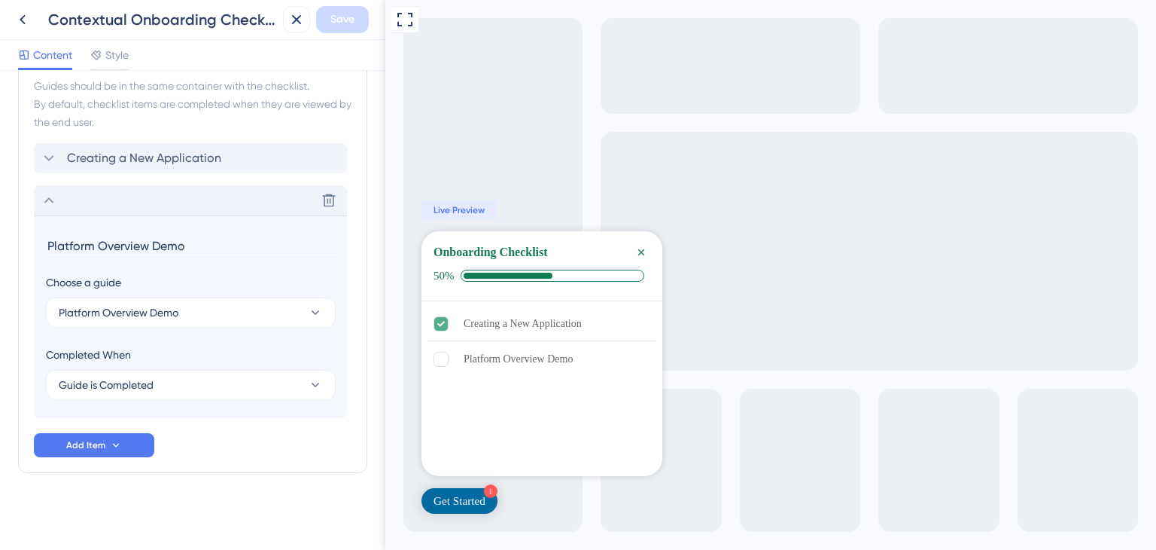
click at [474, 499] on div "Get Started" at bounding box center [460, 500] width 52 height 15
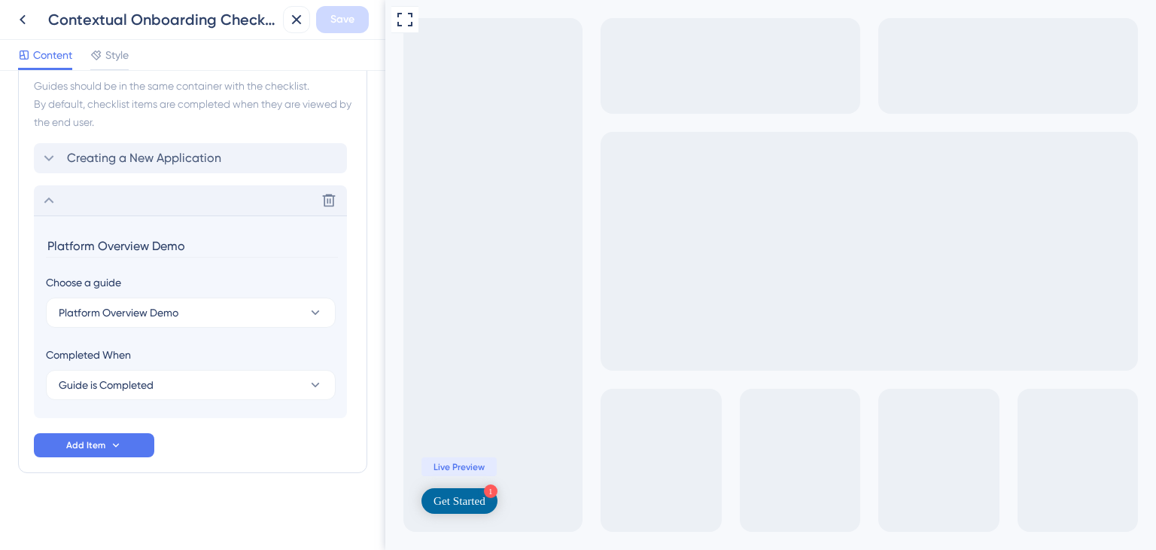
click at [474, 499] on div "Get Started" at bounding box center [460, 500] width 52 height 15
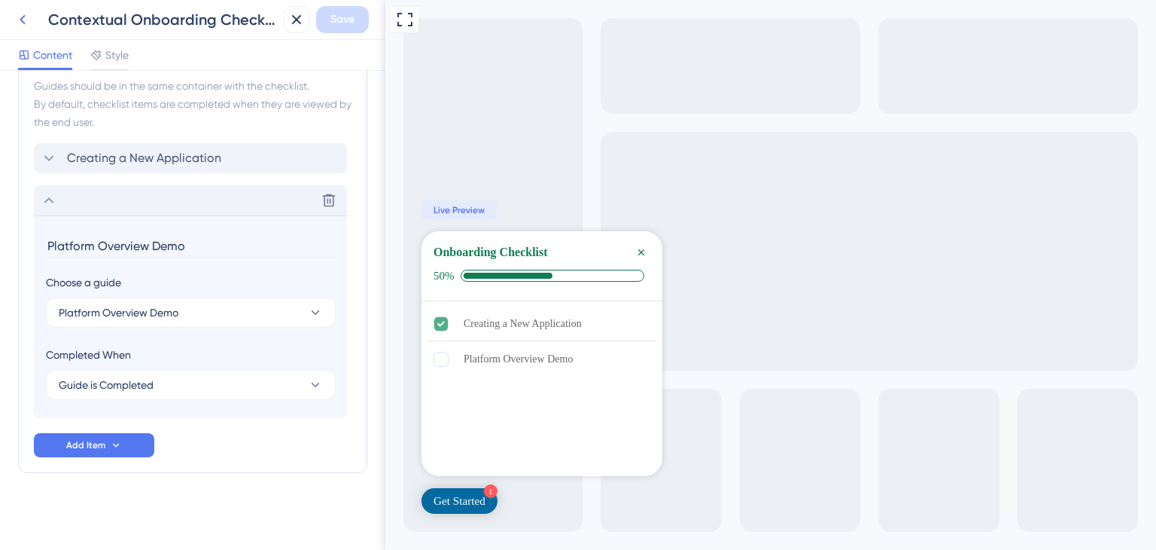
click at [15, 19] on icon at bounding box center [23, 20] width 18 height 18
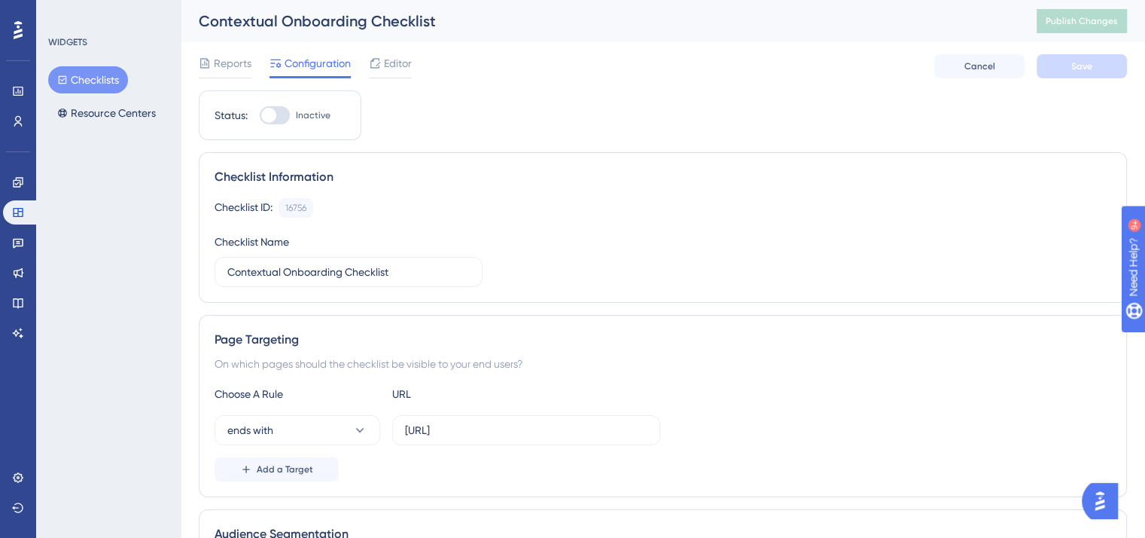
click at [15, 29] on icon at bounding box center [18, 30] width 9 height 20
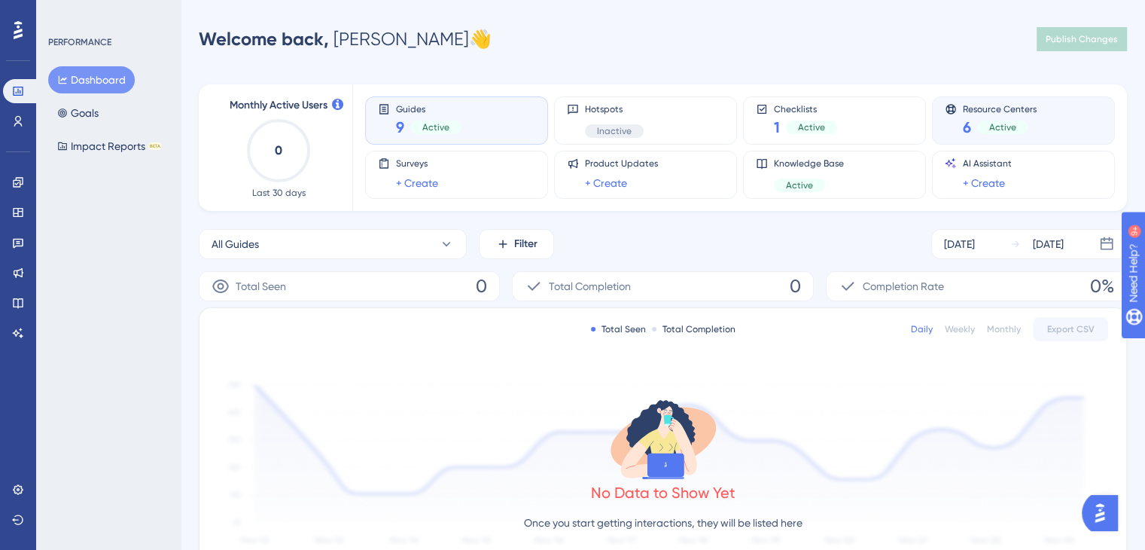
click at [982, 113] on span "Resource Centers" at bounding box center [1000, 108] width 74 height 11
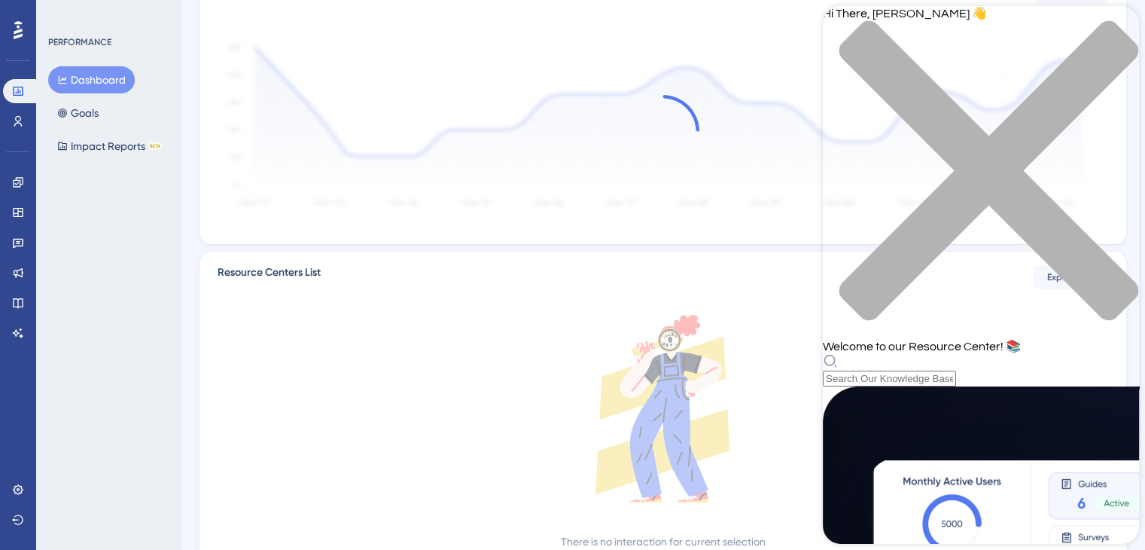
scroll to position [226, 0]
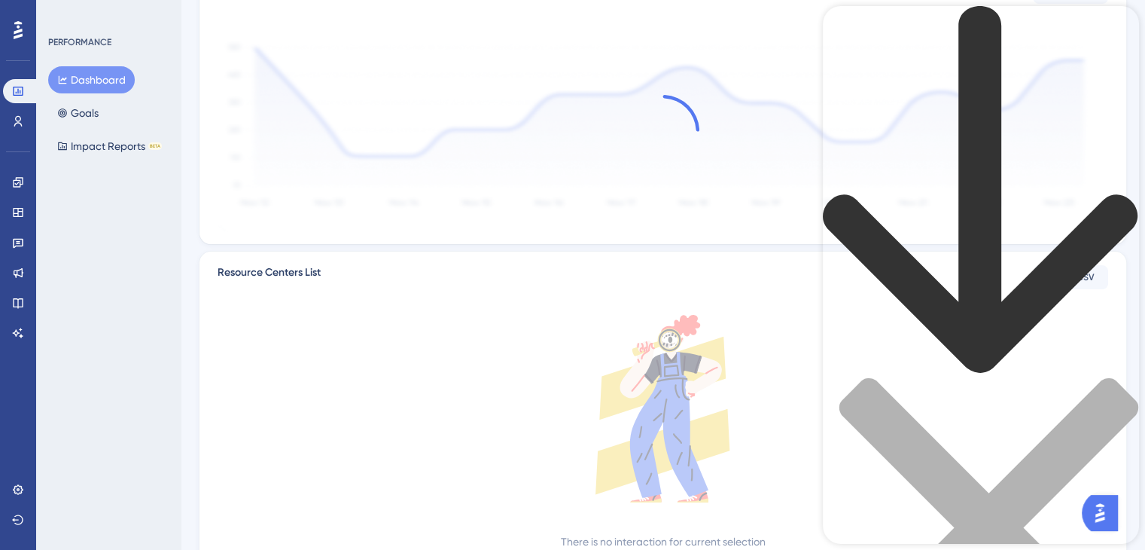
scroll to position [0, 0]
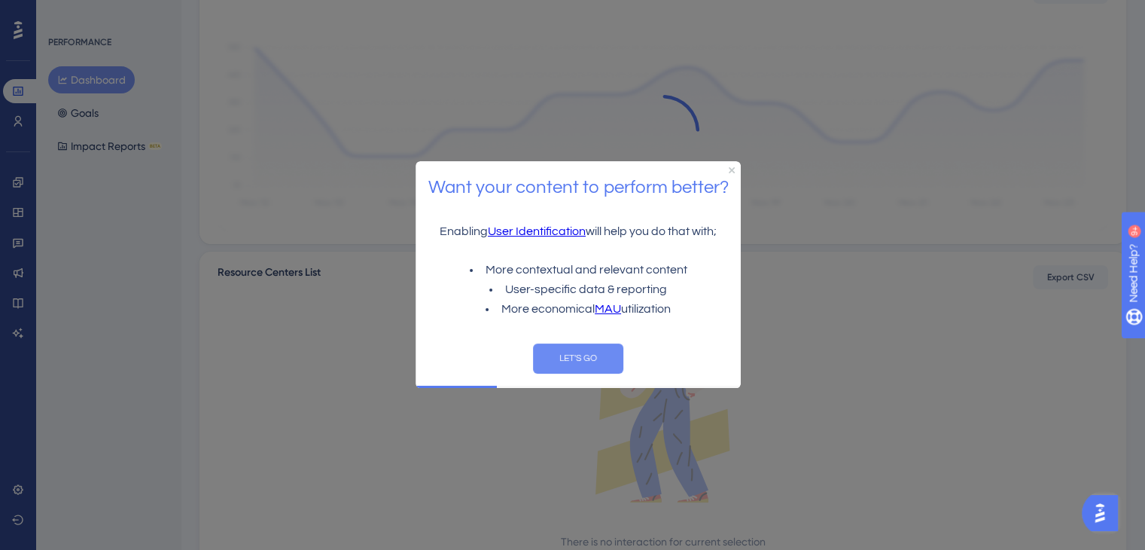
click at [584, 353] on button "LET'S GO" at bounding box center [578, 358] width 90 height 30
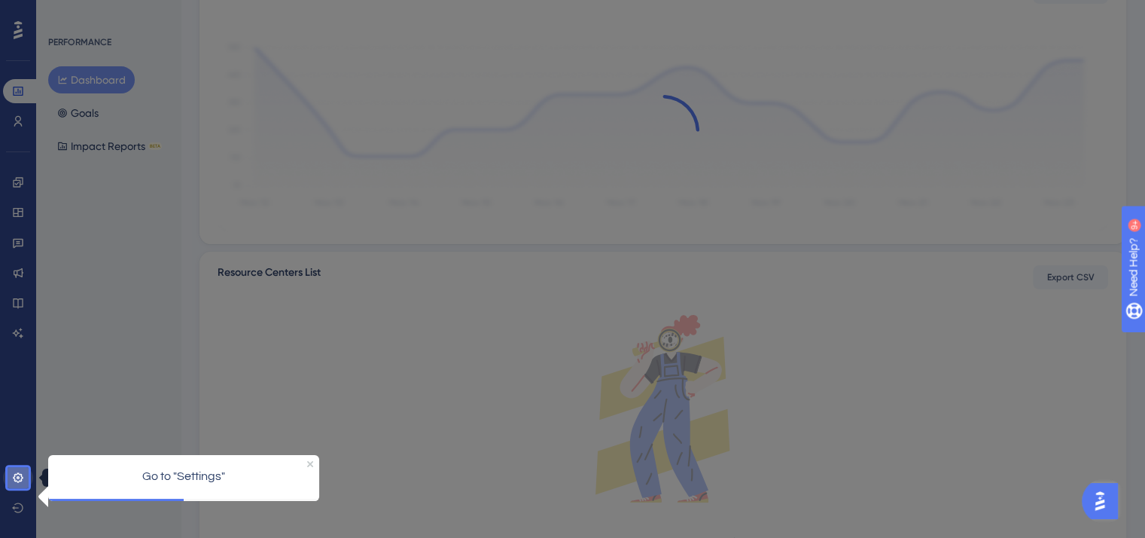
click at [13, 475] on icon at bounding box center [18, 477] width 12 height 12
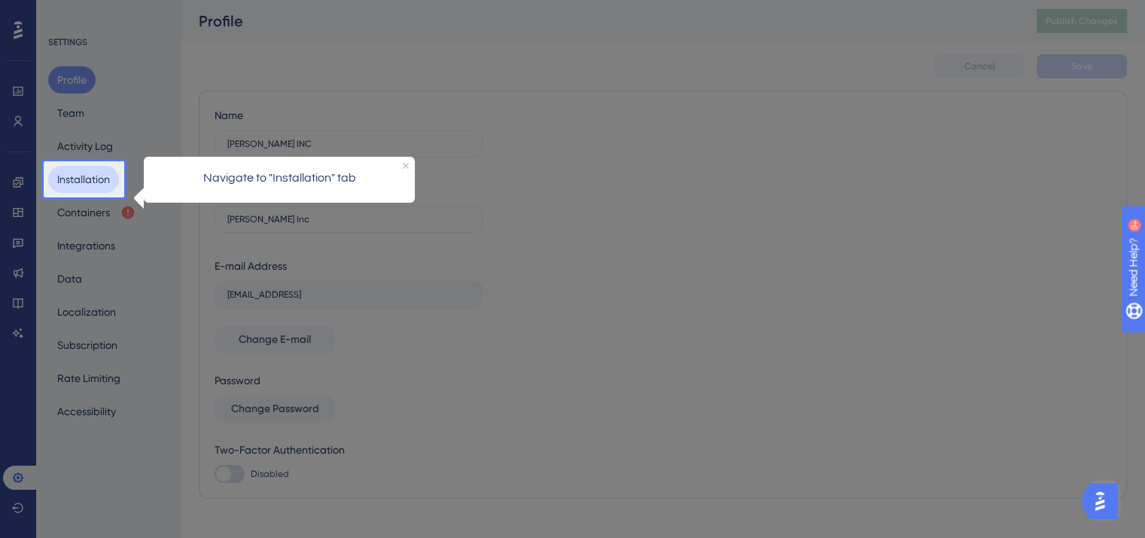
click at [78, 184] on button "Installation" at bounding box center [83, 179] width 71 height 27
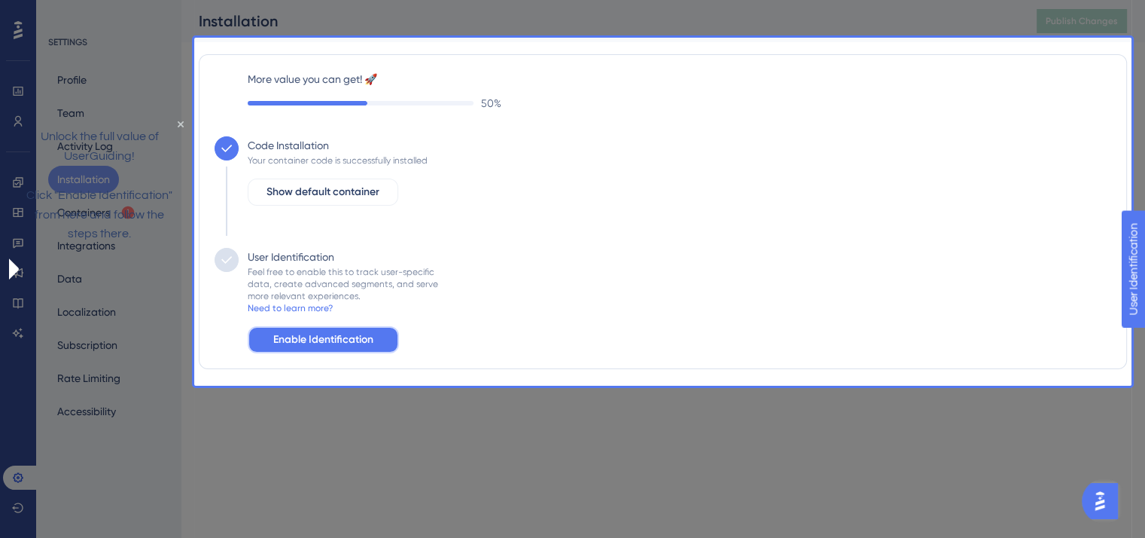
click at [288, 340] on span "Enable Identification" at bounding box center [323, 340] width 100 height 18
